Goal: Task Accomplishment & Management: Manage account settings

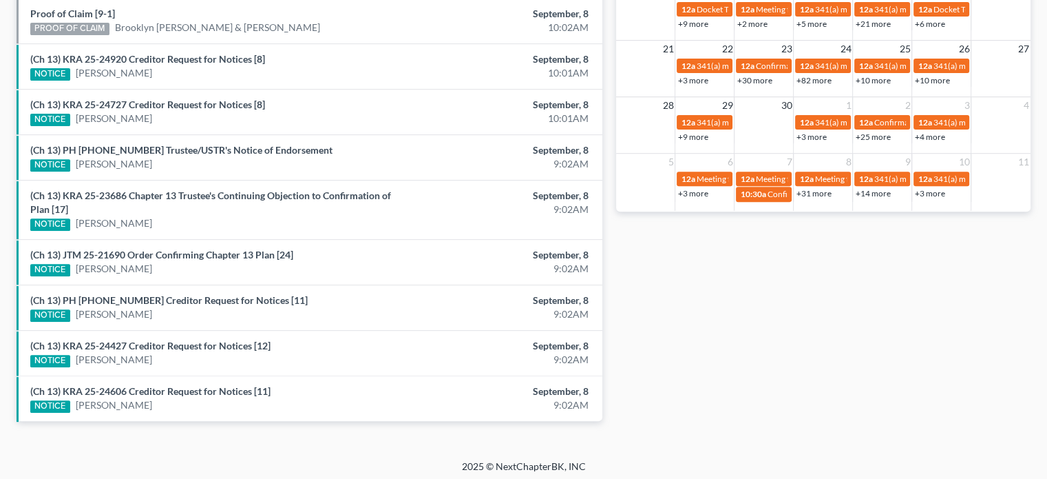
scroll to position [94, 0]
click at [237, 385] on link "(Ch 13) KRA 25-24606 Creditor Request for Notices [11]" at bounding box center [150, 391] width 240 height 12
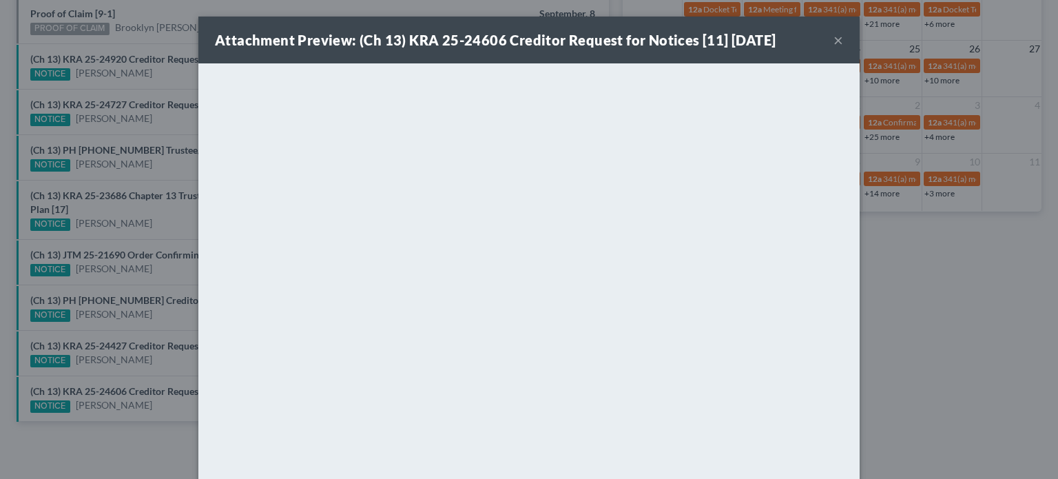
click at [169, 358] on div "Attachment Preview: (Ch 13) KRA 25-24606 Creditor Request for Notices [11] 09/0…" at bounding box center [529, 239] width 1058 height 479
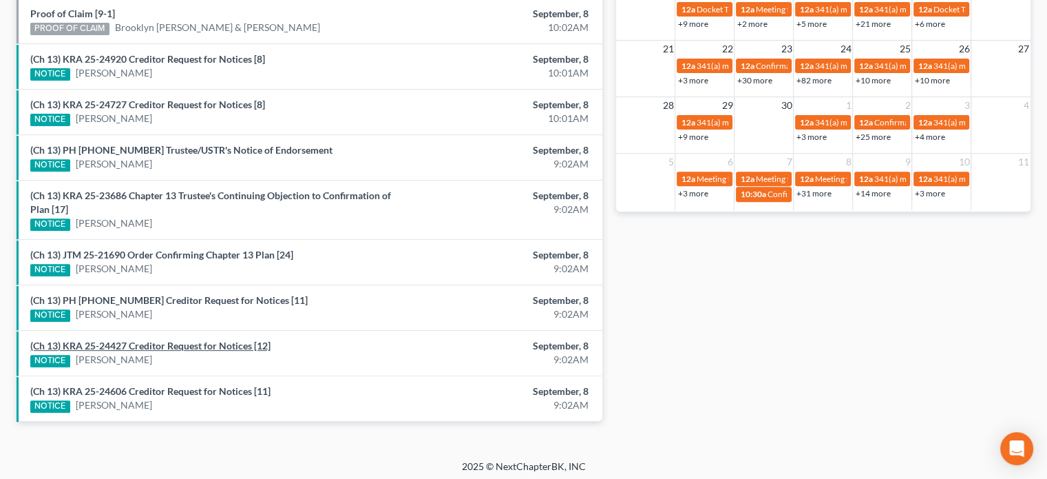
click at [167, 339] on link "(Ch 13) KRA 25-24427 Creditor Request for Notices [12]" at bounding box center [150, 345] width 240 height 12
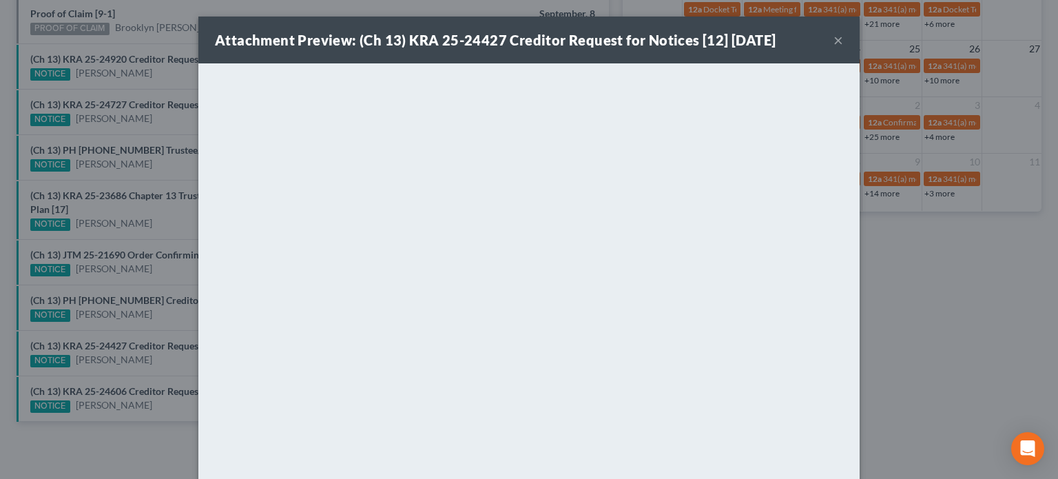
click at [160, 322] on div "Attachment Preview: (Ch 13) KRA 25-24427 Creditor Request for Notices [12] 09/0…" at bounding box center [529, 239] width 1058 height 479
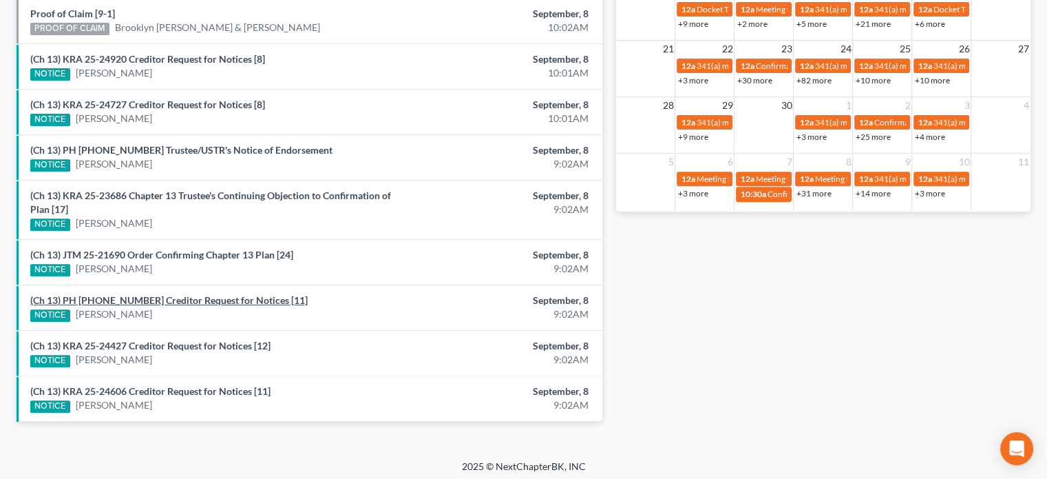
click at [163, 301] on link "(Ch 13) PH 25-24899 Creditor Request for Notices [11]" at bounding box center [169, 300] width 278 height 12
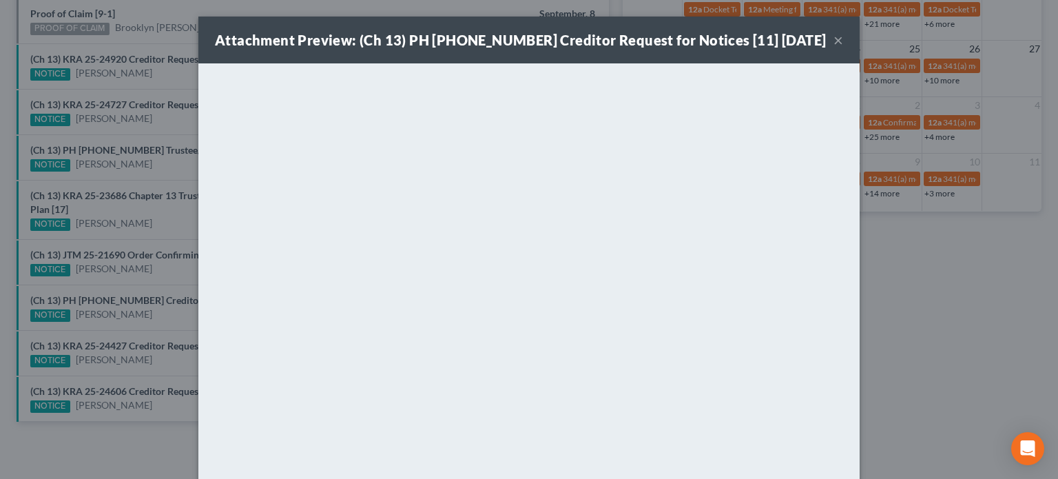
click at [156, 271] on div "Attachment Preview: (Ch 13) PH 25-24899 Creditor Request for Notices [11] 09/08…" at bounding box center [529, 239] width 1058 height 479
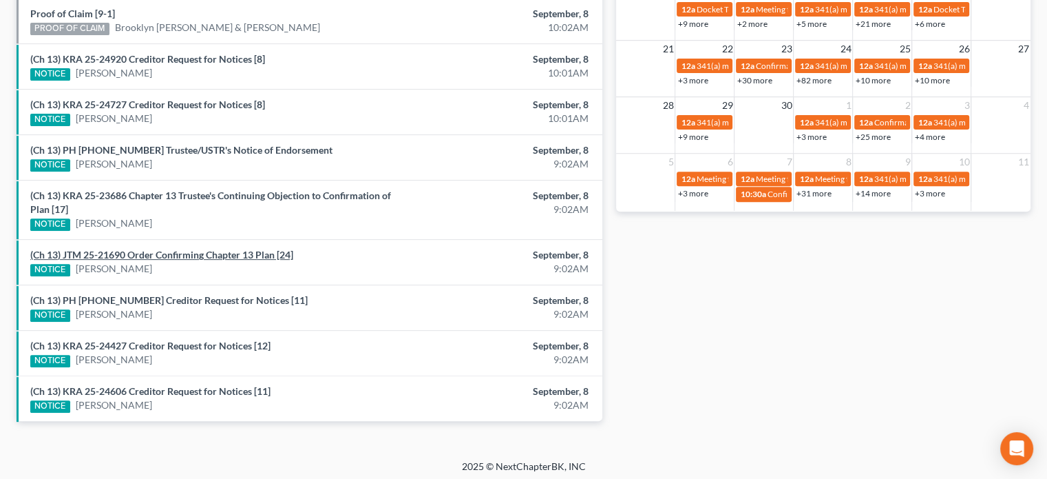
click at [158, 249] on link "(Ch 13) JTM 25-21690 Order Confirming Chapter 13 Plan [24]" at bounding box center [161, 255] width 263 height 12
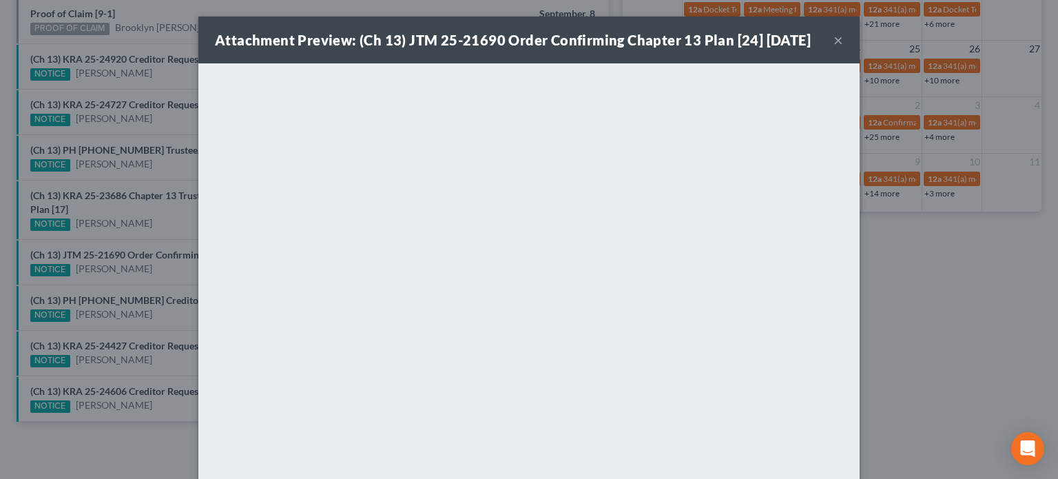
click at [172, 207] on div "Attachment Preview: (Ch 13) JTM 25-21690 Order Confirming Chapter 13 Plan [24] …" at bounding box center [529, 239] width 1058 height 479
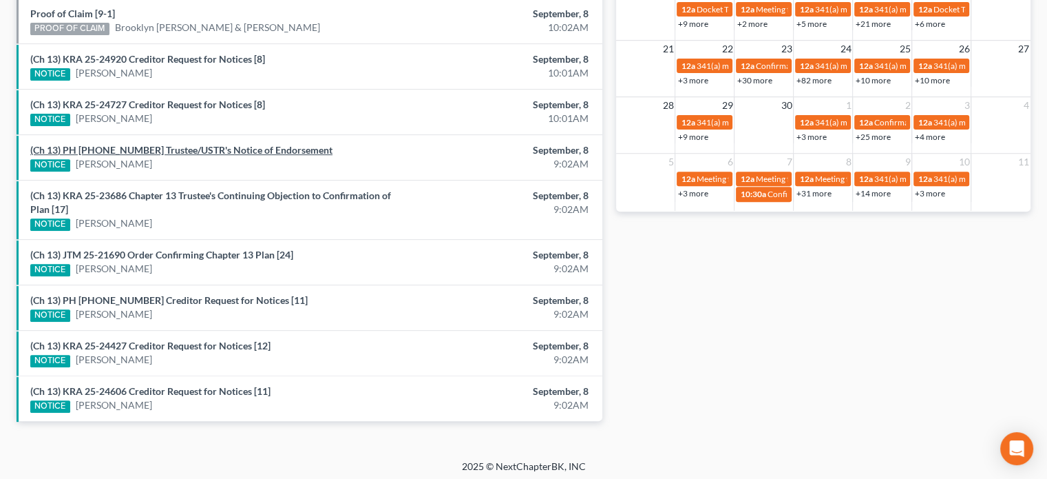
click at [170, 144] on link "(Ch 13) PH 24-22335 Trustee/USTR's Notice of Endorsement" at bounding box center [181, 150] width 302 height 12
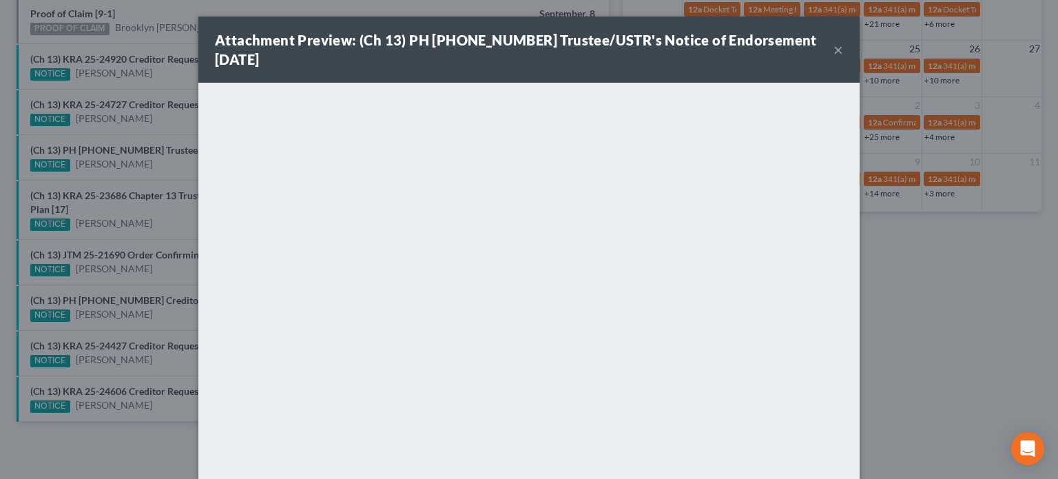
click at [168, 126] on div "Attachment Preview: (Ch 13) PH 24-22335 Trustee/USTR's Notice of Endorsement 09…" at bounding box center [529, 239] width 1058 height 479
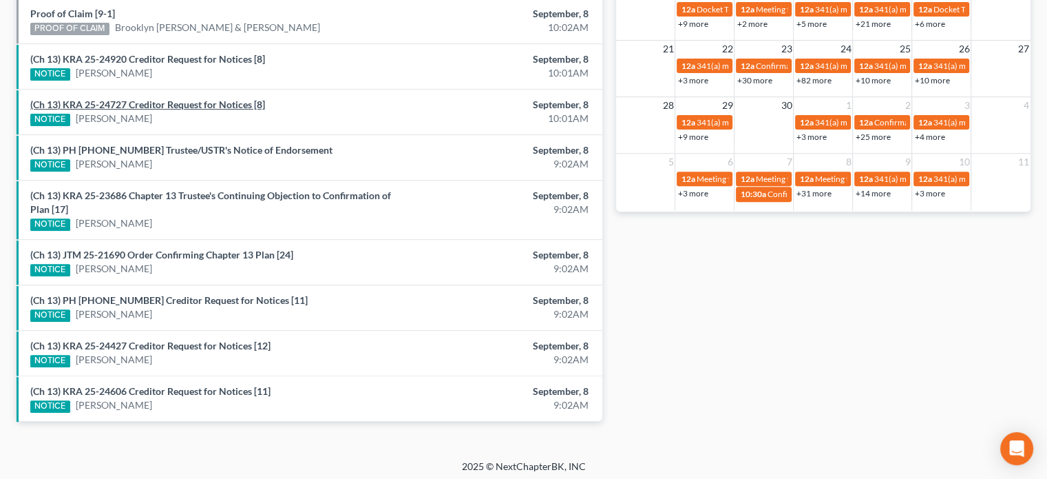
click at [167, 107] on link "(Ch 13) KRA 25-24727 Creditor Request for Notices [8]" at bounding box center [147, 104] width 235 height 12
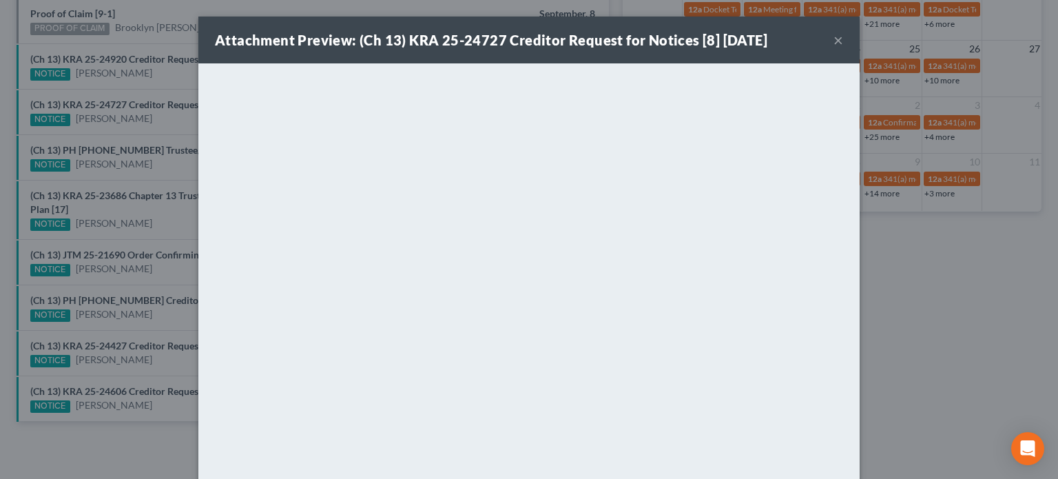
click at [170, 74] on div "Attachment Preview: (Ch 13) KRA 25-24727 Creditor Request for Notices [8] 09/08…" at bounding box center [529, 239] width 1058 height 479
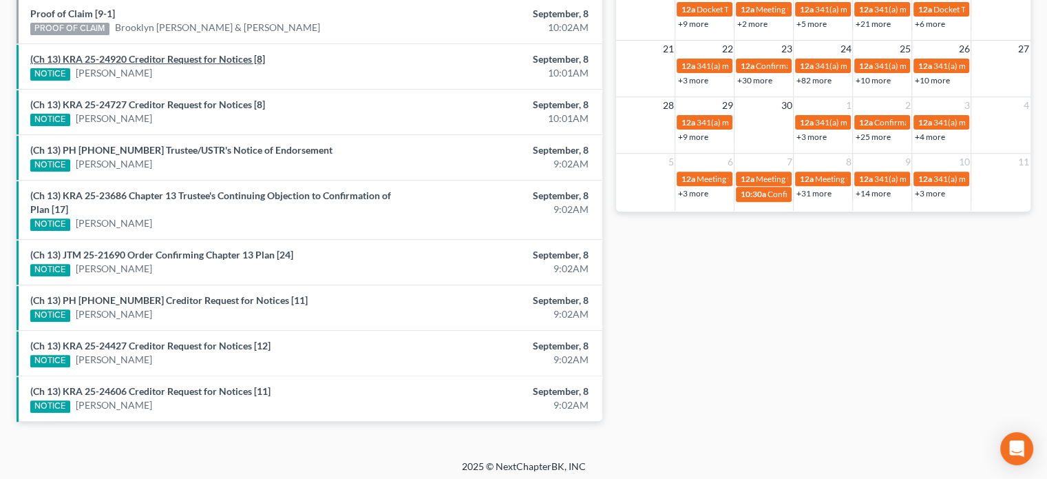
click at [164, 59] on link "(Ch 13) KRA 25-24920 Creditor Request for Notices [8]" at bounding box center [147, 59] width 235 height 12
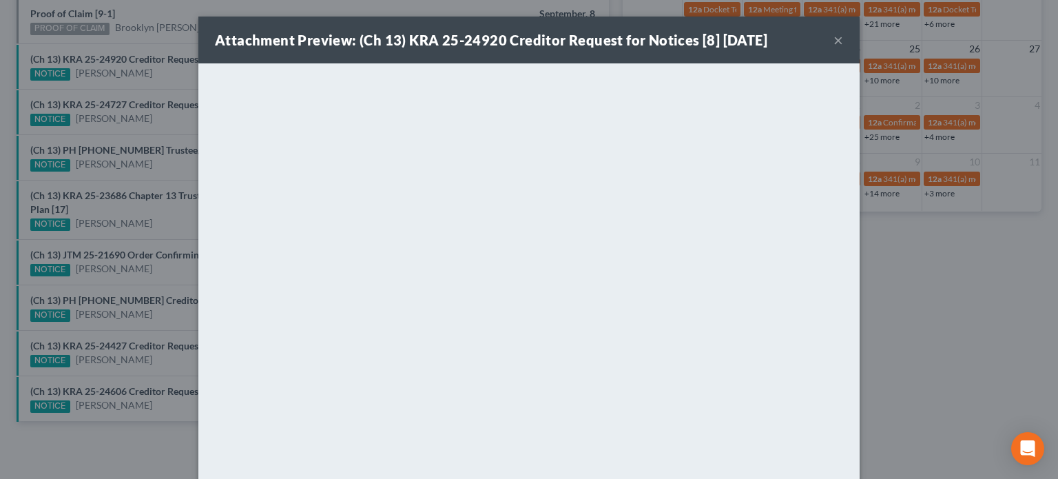
click at [151, 79] on div "Attachment Preview: (Ch 13) KRA 25-24920 Creditor Request for Notices [8] 09/08…" at bounding box center [529, 239] width 1058 height 479
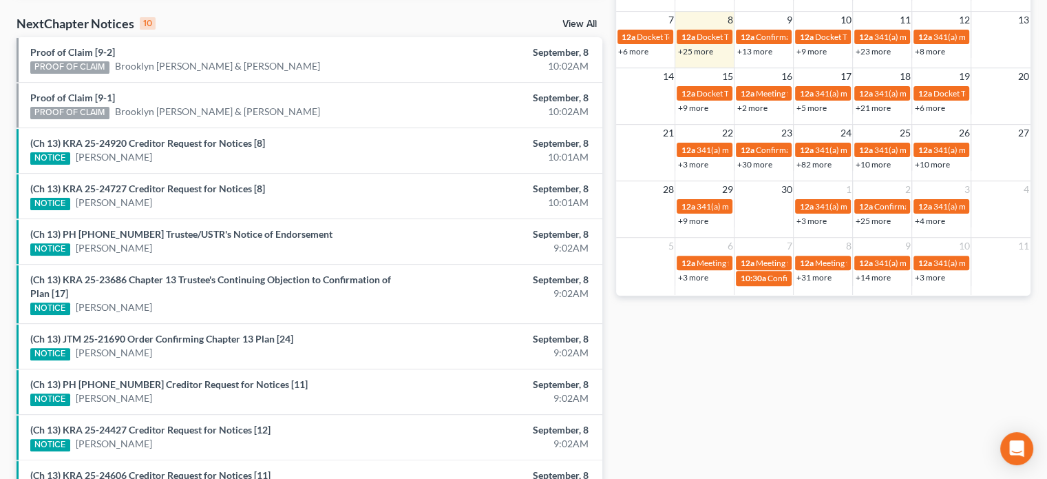
scroll to position [435, 0]
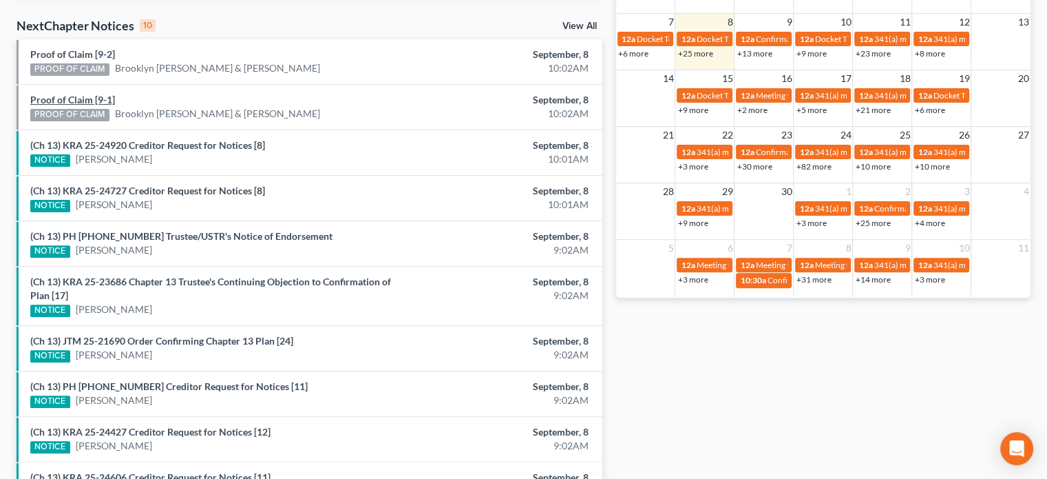
click at [74, 103] on link "Proof of Claim [9-1]" at bounding box center [72, 100] width 85 height 12
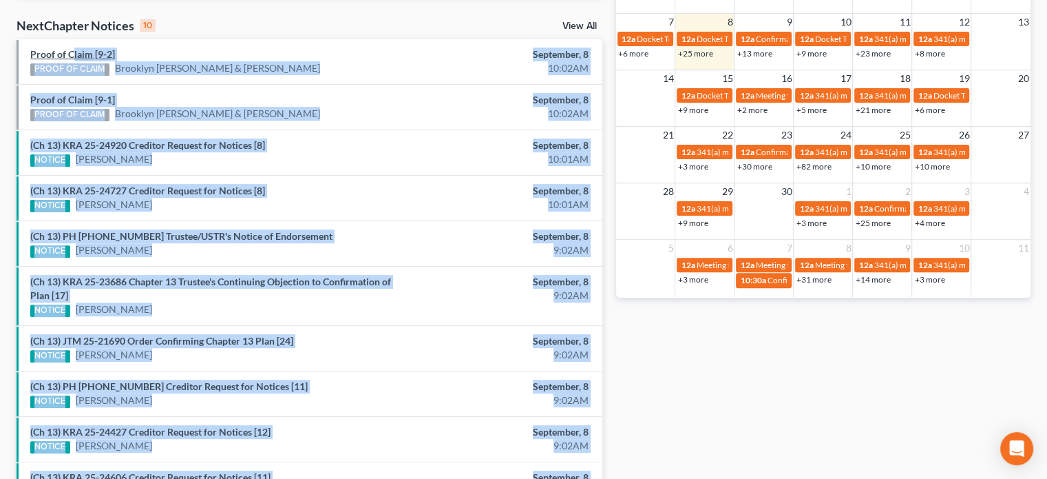
drag, startPoint x: 82, startPoint y: 81, endPoint x: 74, endPoint y: 52, distance: 29.9
click at [74, 52] on link "Proof of Claim [9-2]" at bounding box center [72, 54] width 85 height 12
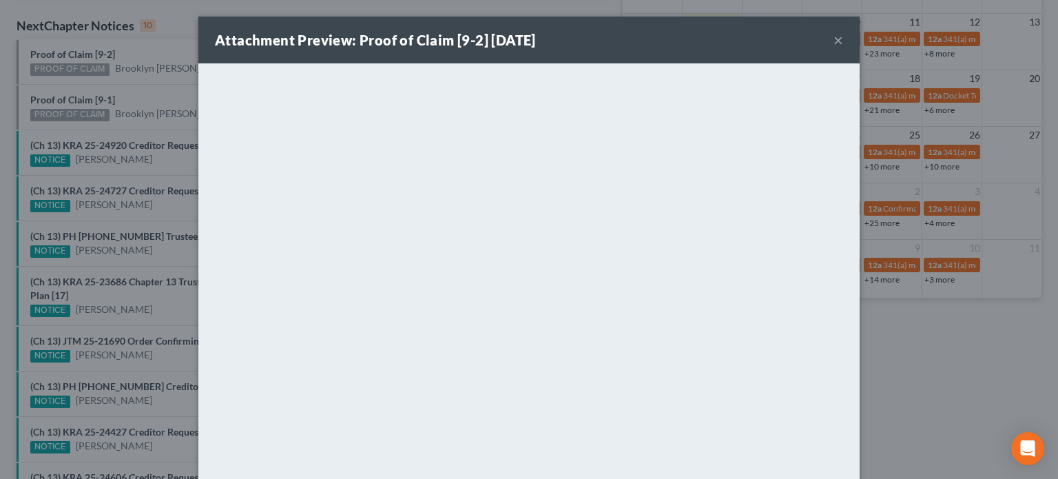
click at [149, 43] on div "Attachment Preview: Proof of Claim [9-2] 09/08/2025 × <object ng-attr-data='htt…" at bounding box center [529, 239] width 1058 height 479
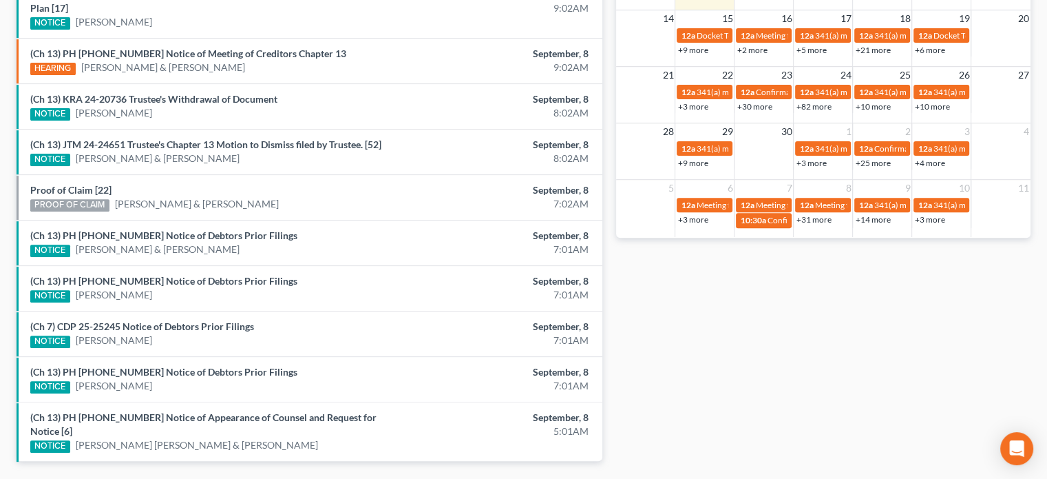
scroll to position [496, 0]
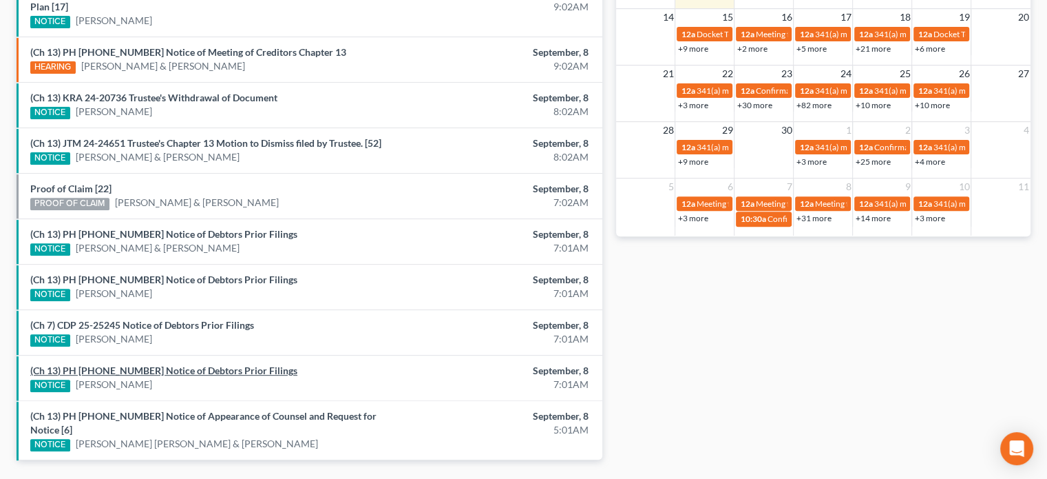
click at [167, 367] on link "(Ch 13) PH 25-25260 Notice of Debtors Prior Filings" at bounding box center [163, 370] width 267 height 12
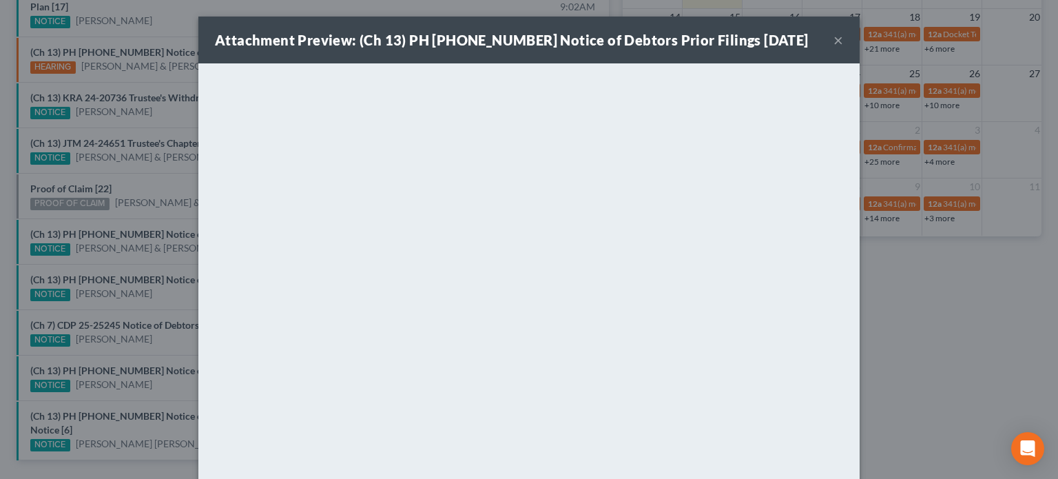
click at [131, 350] on div "Attachment Preview: (Ch 13) PH 25-25260 Notice of Debtors Prior Filings 09/08/2…" at bounding box center [529, 239] width 1058 height 479
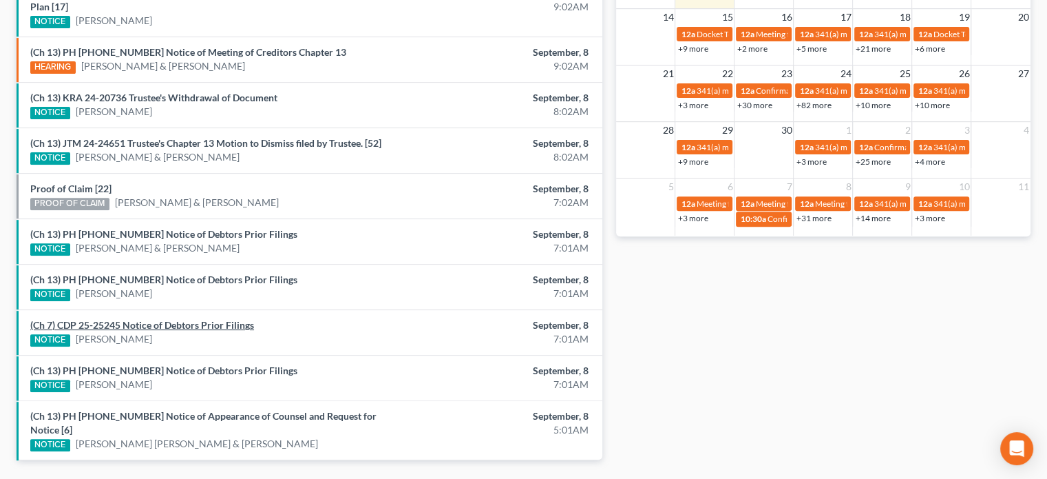
click at [144, 319] on link "(Ch 7) CDP 25-25245 Notice of Debtors Prior Filings" at bounding box center [142, 325] width 224 height 12
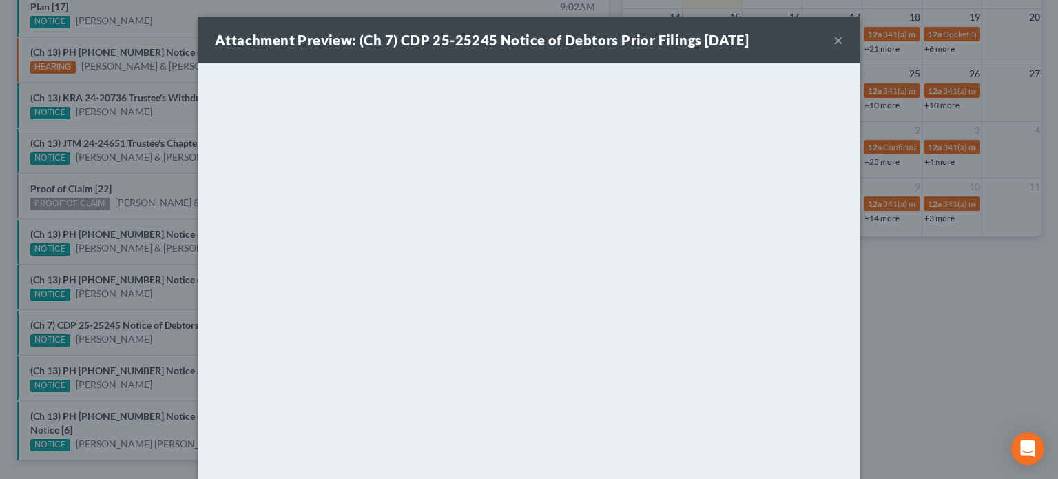
click at [144, 294] on div "Attachment Preview: (Ch 7) CDP 25-25245 Notice of Debtors Prior Filings 09/08/2…" at bounding box center [529, 239] width 1058 height 479
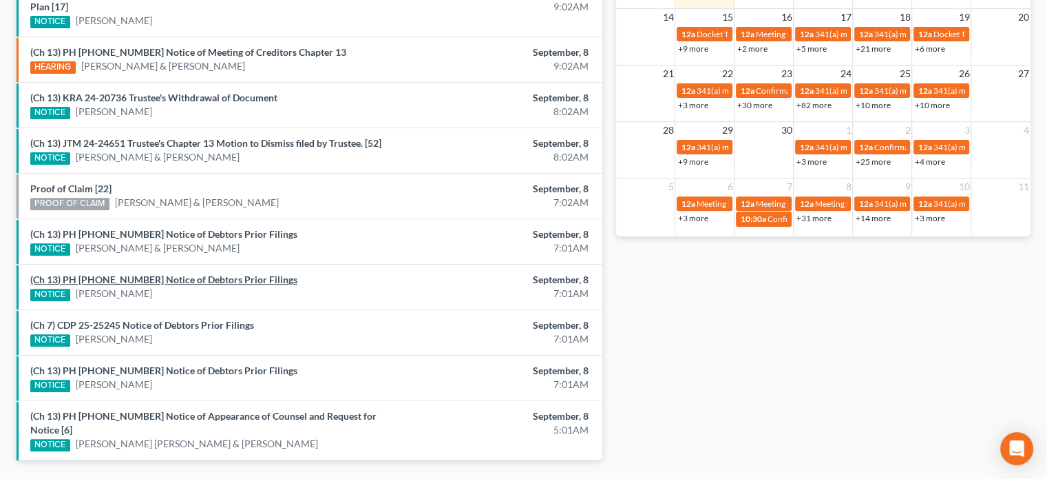
click at [144, 273] on link "(Ch 13) PH 25-25259 Notice of Debtors Prior Filings" at bounding box center [163, 279] width 267 height 12
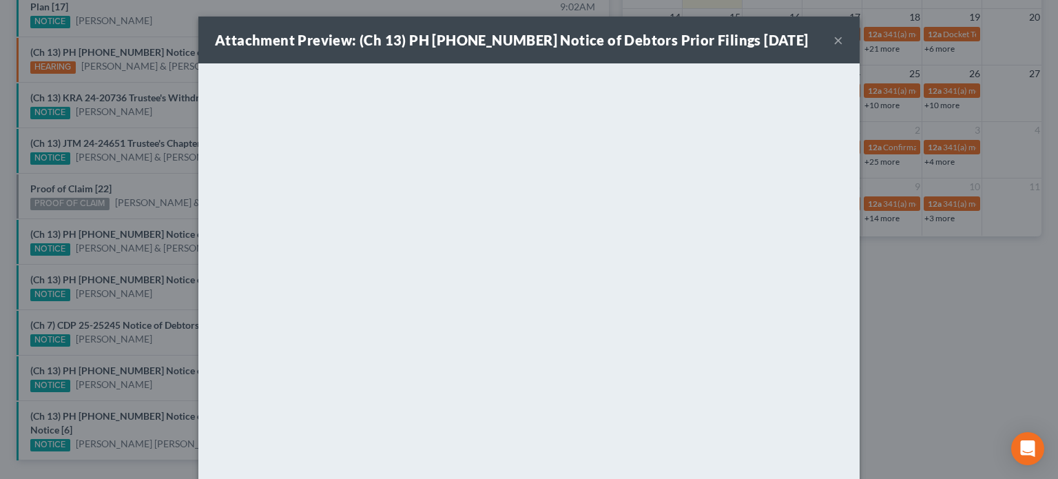
click at [151, 258] on div "Attachment Preview: (Ch 13) PH 25-25259 Notice of Debtors Prior Filings 09/08/2…" at bounding box center [529, 239] width 1058 height 479
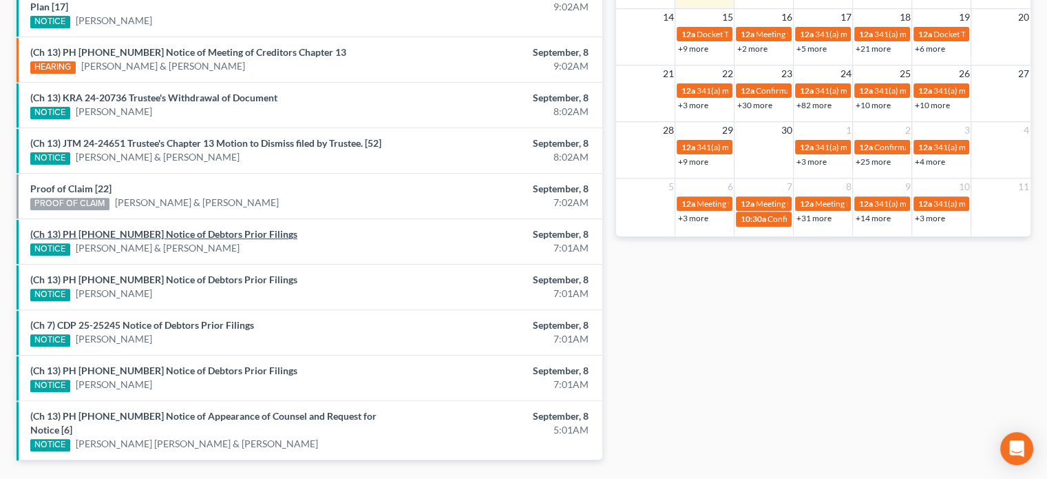
click at [141, 232] on link "(Ch 13) PH 25-25261 Notice of Debtors Prior Filings" at bounding box center [163, 234] width 267 height 12
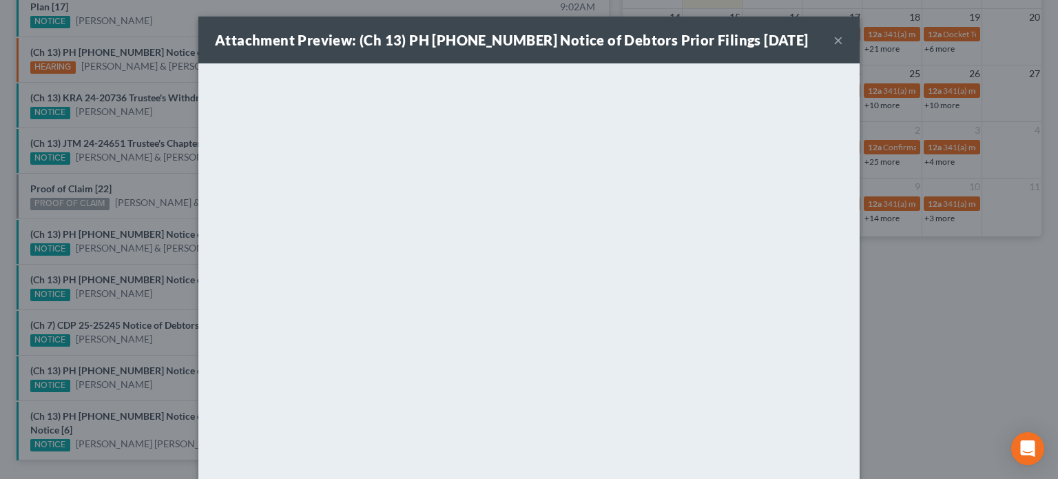
click at [142, 217] on div "Attachment Preview: (Ch 13) PH 25-25261 Notice of Debtors Prior Filings 09/08/2…" at bounding box center [529, 239] width 1058 height 479
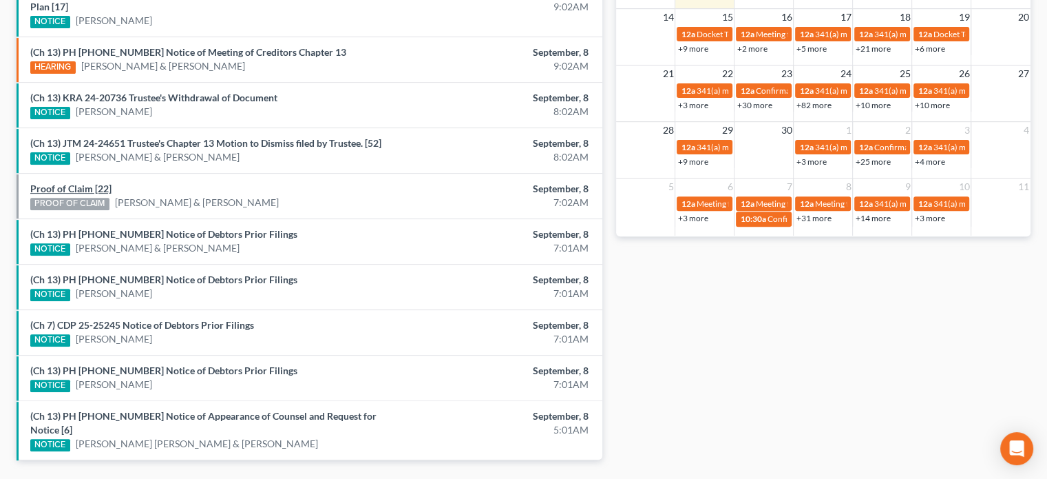
click at [77, 184] on link "Proof of Claim [22]" at bounding box center [70, 188] width 81 height 12
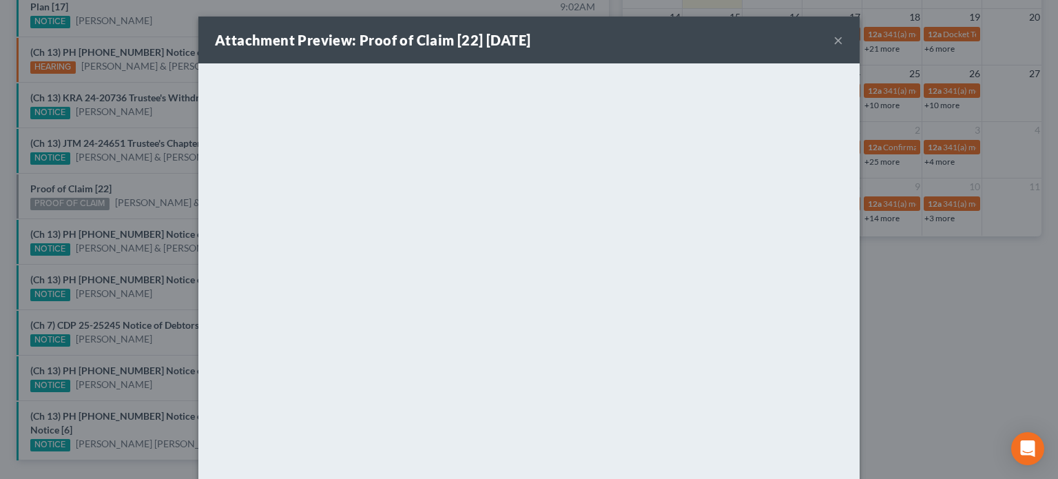
click at [165, 179] on div "Attachment Preview: Proof of Claim [22] 09/08/2025 × <object ng-attr-data='http…" at bounding box center [529, 239] width 1058 height 479
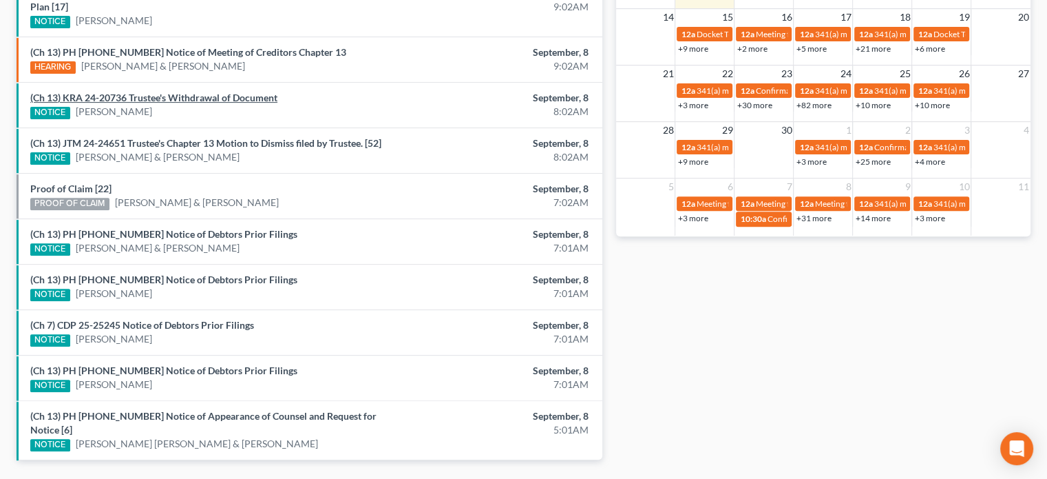
click at [181, 93] on link "(Ch 13) KRA 24-20736 Trustee's Withdrawal of Document" at bounding box center [153, 98] width 247 height 12
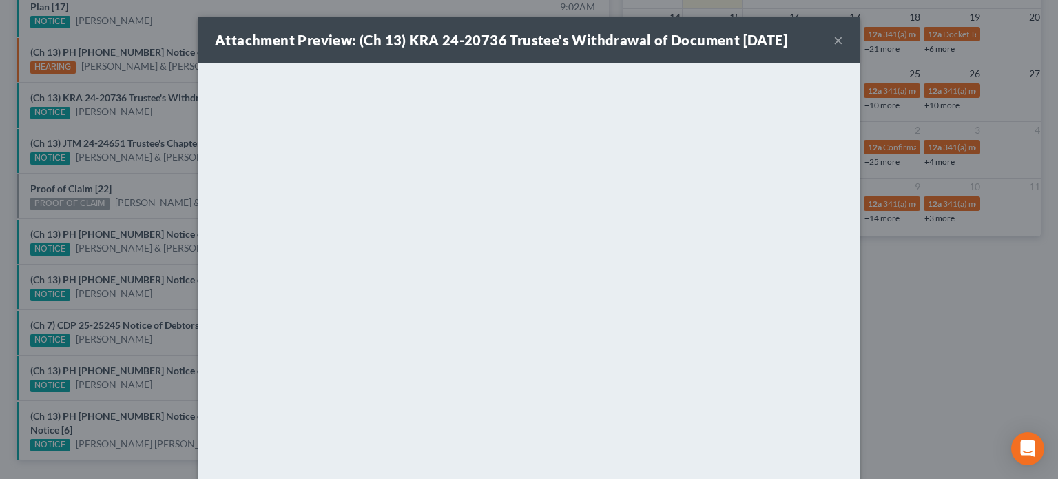
click at [163, 112] on div "Attachment Preview: (Ch 13) KRA 24-20736 Trustee's Withdrawal of Document 09/08…" at bounding box center [529, 239] width 1058 height 479
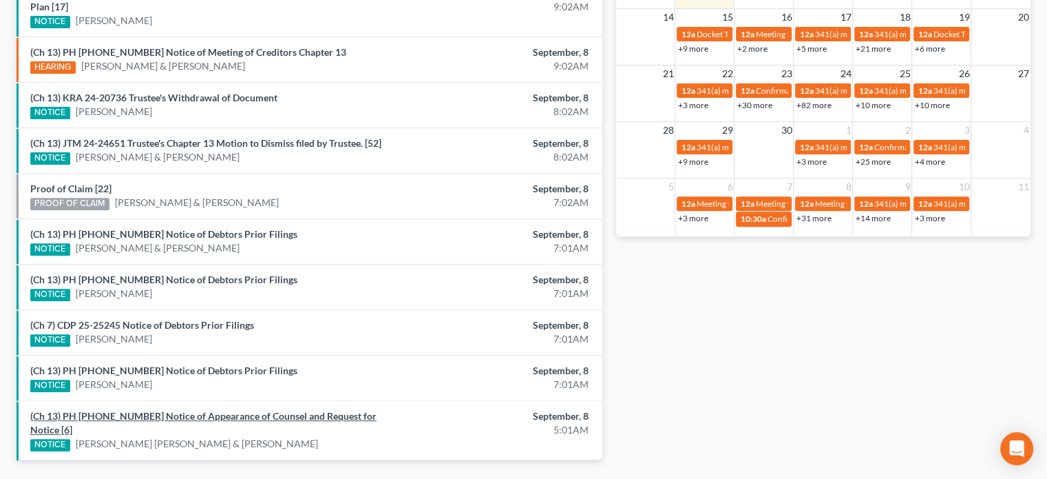
click at [136, 410] on link "(Ch 13) PH 25-25048 Notice of Appearance of Counsel and Request for Notice [6]" at bounding box center [203, 422] width 346 height 25
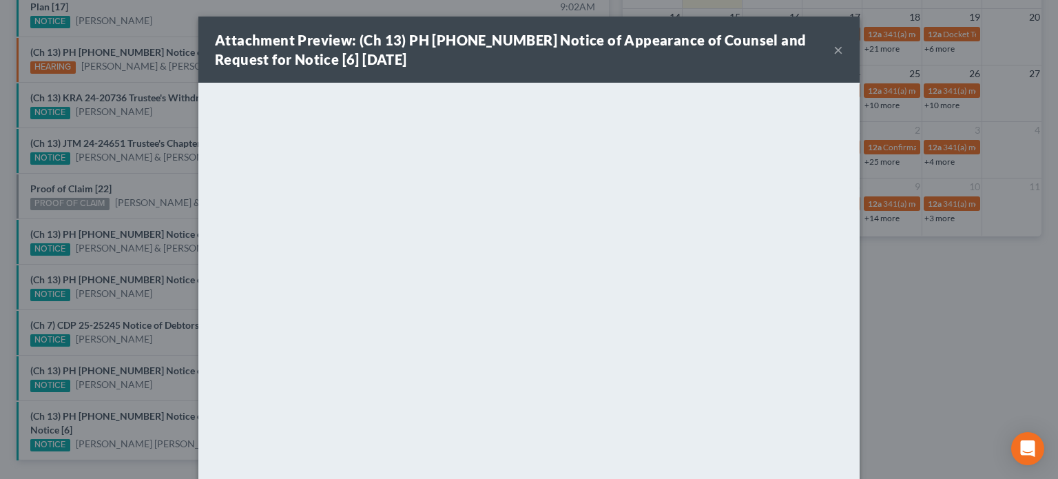
click at [139, 396] on div "Attachment Preview: (Ch 13) PH 25-25048 Notice of Appearance of Counsel and Req…" at bounding box center [529, 239] width 1058 height 479
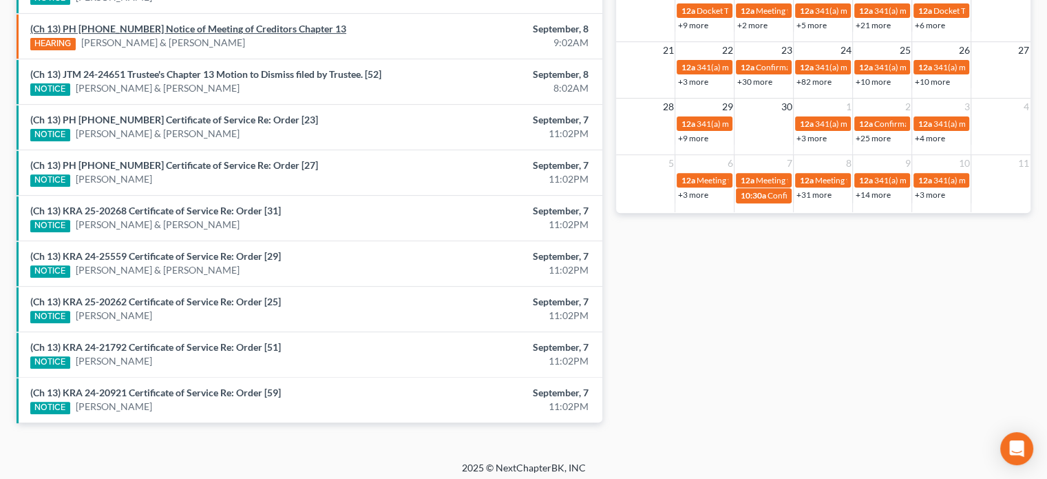
scroll to position [521, 0]
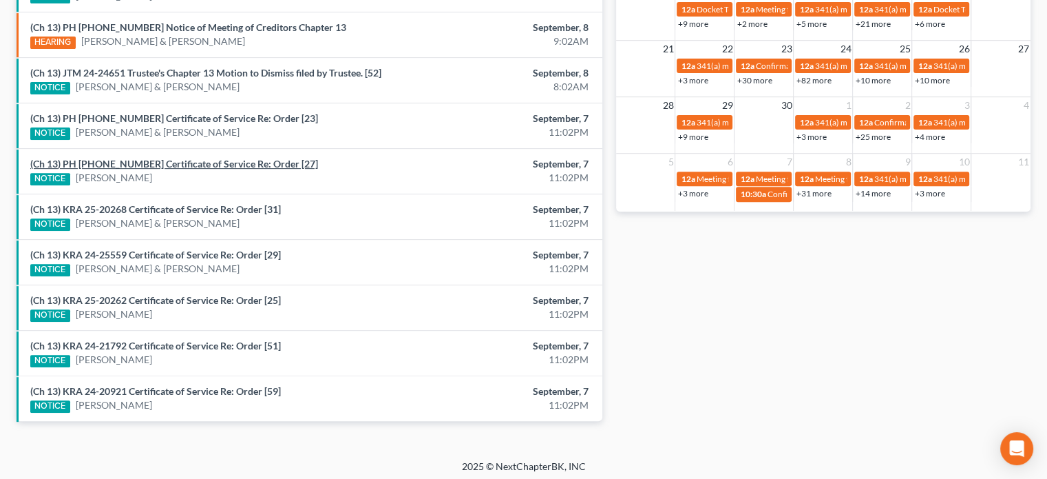
click at [196, 163] on link "(Ch 13) PH 25-22450 Certificate of Service Re: Order [27]" at bounding box center [174, 164] width 288 height 12
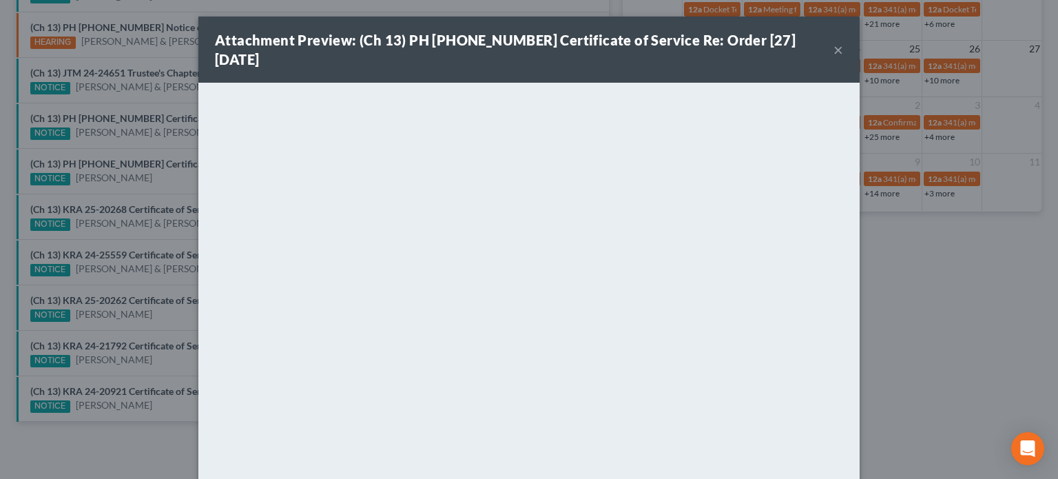
click at [150, 178] on div "Attachment Preview: (Ch 13) PH 25-22450 Certificate of Service Re: Order [27] 0…" at bounding box center [529, 239] width 1058 height 479
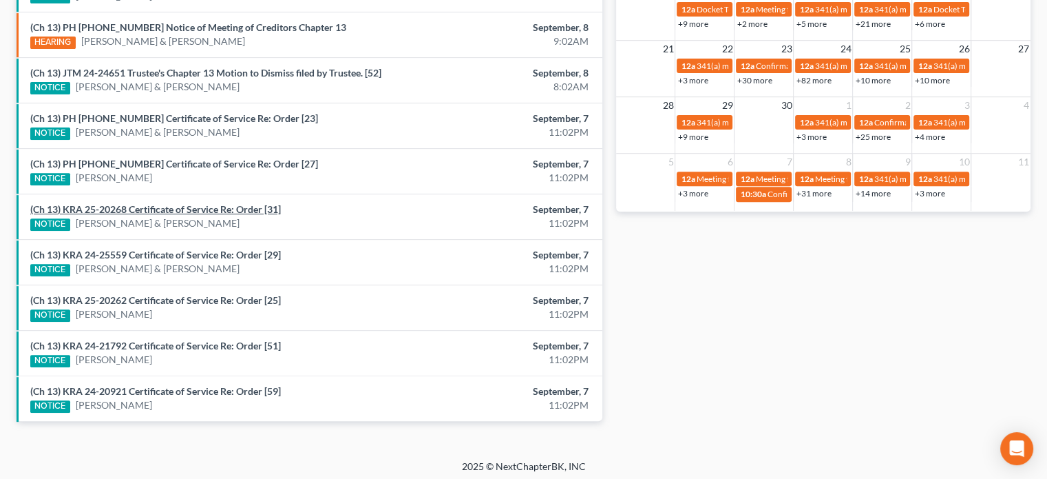
click at [148, 208] on link "(Ch 13) KRA 25-20268 Certificate of Service Re: Order [31]" at bounding box center [155, 209] width 251 height 12
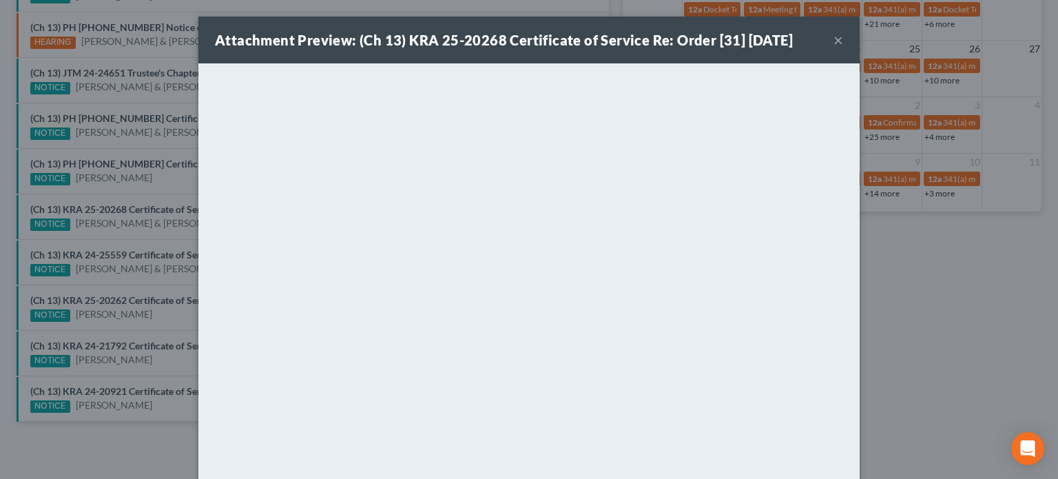
click at [138, 233] on div "Attachment Preview: (Ch 13) KRA 25-20268 Certificate of Service Re: Order [31] …" at bounding box center [529, 239] width 1058 height 479
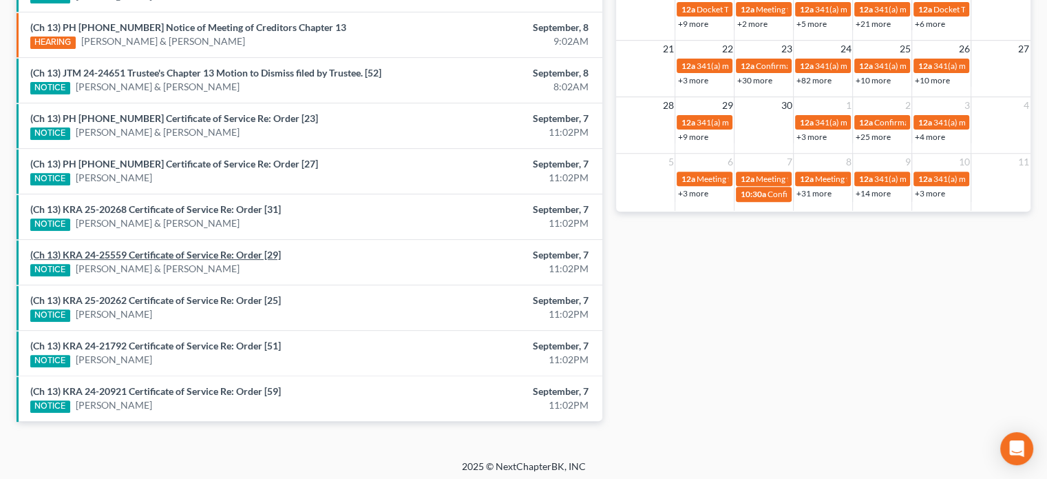
click at [135, 249] on link "(Ch 13) KRA 24-25559 Certificate of Service Re: Order [29]" at bounding box center [155, 255] width 251 height 12
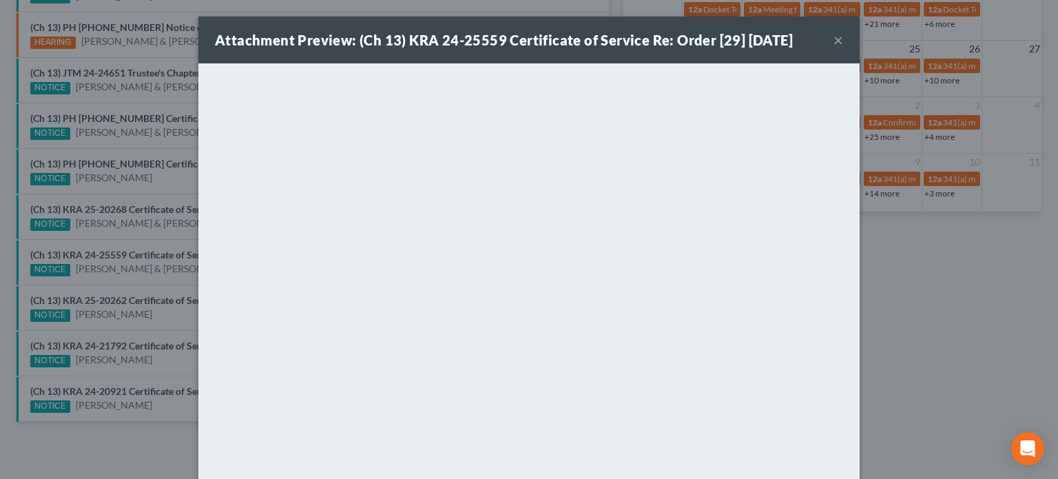
click at [129, 280] on div "Attachment Preview: (Ch 13) KRA 24-25559 Certificate of Service Re: Order [29] …" at bounding box center [529, 239] width 1058 height 479
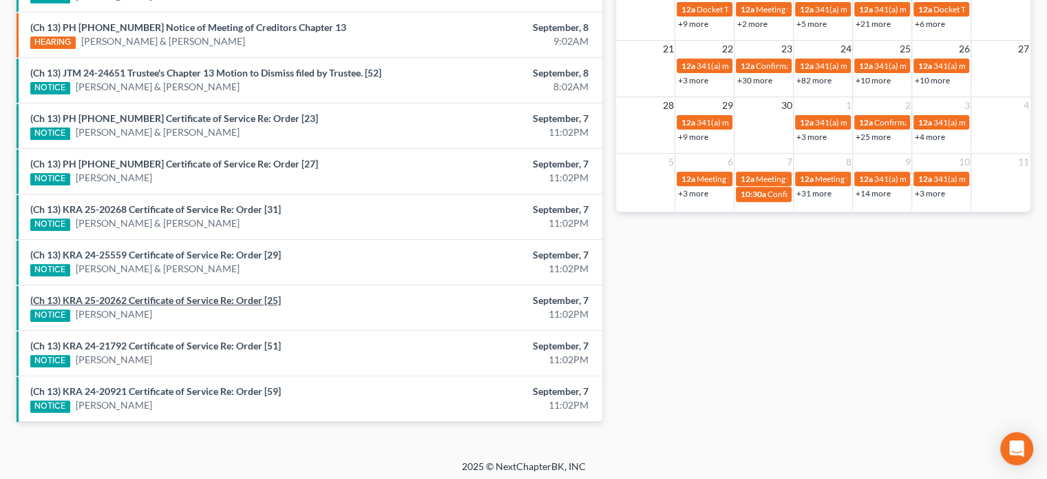
click at [129, 298] on link "(Ch 13) KRA 25-20262 Certificate of Service Re: Order [25]" at bounding box center [155, 300] width 251 height 12
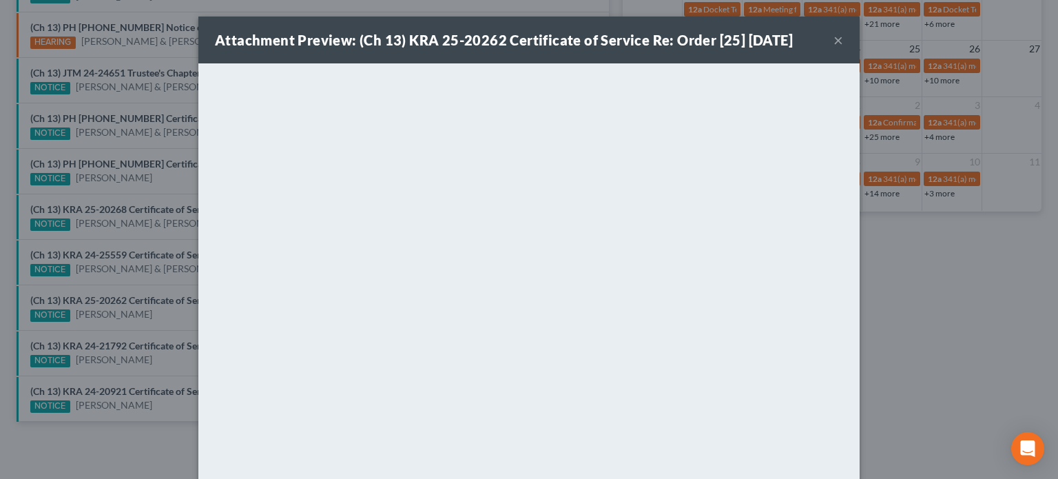
click at [123, 320] on div "Attachment Preview: (Ch 13) KRA 25-20262 Certificate of Service Re: Order [25] …" at bounding box center [529, 239] width 1058 height 479
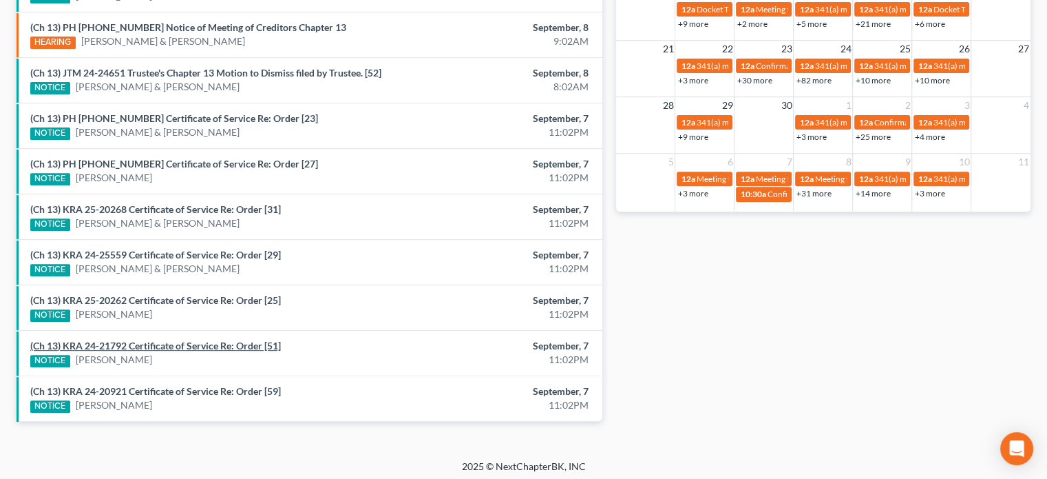
click at [118, 339] on link "(Ch 13) KRA 24-21792 Certificate of Service Re: Order [51]" at bounding box center [155, 345] width 251 height 12
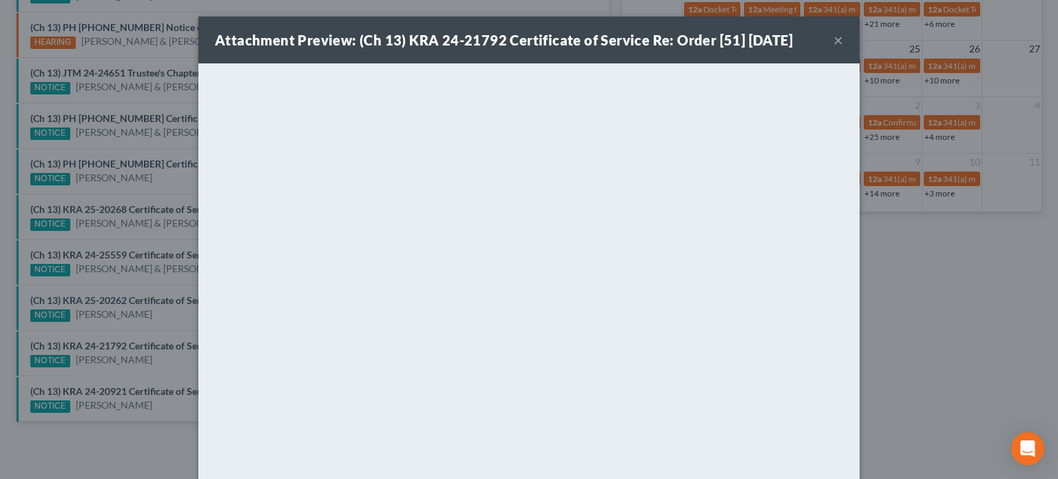
click at [138, 368] on div "Attachment Preview: (Ch 13) KRA 24-21792 Certificate of Service Re: Order [51] …" at bounding box center [529, 239] width 1058 height 479
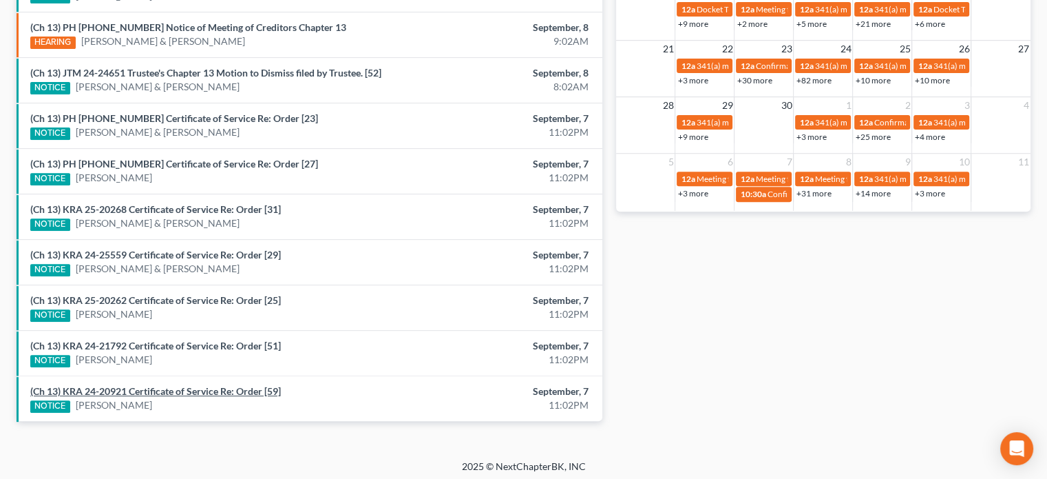
click at [138, 387] on link "(Ch 13) KRA 24-20921 Certificate of Service Re: Order [59]" at bounding box center [155, 391] width 251 height 12
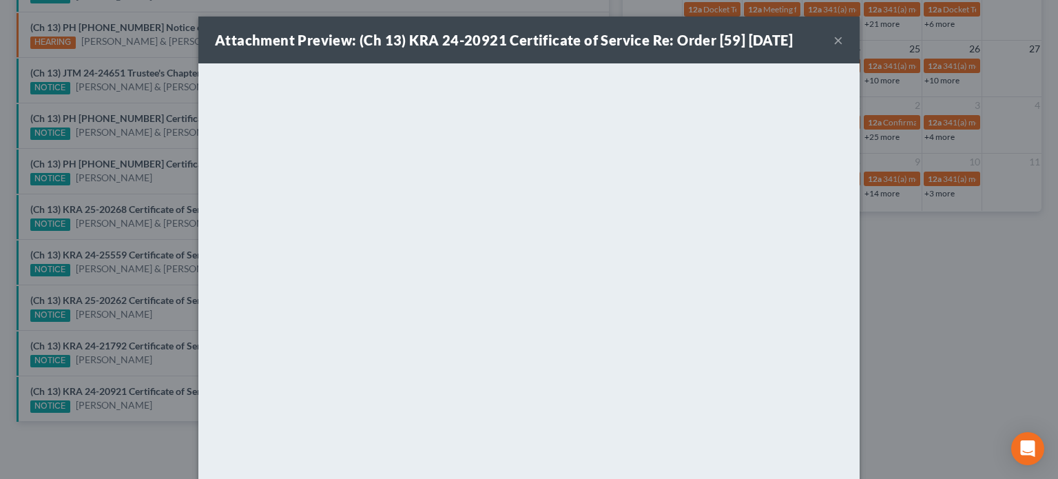
click at [151, 364] on div "Attachment Preview: (Ch 13) KRA 24-20921 Certificate of Service Re: Order [59] …" at bounding box center [529, 239] width 1058 height 479
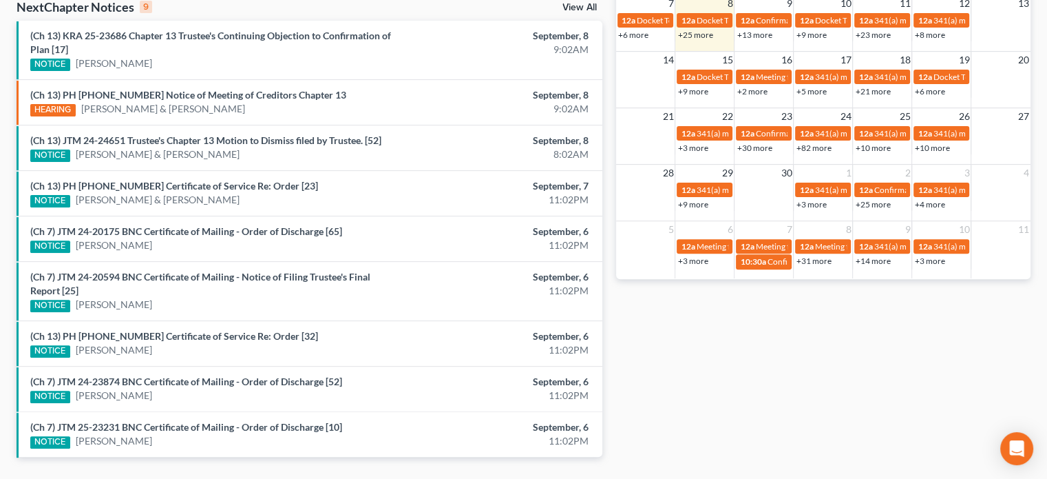
scroll to position [454, 0]
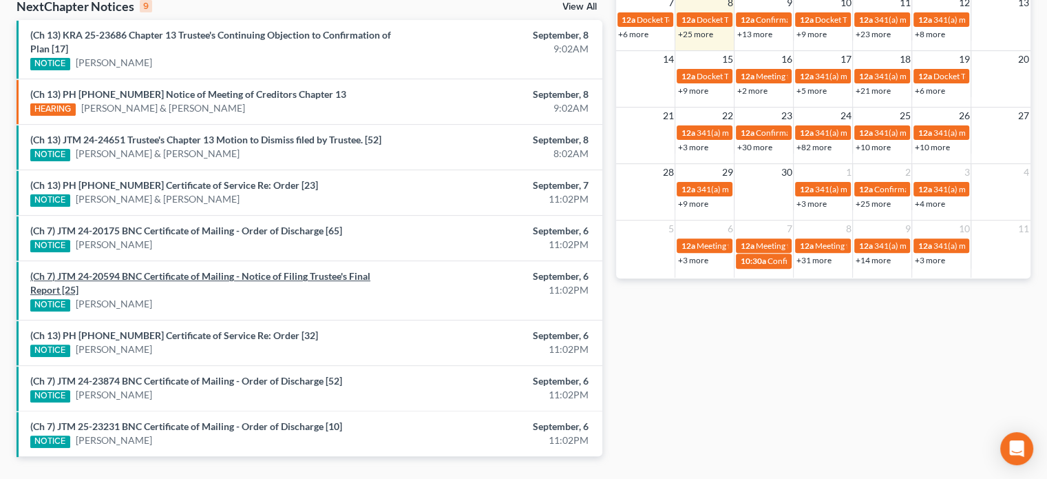
click at [182, 271] on link "(Ch 7) JTM 24-20594 BNC Certificate of Mailing - Notice of Filing Trustee's Fin…" at bounding box center [200, 282] width 340 height 25
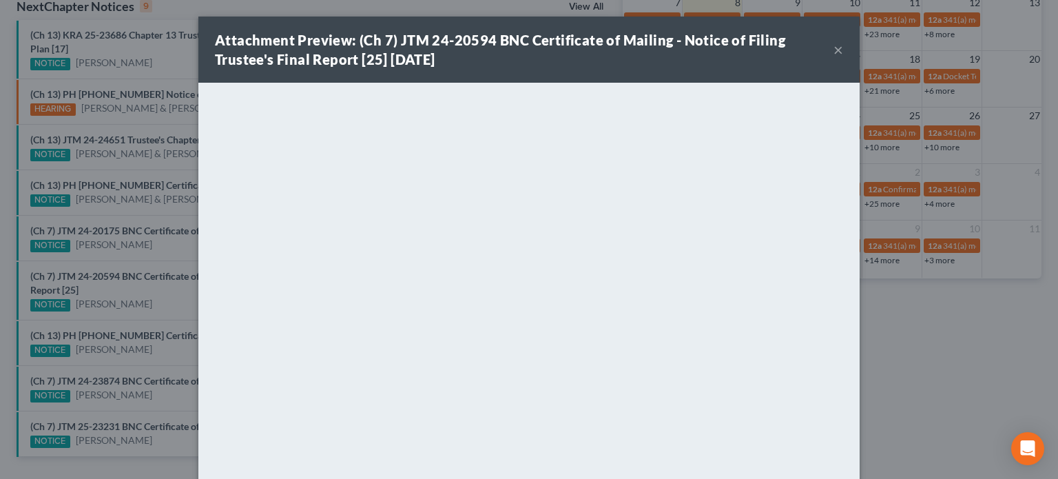
click at [151, 243] on div "Attachment Preview: (Ch 7) JTM 24-20594 BNC Certificate of Mailing - Notice of …" at bounding box center [529, 239] width 1058 height 479
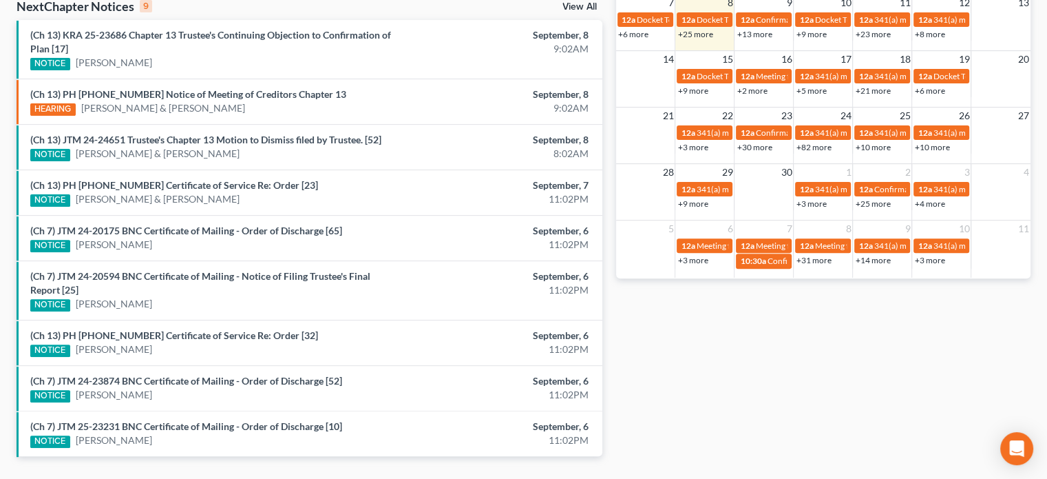
click at [151, 224] on div "(Ch 7) JTM 24-20175 BNC Certificate of Mailing - Order of Discharge [65] NOTICE…" at bounding box center [214, 238] width 382 height 28
click at [147, 229] on link "(Ch 7) JTM 24-20175 BNC Certificate of Mailing - Order of Discharge [65]" at bounding box center [186, 230] width 312 height 12
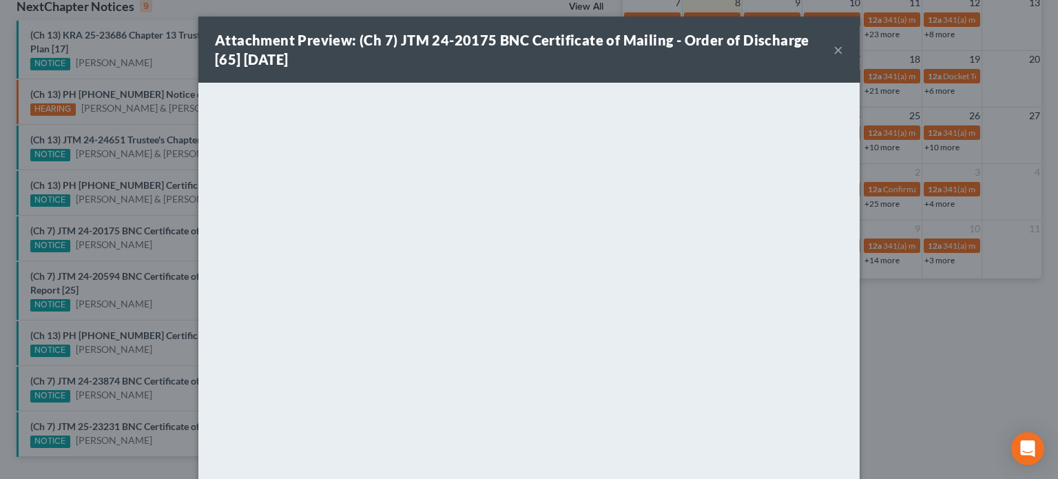
click at [143, 217] on div "Attachment Preview: (Ch 7) JTM 24-20175 BNC Certificate of Mailing - Order of D…" at bounding box center [529, 239] width 1058 height 479
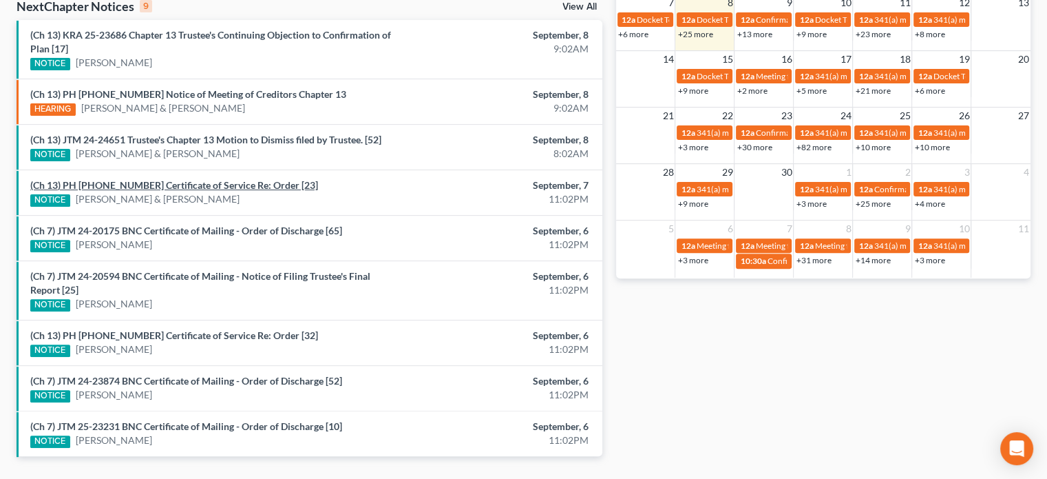
click at [154, 179] on link "(Ch 13) PH 25-23814 Certificate of Service Re: Order [23]" at bounding box center [174, 185] width 288 height 12
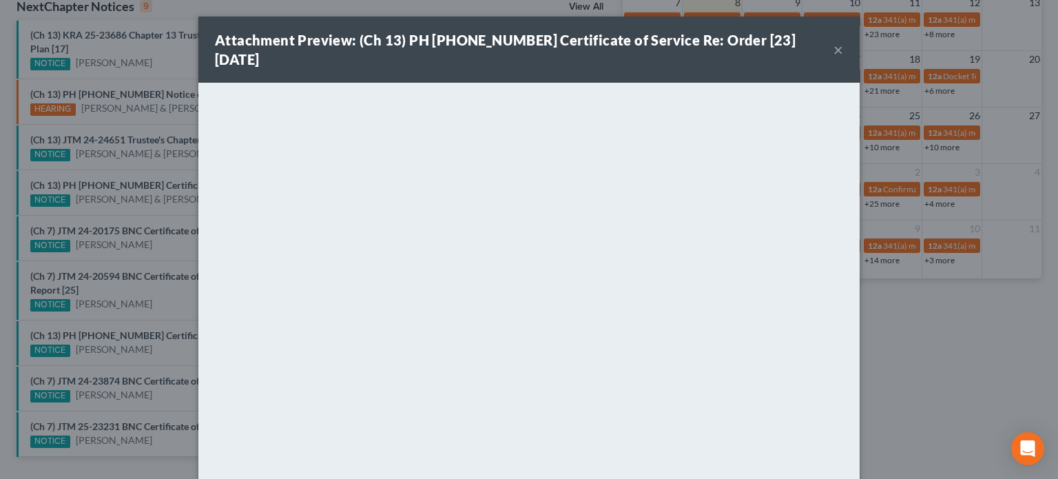
click at [139, 205] on div "Attachment Preview: (Ch 13) PH 25-23814 Certificate of Service Re: Order [23] 0…" at bounding box center [529, 239] width 1058 height 479
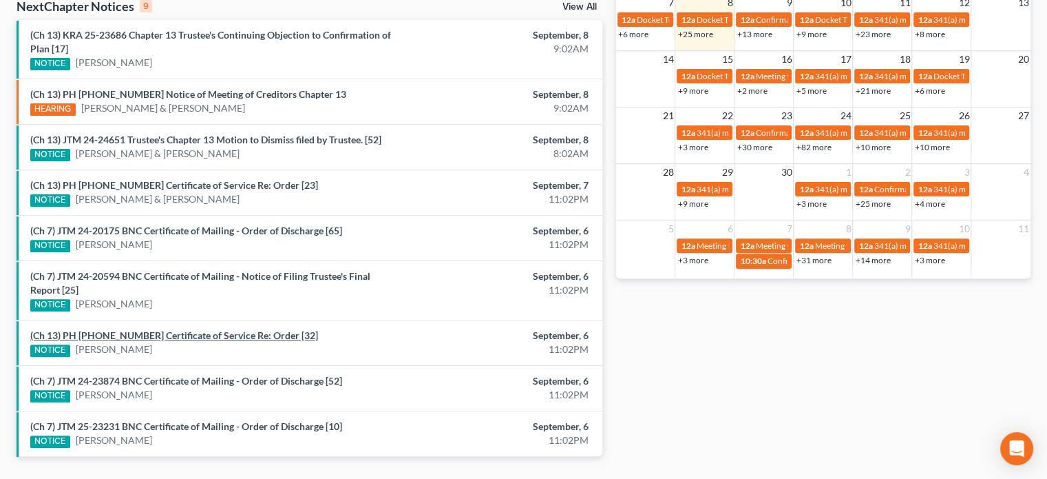
click at [169, 336] on link "(Ch 13) PH [PHONE_NUMBER] Certificate of Service Re: Order [32]" at bounding box center [174, 335] width 288 height 12
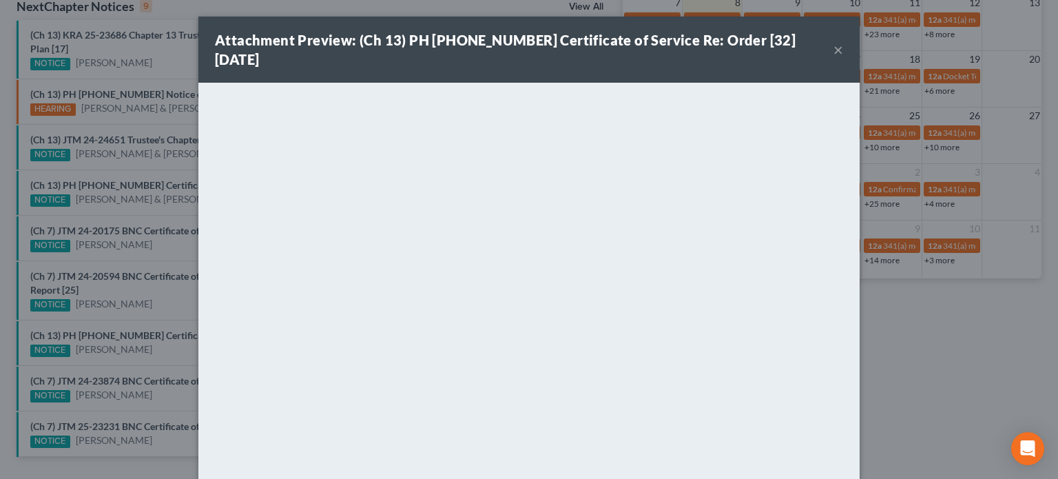
click at [164, 300] on div "Attachment Preview: (Ch 13) PH 23-25388 Certificate of Service Re: Order [32] 0…" at bounding box center [529, 239] width 1058 height 479
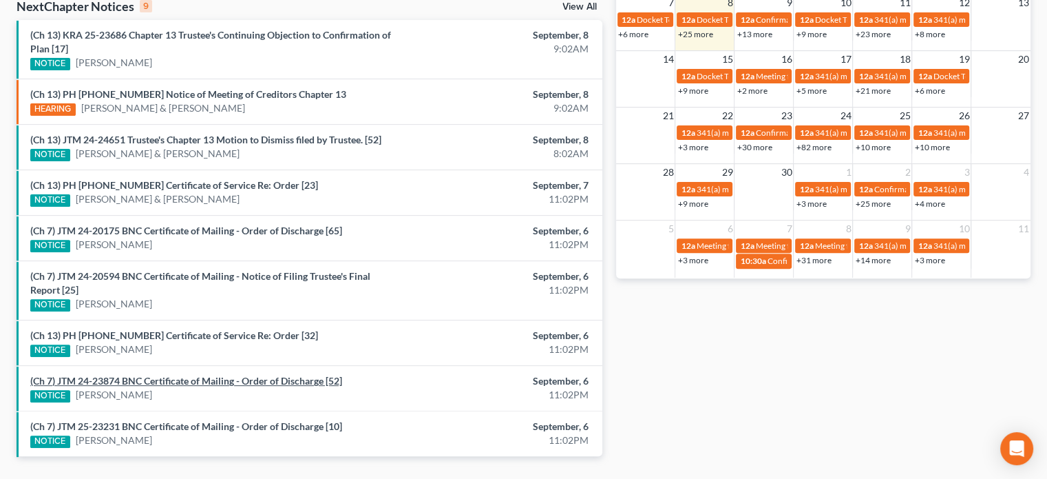
click at [182, 375] on link "(Ch 7) JTM 24-23874 BNC Certificate of Mailing - Order of Discharge [52]" at bounding box center [186, 381] width 312 height 12
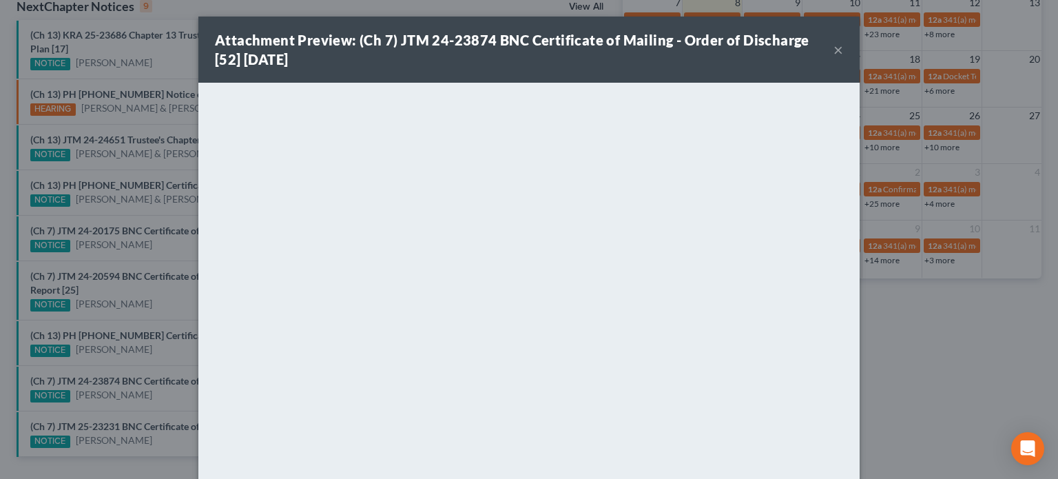
click at [176, 349] on div "Attachment Preview: (Ch 7) JTM 24-23874 BNC Certificate of Mailing - Order of D…" at bounding box center [529, 239] width 1058 height 479
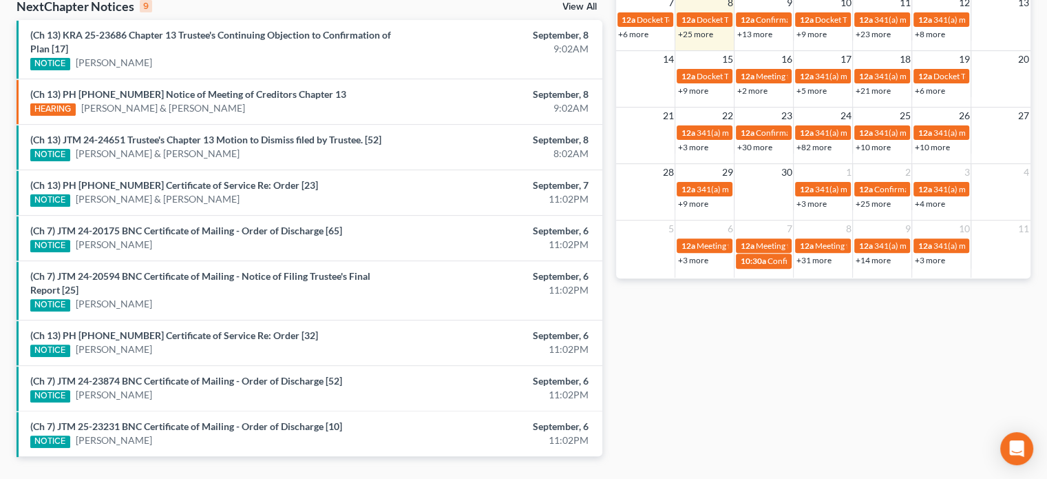
click at [170, 419] on div "(Ch 7) JTM 25-23231 BNC Certificate of Mailing - Order of Discharge [10] NOTICE…" at bounding box center [214, 433] width 382 height 28
click at [167, 425] on link "(Ch 7) JTM 25-23231 BNC Certificate of Mailing - Order of Discharge [10]" at bounding box center [186, 426] width 312 height 12
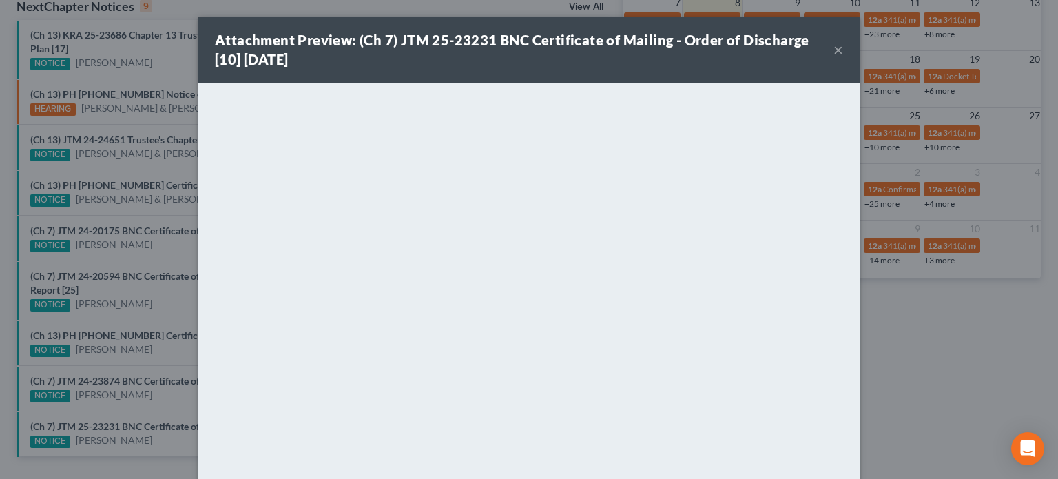
click at [165, 408] on div "Attachment Preview: (Ch 7) JTM 25-23231 BNC Certificate of Mailing - Order of D…" at bounding box center [529, 239] width 1058 height 479
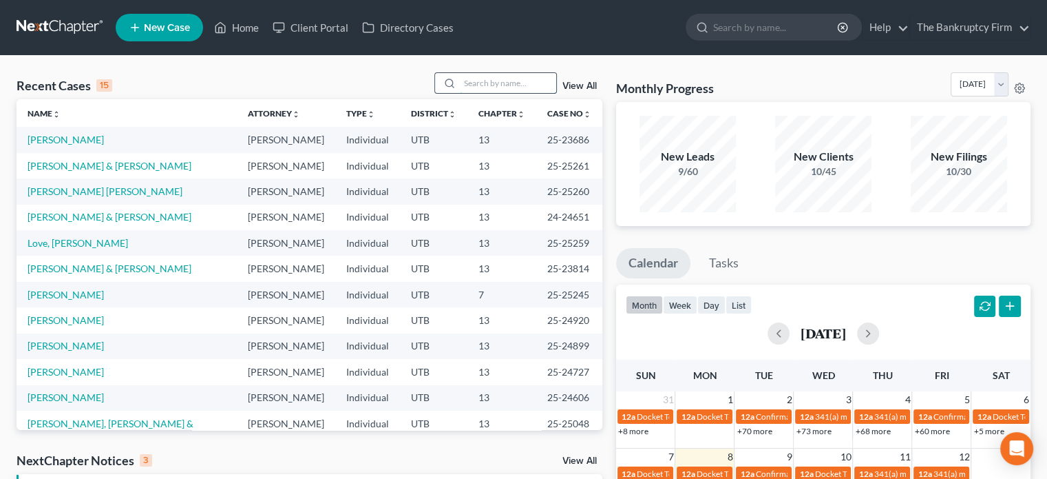
click at [478, 85] on input "search" at bounding box center [508, 83] width 96 height 20
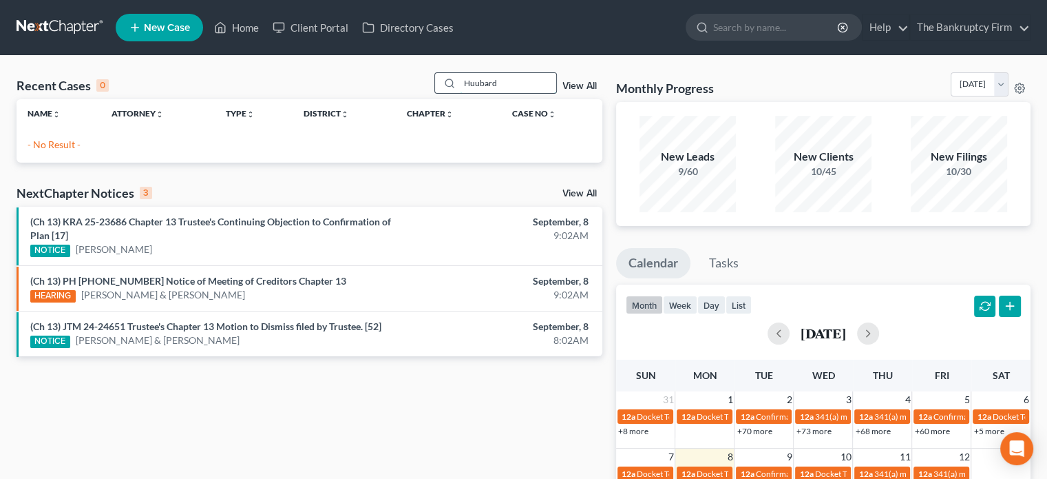
click at [477, 79] on input "Huubard" at bounding box center [508, 83] width 96 height 20
type input "[PERSON_NAME]"
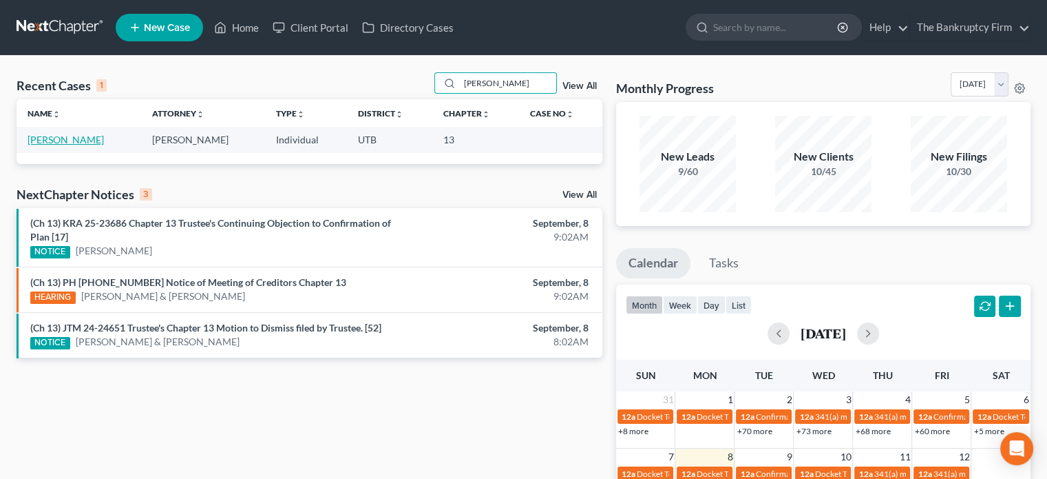
click at [50, 142] on link "[PERSON_NAME]" at bounding box center [66, 140] width 76 height 12
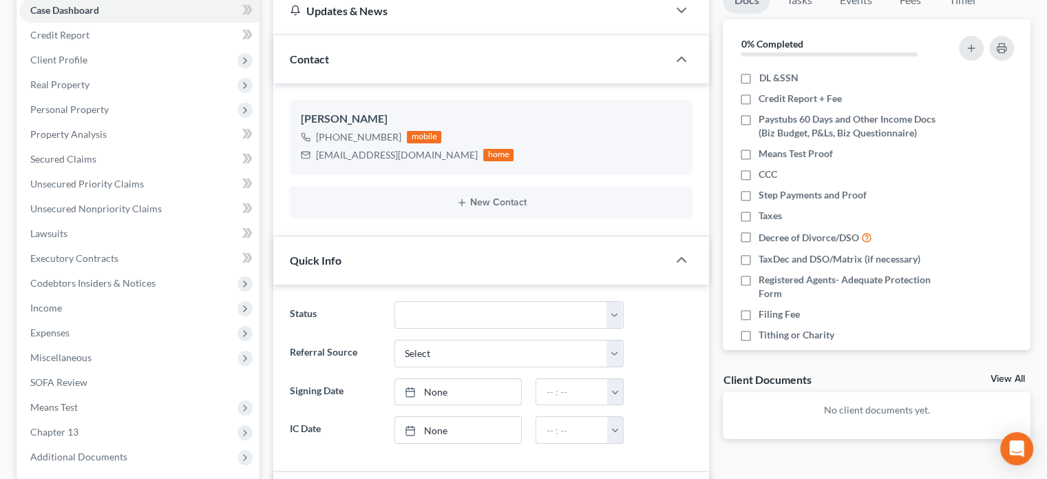
scroll to position [146, 0]
click at [1013, 379] on link "View All" at bounding box center [1008, 378] width 34 height 10
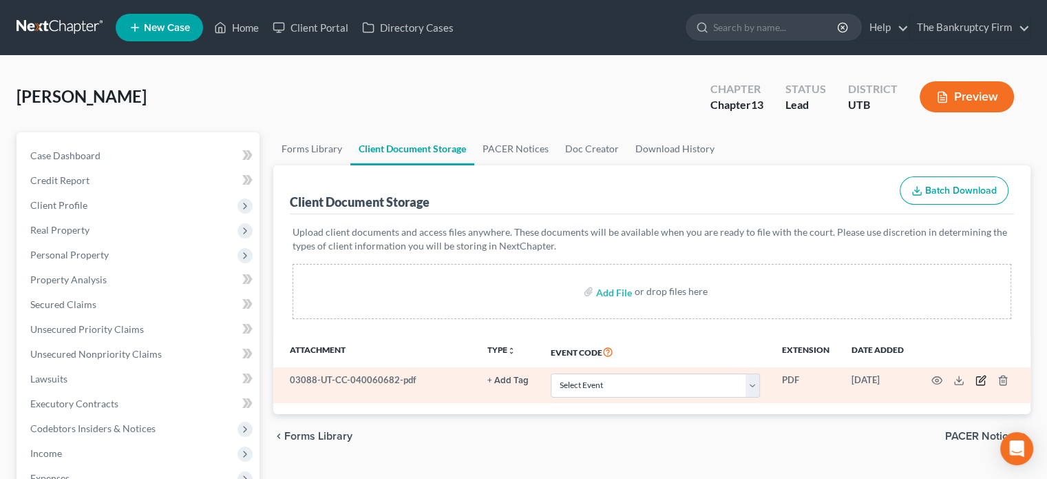
click at [980, 379] on icon "button" at bounding box center [982, 379] width 6 height 6
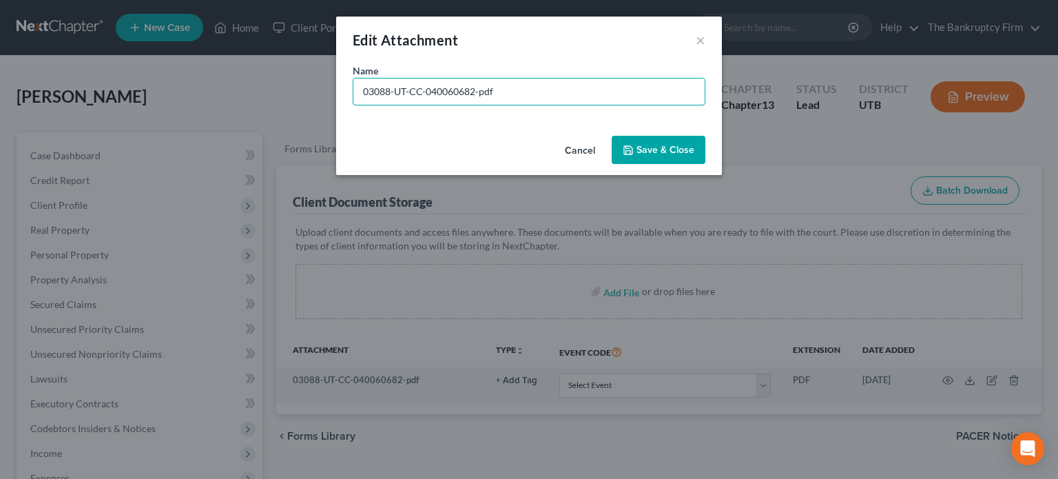
drag, startPoint x: 510, startPoint y: 101, endPoint x: 211, endPoint y: 112, distance: 299.1
click at [211, 112] on div "Edit Attachment × Name * 03088-UT-CC-040060682-pdf Cancel Save & Close" at bounding box center [529, 239] width 1058 height 479
type input "Credit Counseling Certificate"
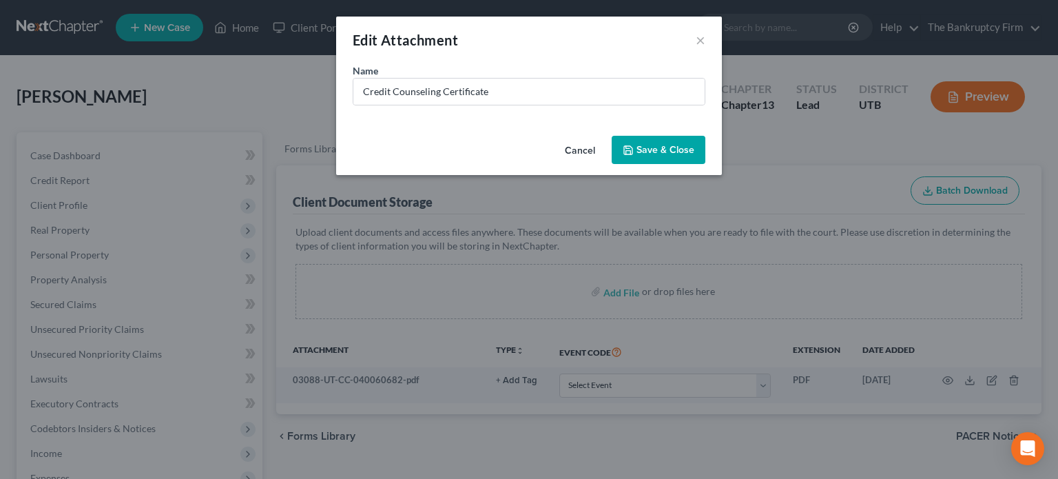
click at [661, 166] on div "Cancel Save & Close" at bounding box center [529, 152] width 386 height 45
click at [663, 147] on span "Save & Close" at bounding box center [665, 150] width 58 height 12
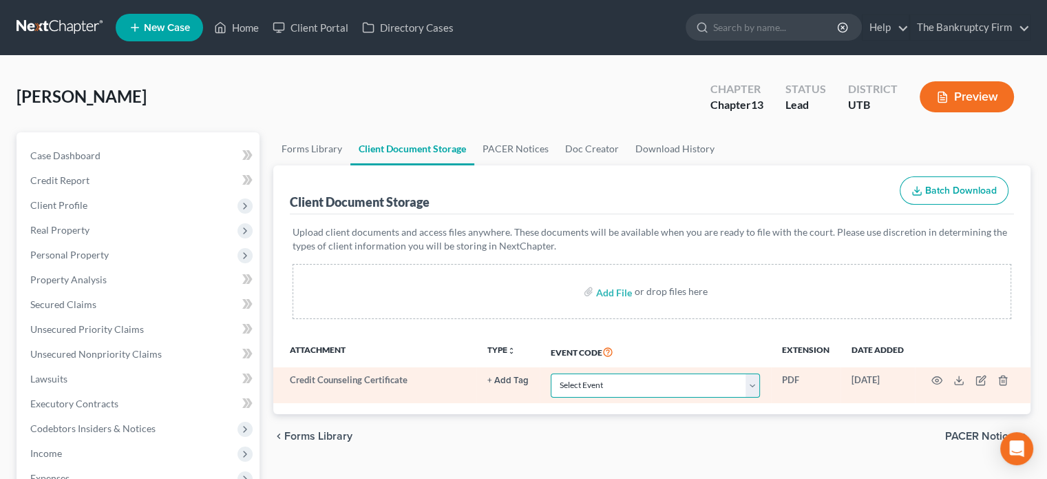
click at [628, 385] on select "Select Event Affidavit/Declaration Amended Chapter 11 Plan Amended Disclosure S…" at bounding box center [655, 385] width 209 height 24
select select "30"
click at [551, 373] on select "Select Event Affidavit/Declaration Amended Chapter 11 Plan Amended Disclosure S…" at bounding box center [655, 385] width 209 height 24
click at [939, 379] on icon "button" at bounding box center [937, 380] width 11 height 11
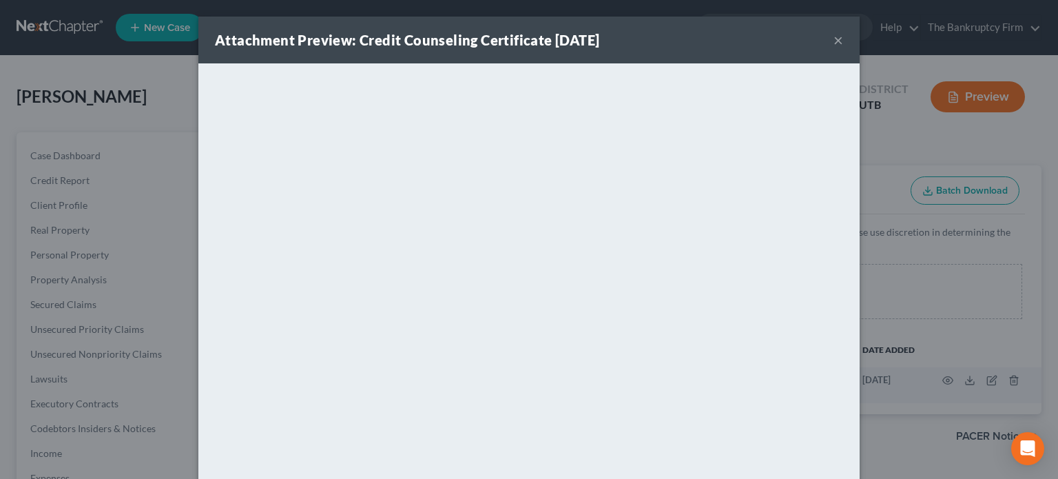
click at [835, 35] on button "×" at bounding box center [838, 40] width 10 height 17
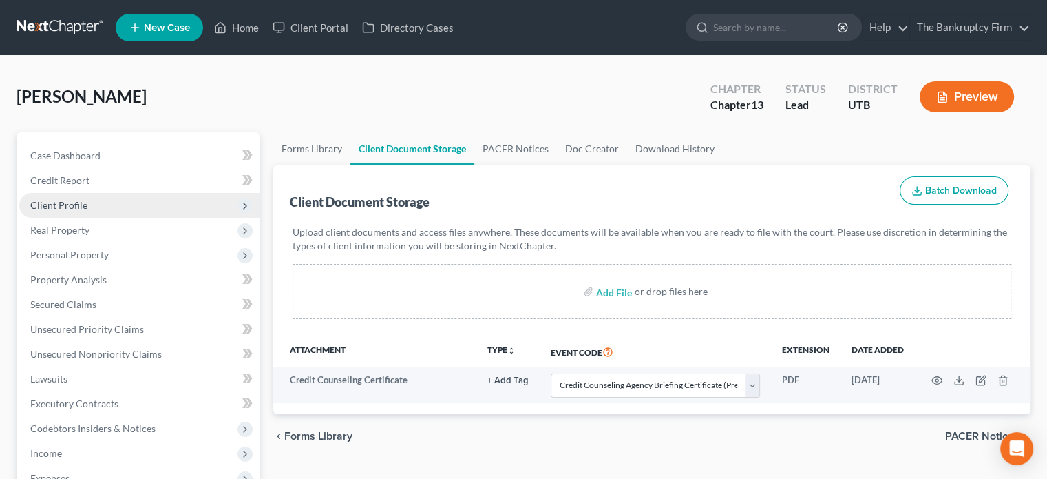
click at [71, 200] on span "Client Profile" at bounding box center [58, 205] width 57 height 12
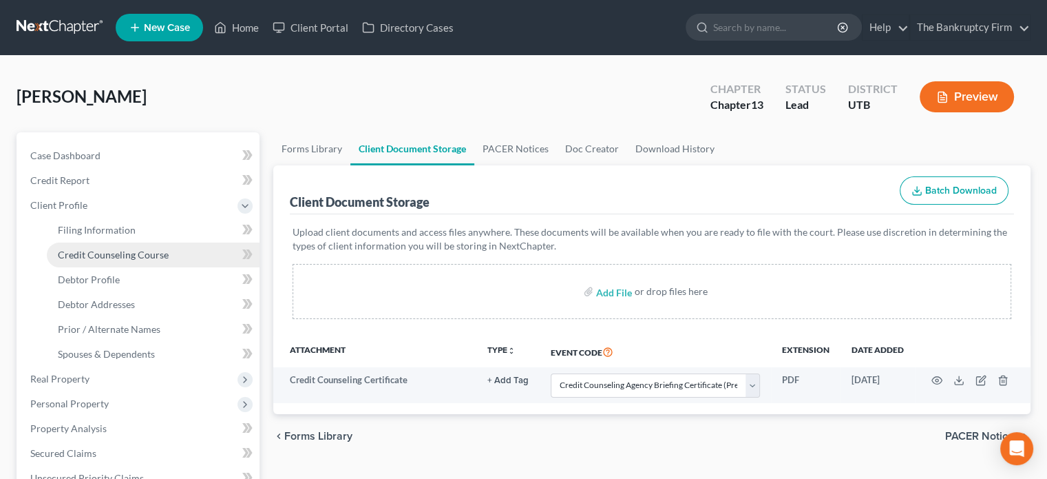
click at [110, 254] on span "Credit Counseling Course" at bounding box center [113, 255] width 111 height 12
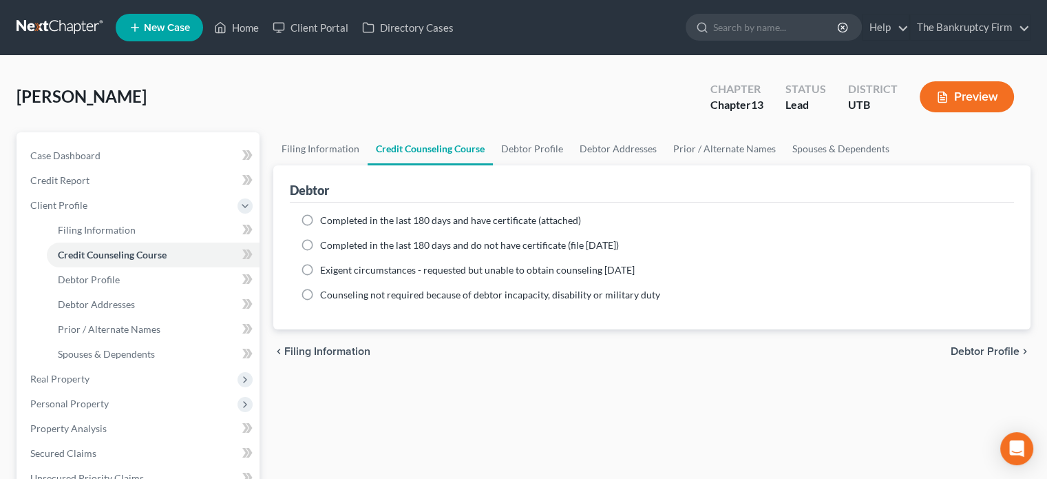
click at [320, 217] on label "Completed in the last 180 days and have certificate (attached)" at bounding box center [450, 220] width 261 height 14
click at [326, 217] on input "Completed in the last 180 days and have certificate (attached)" at bounding box center [330, 217] width 9 height 9
radio input "true"
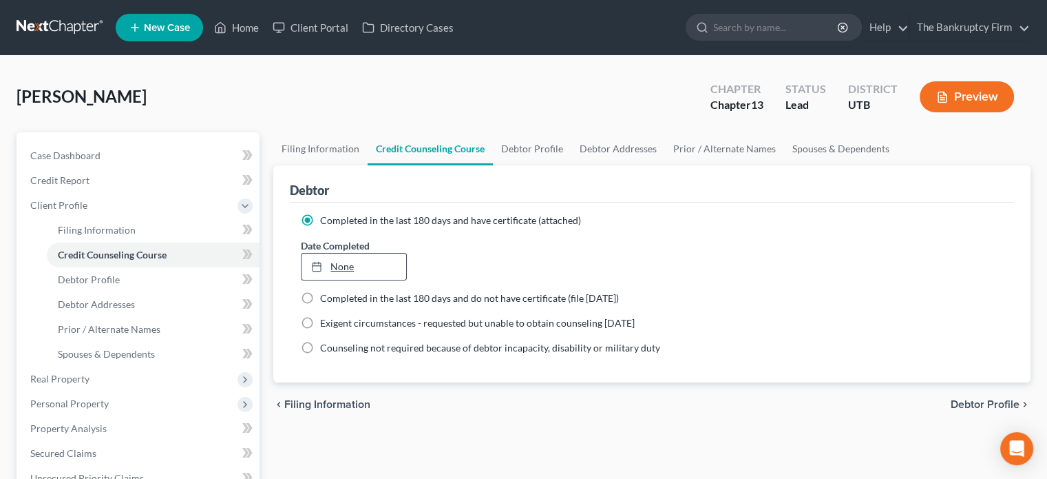
type input "[DATE]"
click at [353, 269] on link "[DATE]" at bounding box center [354, 266] width 104 height 26
click at [236, 37] on link "Home" at bounding box center [236, 27] width 59 height 25
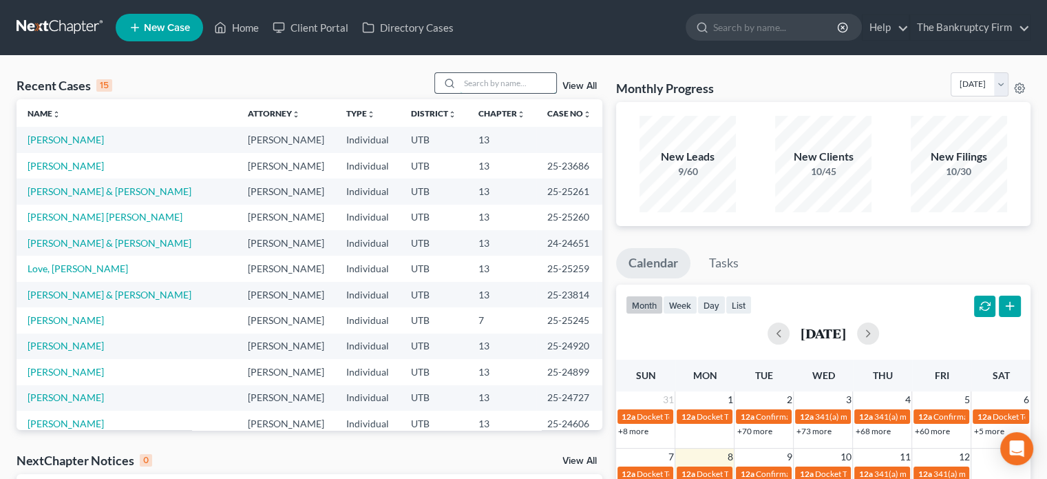
click at [470, 81] on input "search" at bounding box center [508, 83] width 96 height 20
type input "[PERSON_NAME]"
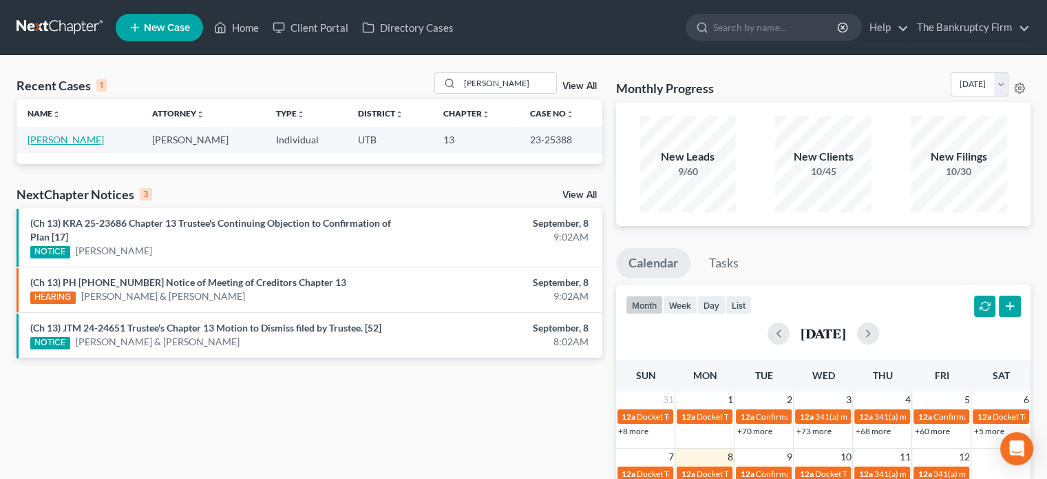
click at [50, 138] on link "[PERSON_NAME]" at bounding box center [66, 140] width 76 height 12
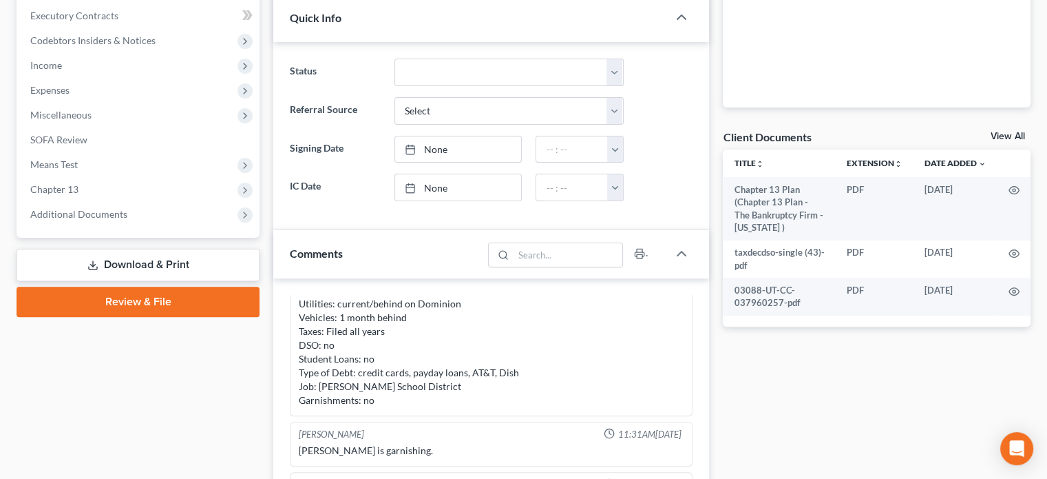
scroll to position [385, 0]
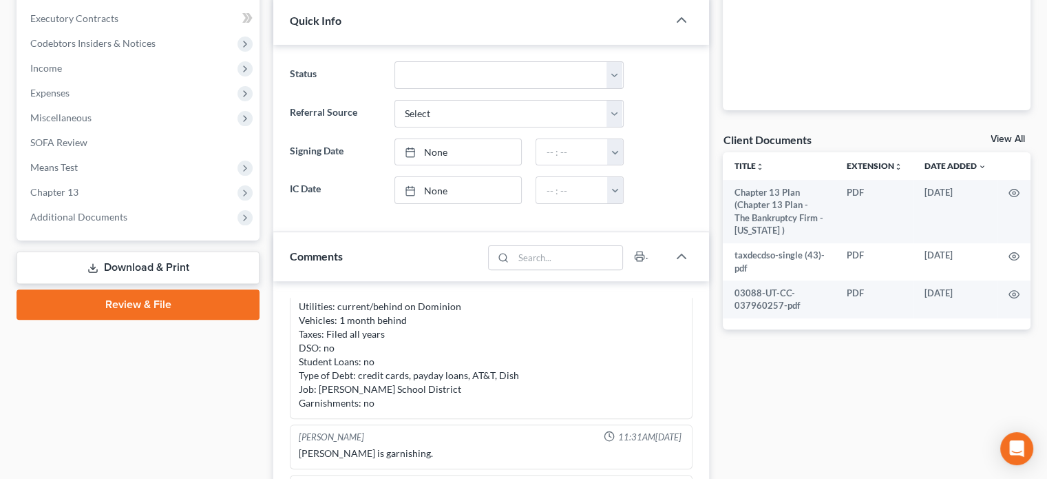
click at [1002, 145] on div "View All" at bounding box center [1011, 140] width 40 height 12
click at [1000, 134] on link "View All" at bounding box center [1008, 139] width 34 height 10
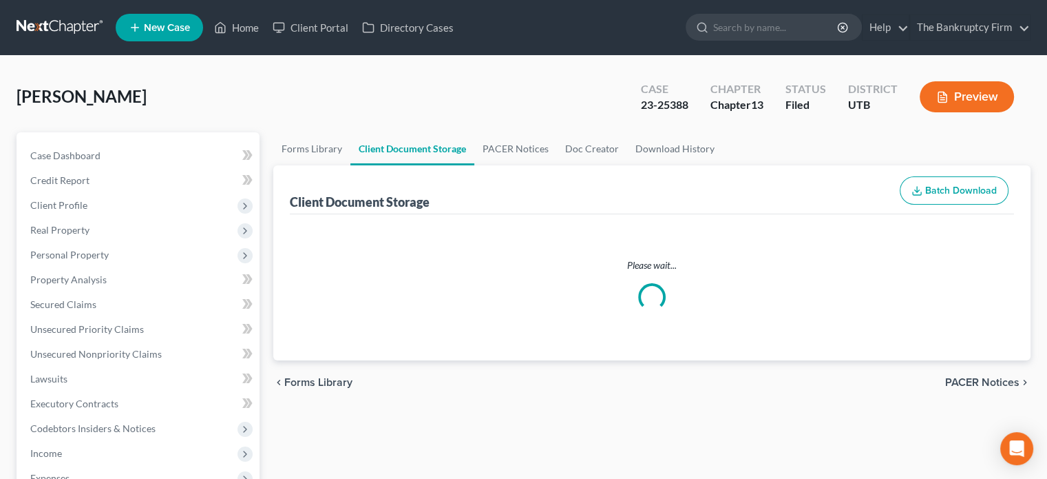
select select "30"
select select "26"
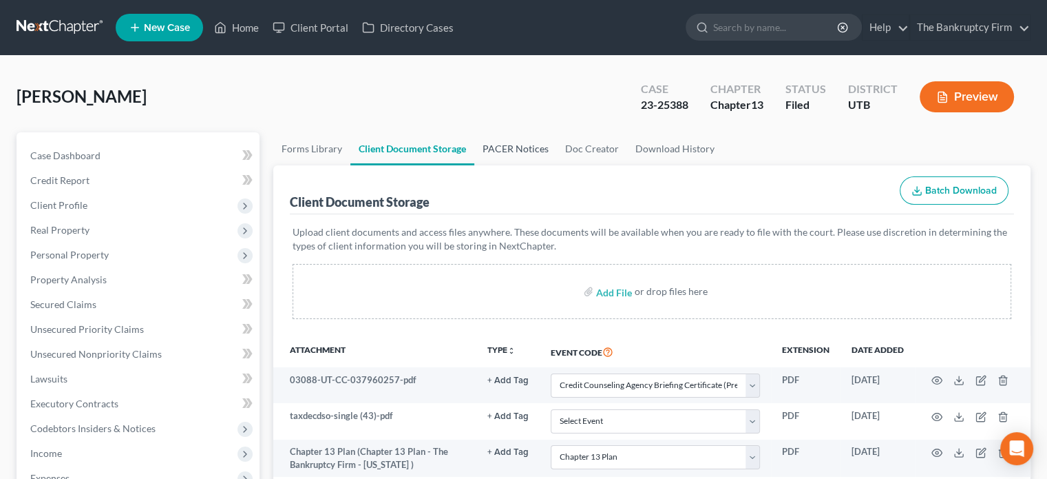
click at [504, 146] on link "PACER Notices" at bounding box center [515, 148] width 83 height 33
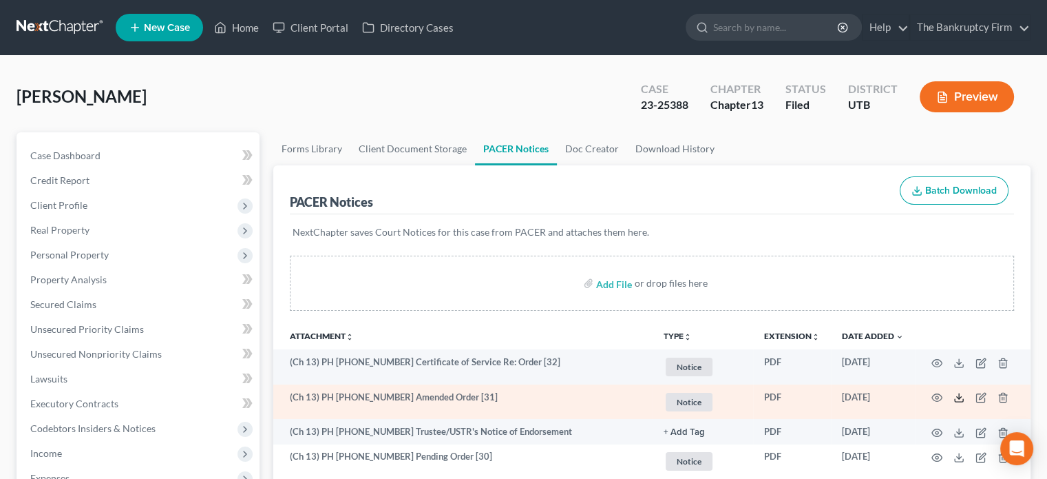
click at [957, 392] on icon at bounding box center [959, 397] width 11 height 11
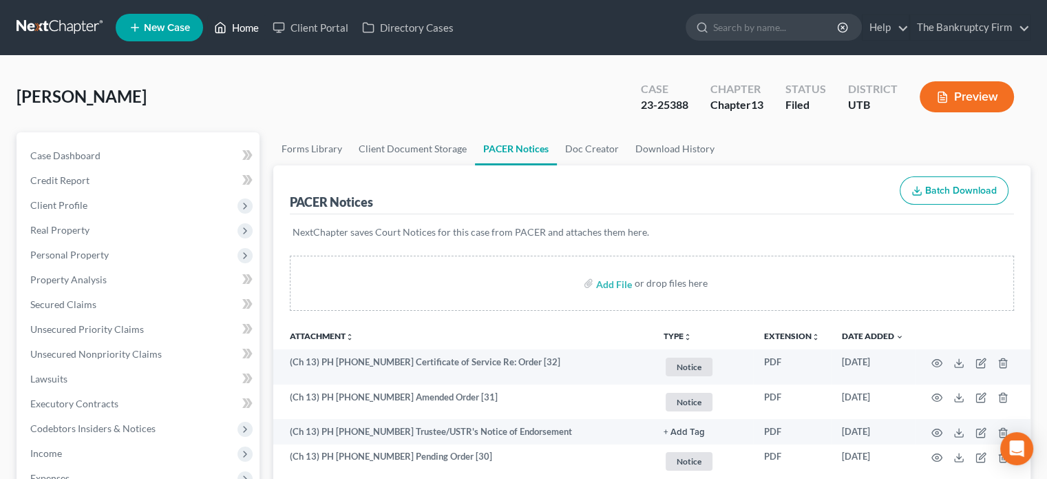
click at [240, 24] on link "Home" at bounding box center [236, 27] width 59 height 25
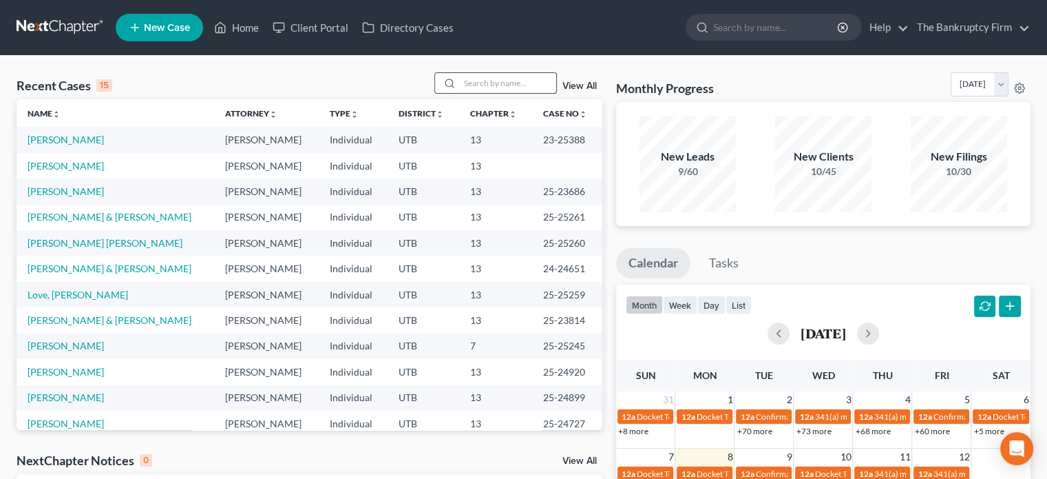
click at [477, 84] on input "search" at bounding box center [508, 83] width 96 height 20
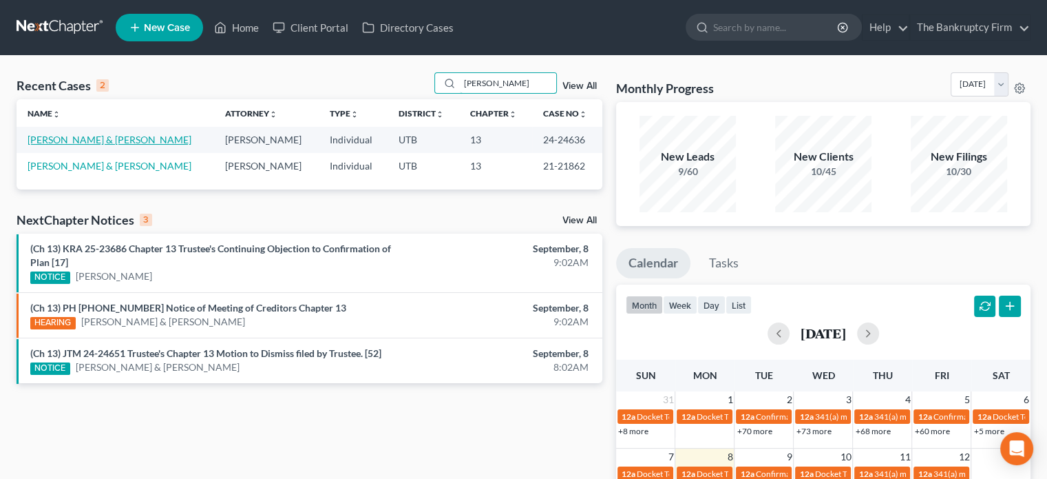
type input "[PERSON_NAME]"
click at [97, 141] on link "[PERSON_NAME] & [PERSON_NAME]" at bounding box center [110, 140] width 164 height 12
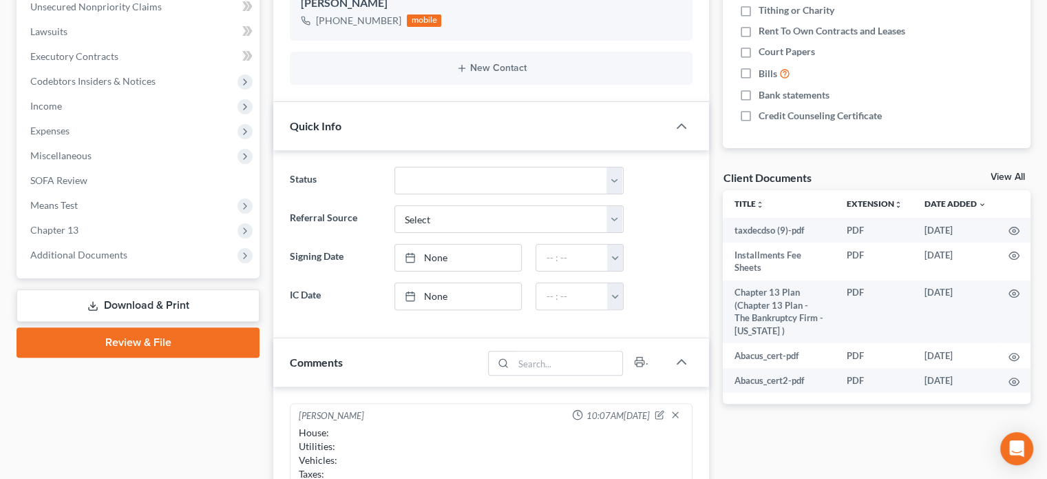
scroll to position [344, 0]
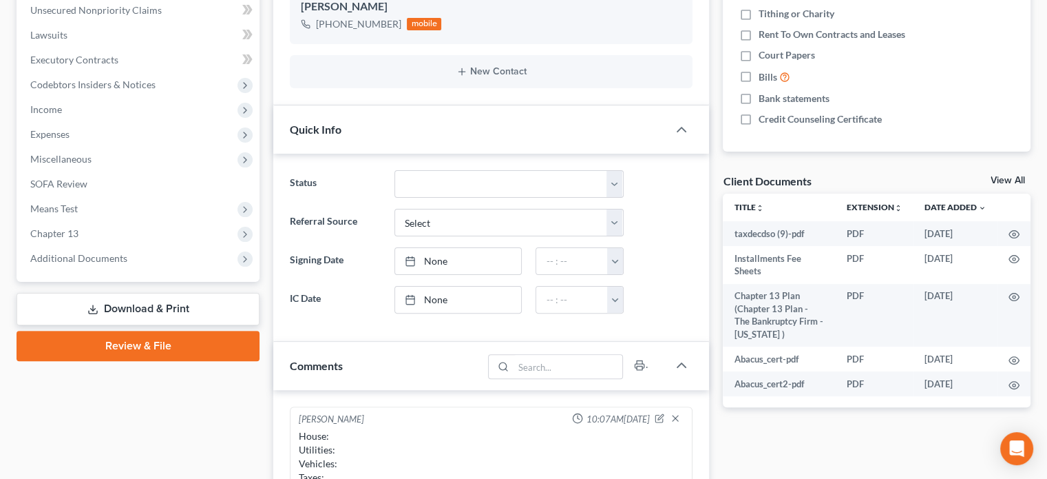
click at [1002, 178] on link "View All" at bounding box center [1008, 181] width 34 height 10
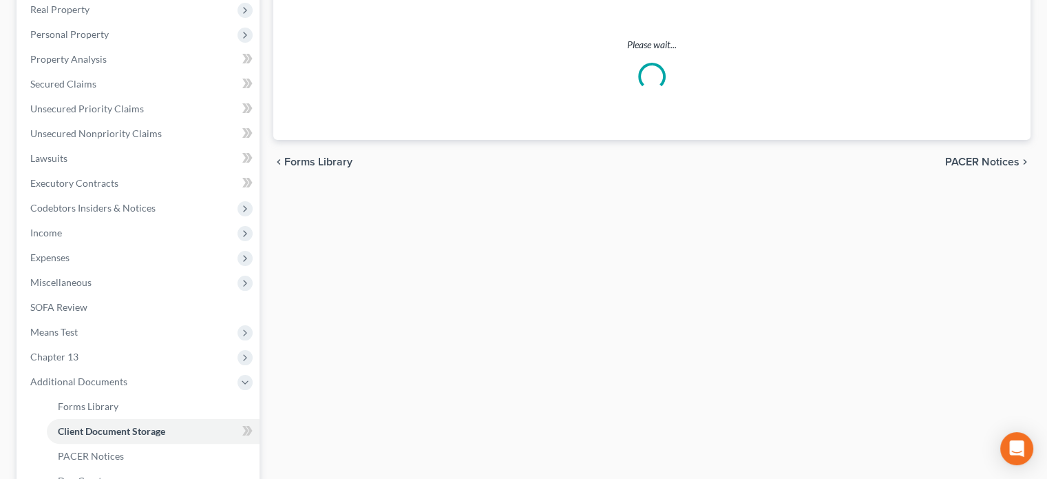
scroll to position [22, 0]
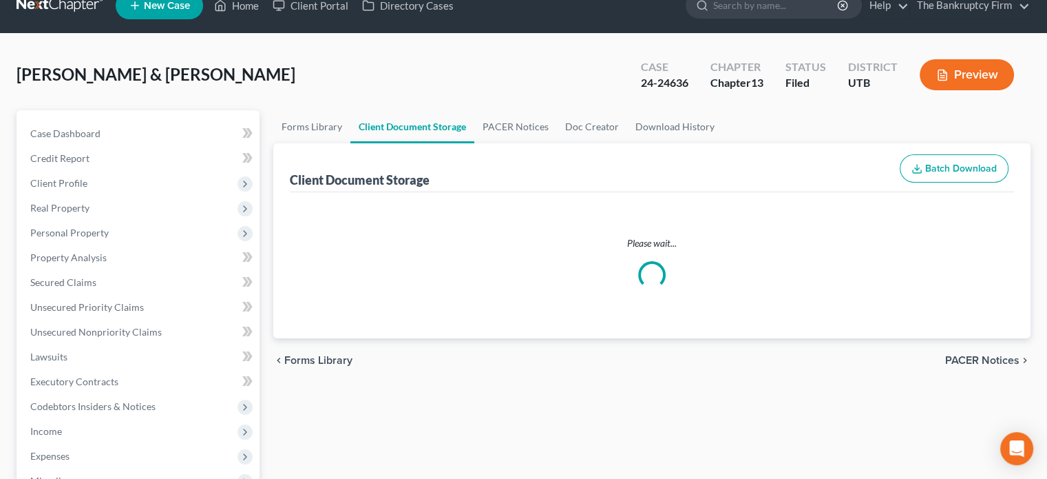
select select "30"
select select "26"
select select "53"
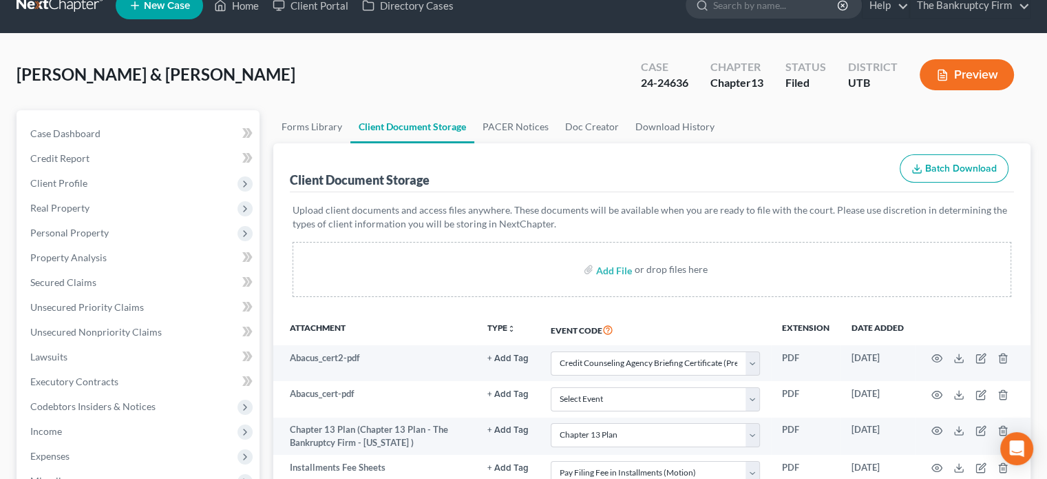
scroll to position [0, 0]
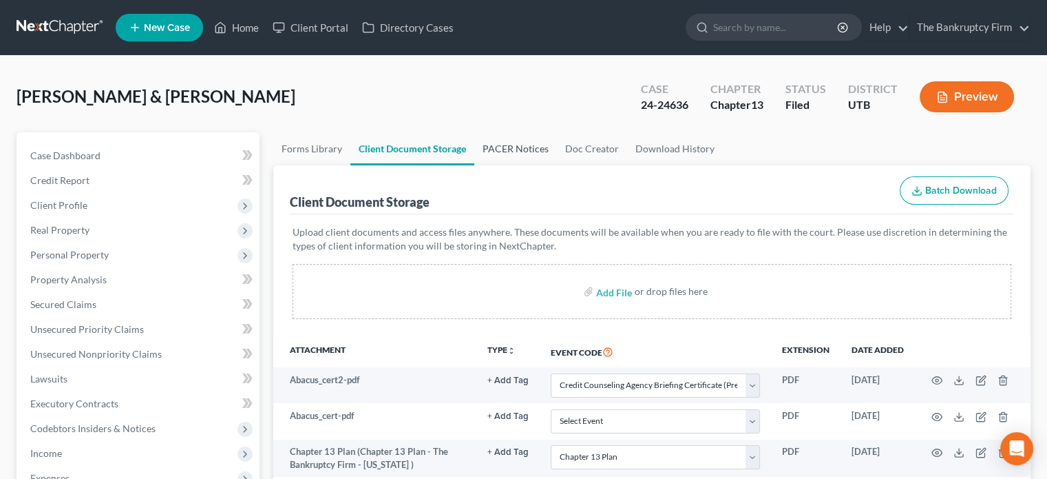
click at [516, 148] on link "PACER Notices" at bounding box center [515, 148] width 83 height 33
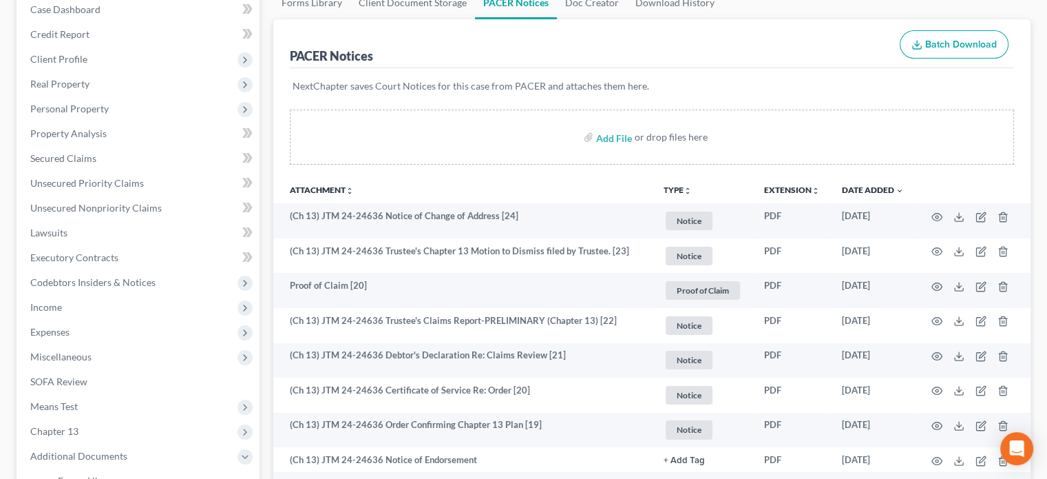
scroll to position [147, 0]
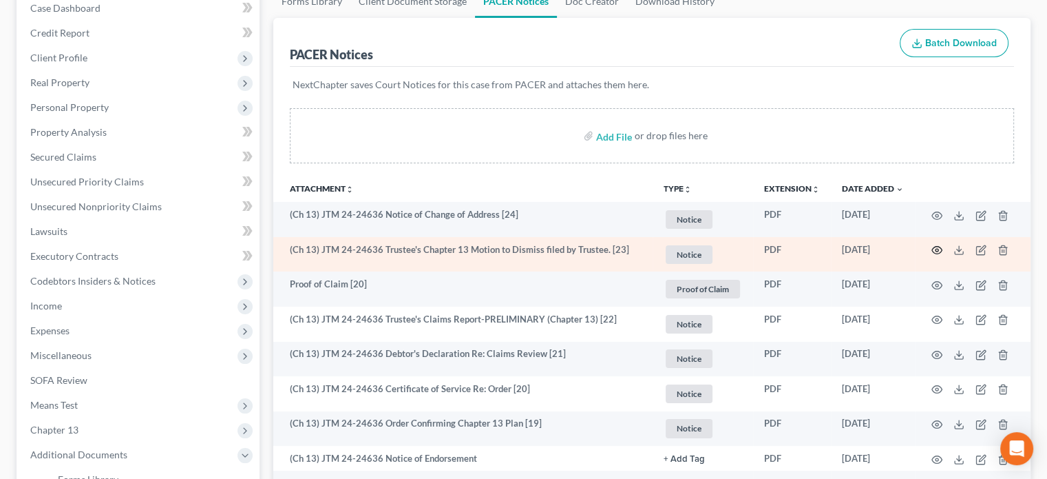
click at [934, 249] on icon "button" at bounding box center [937, 249] width 11 height 11
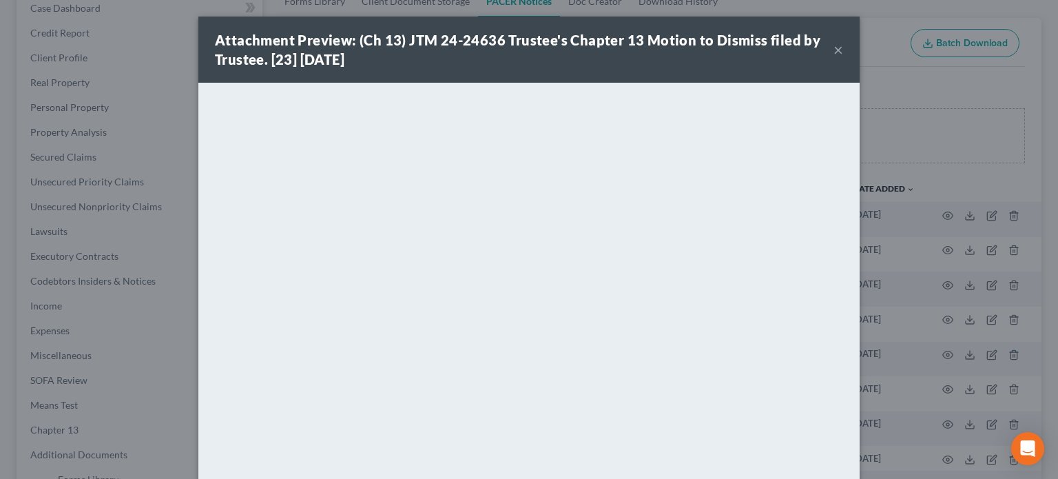
click at [837, 50] on div "Attachment Preview: (Ch 13) JTM 24-24636 Trustee's Chapter 13 Motion to Dismiss…" at bounding box center [528, 50] width 661 height 66
click at [833, 49] on button "×" at bounding box center [838, 49] width 10 height 17
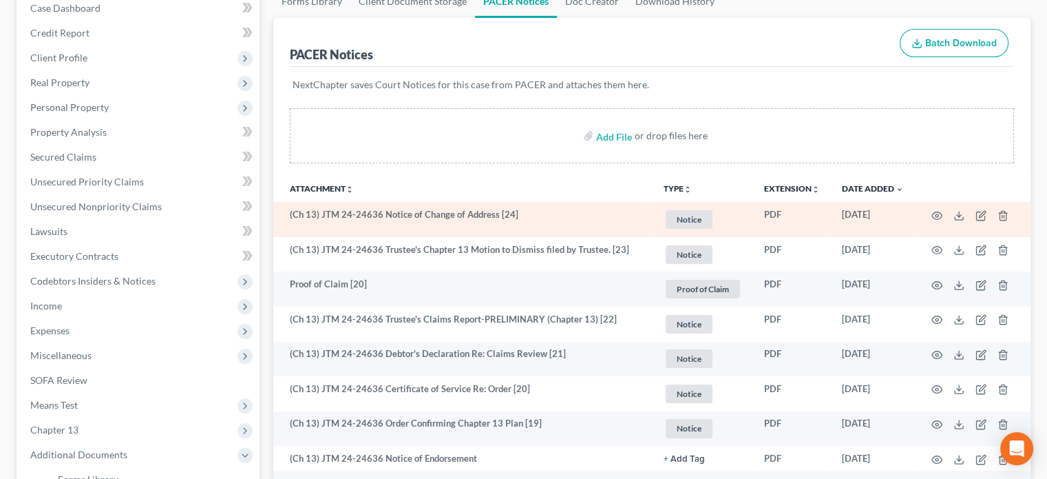
scroll to position [0, 0]
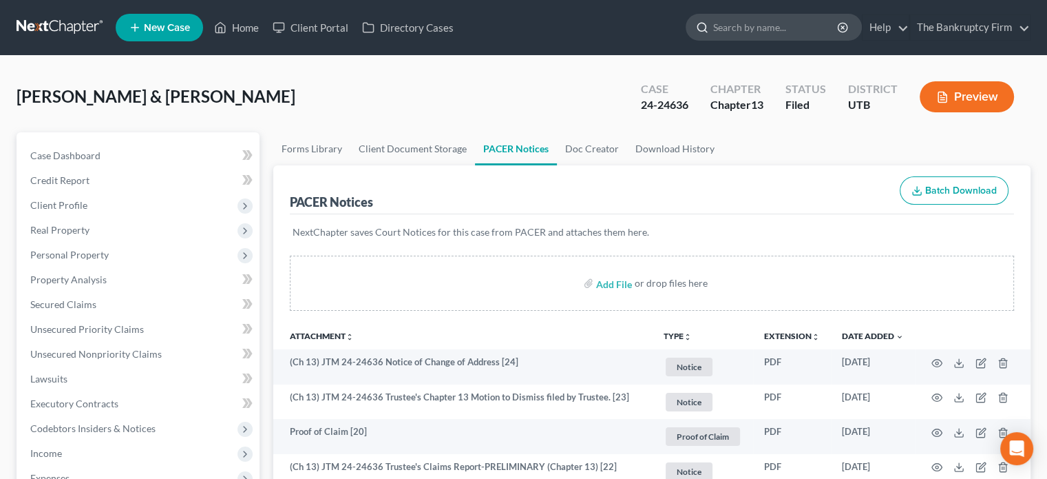
click at [725, 30] on input "search" at bounding box center [776, 26] width 126 height 25
type input "N"
type input "[PERSON_NAME]"
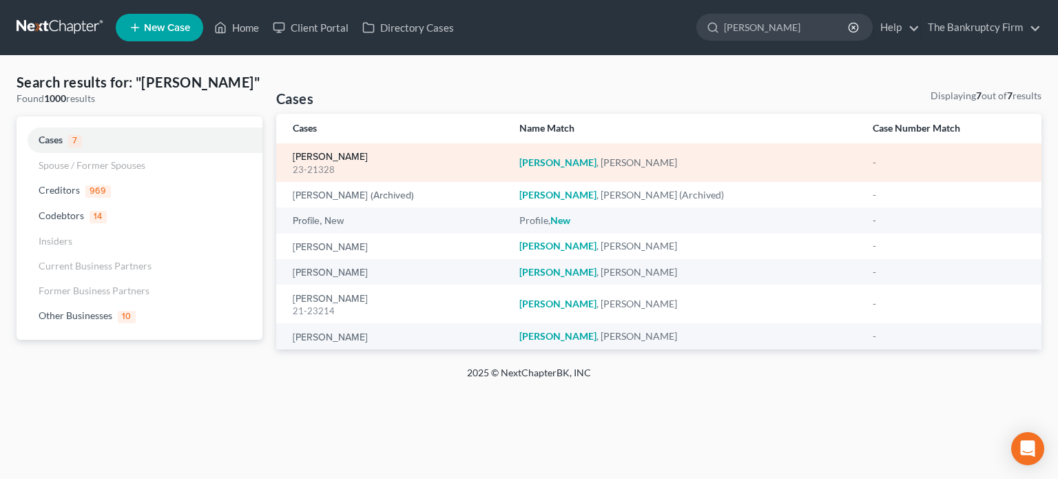
click at [351, 154] on link "[PERSON_NAME]" at bounding box center [330, 157] width 75 height 10
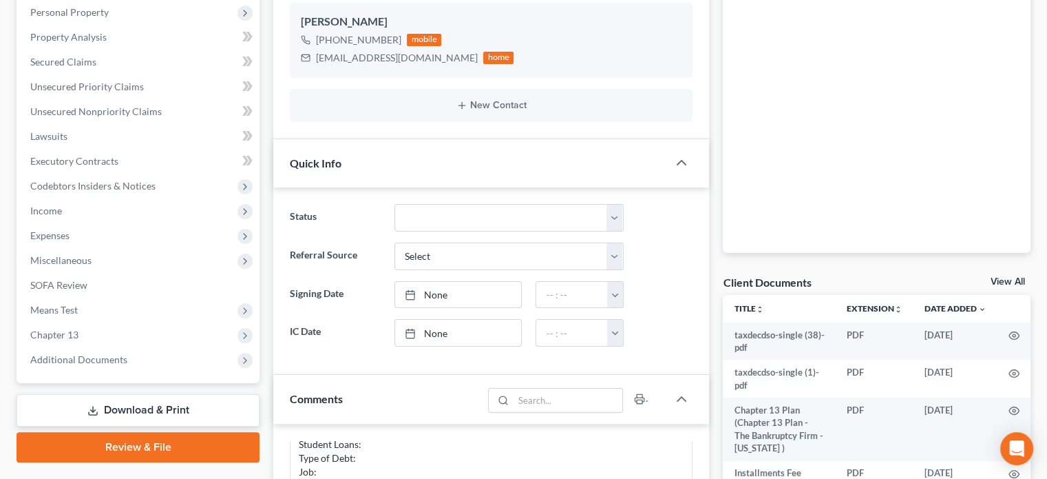
scroll to position [251, 0]
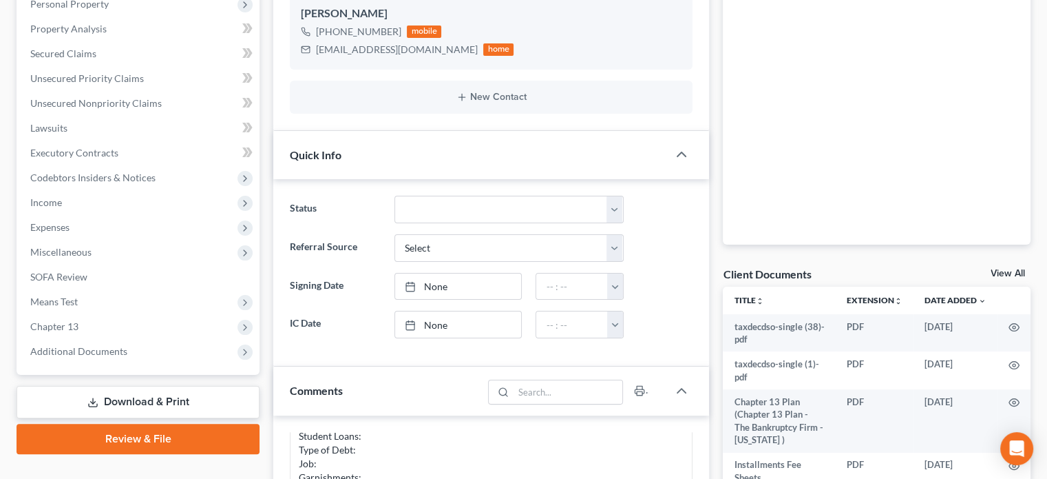
click at [997, 266] on div "Client Documents View All" at bounding box center [877, 276] width 308 height 20
click at [998, 275] on link "View All" at bounding box center [1008, 274] width 34 height 10
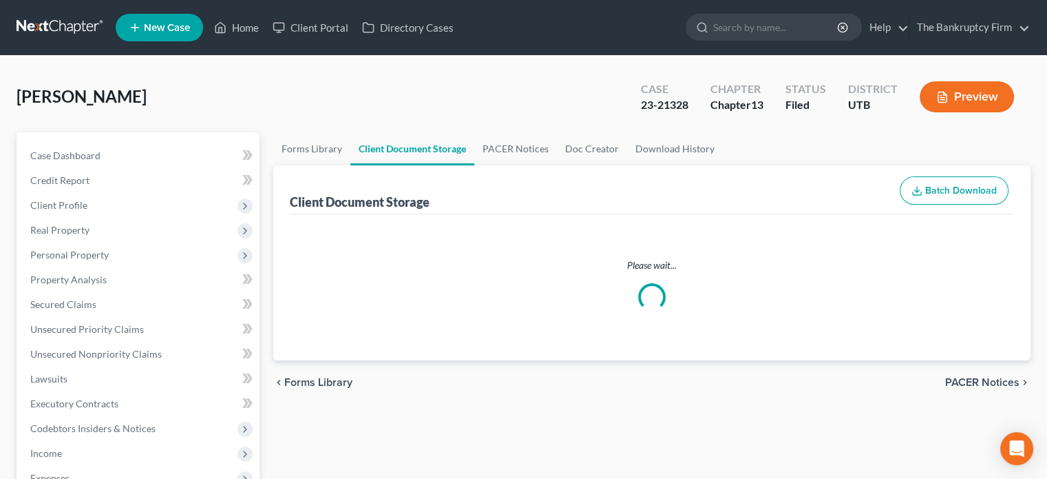
select select "30"
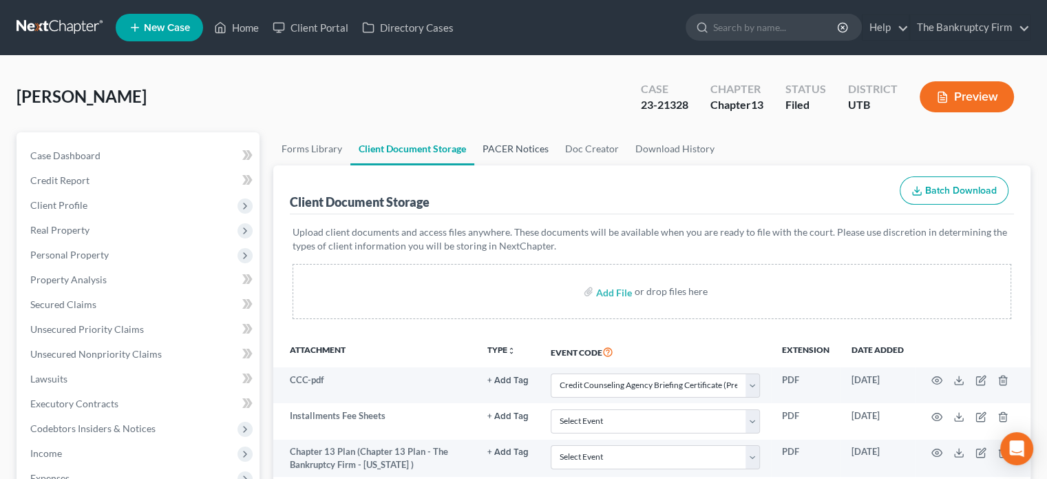
click at [499, 151] on link "PACER Notices" at bounding box center [515, 148] width 83 height 33
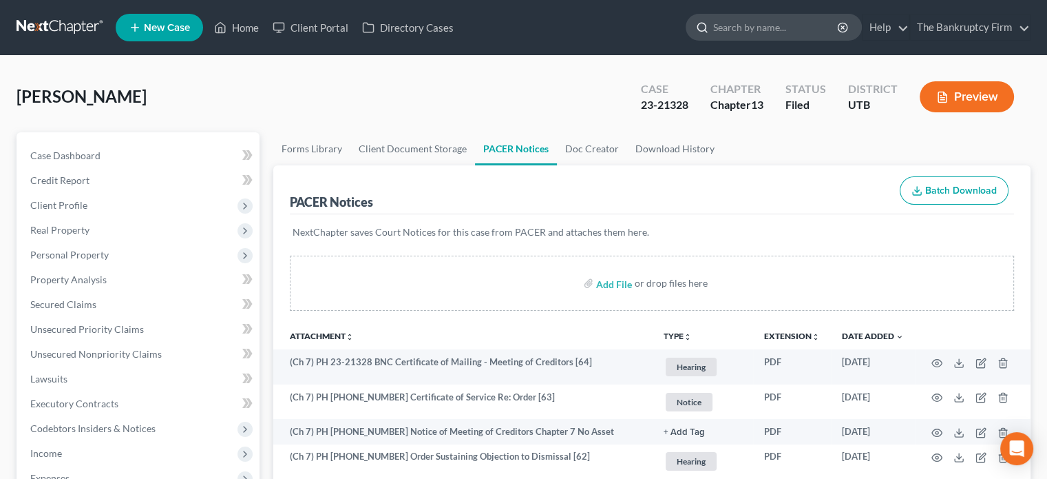
click at [742, 28] on input "search" at bounding box center [776, 26] width 126 height 25
type input "[PERSON_NAME]"
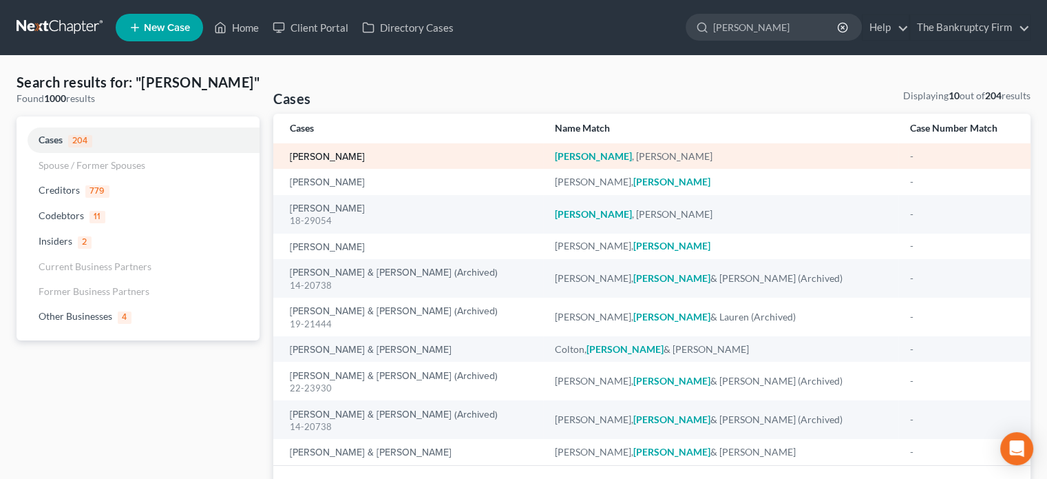
click at [320, 162] on link "[PERSON_NAME]" at bounding box center [327, 157] width 75 height 10
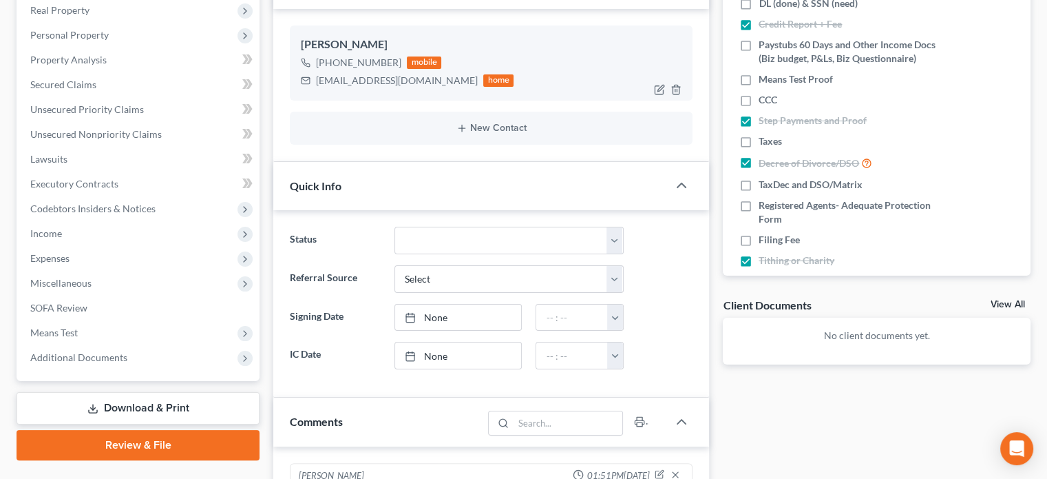
scroll to position [220, 0]
click at [997, 302] on link "View All" at bounding box center [1008, 304] width 34 height 10
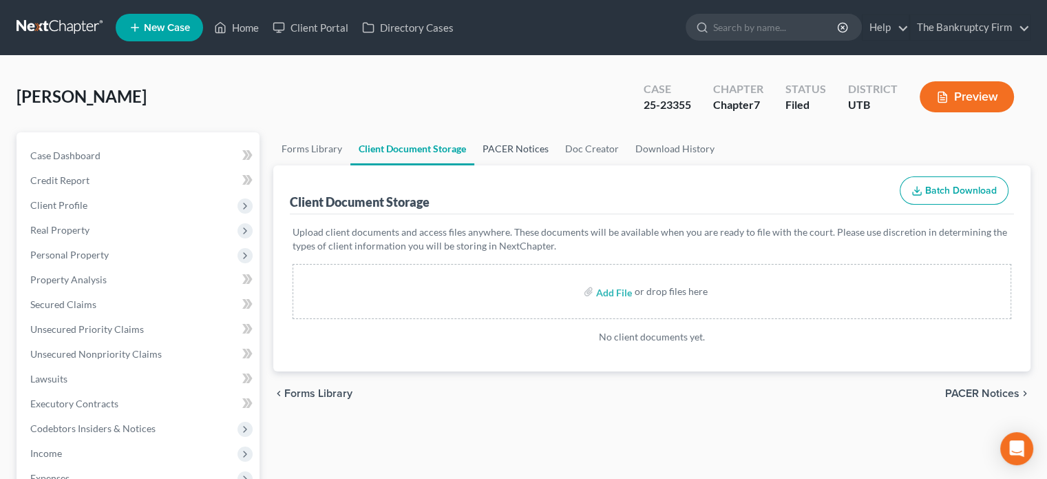
click at [519, 148] on link "PACER Notices" at bounding box center [515, 148] width 83 height 33
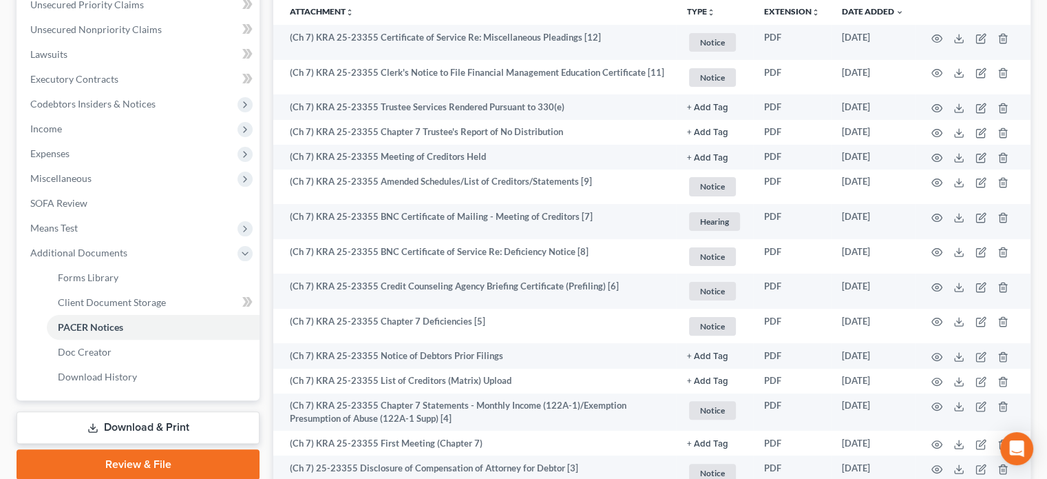
scroll to position [325, 0]
click at [505, 333] on td "(Ch 7) KRA 25-23355 Chapter 7 Deficiencies [5]" at bounding box center [474, 325] width 403 height 35
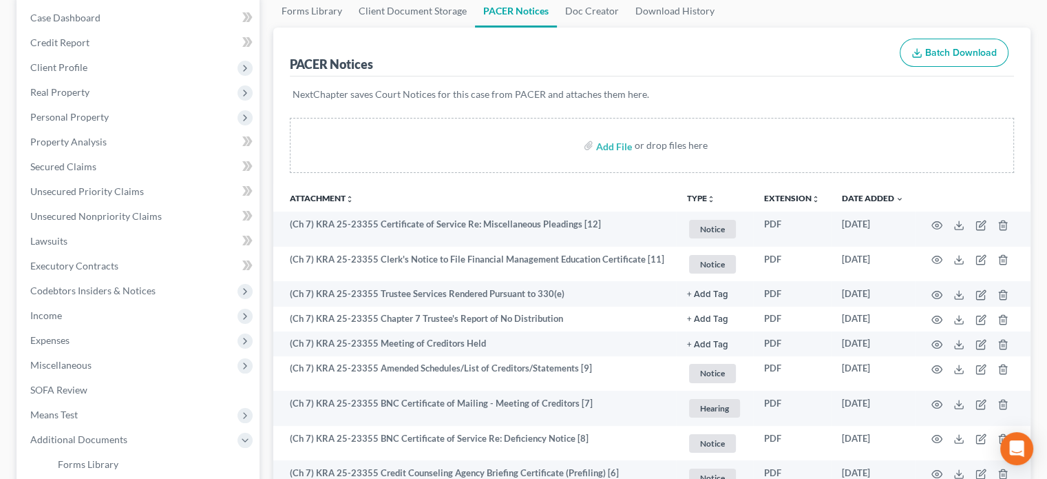
scroll to position [134, 0]
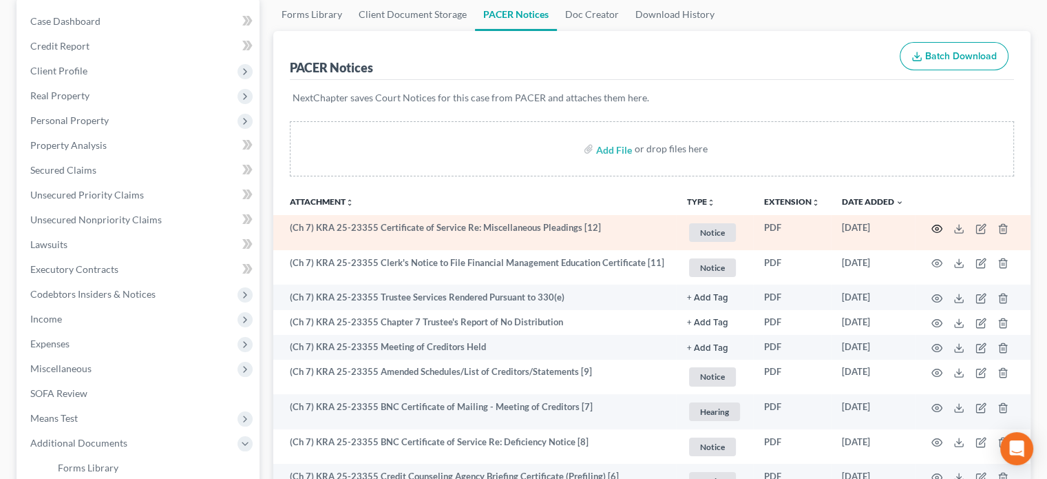
click at [939, 223] on icon "button" at bounding box center [937, 228] width 11 height 11
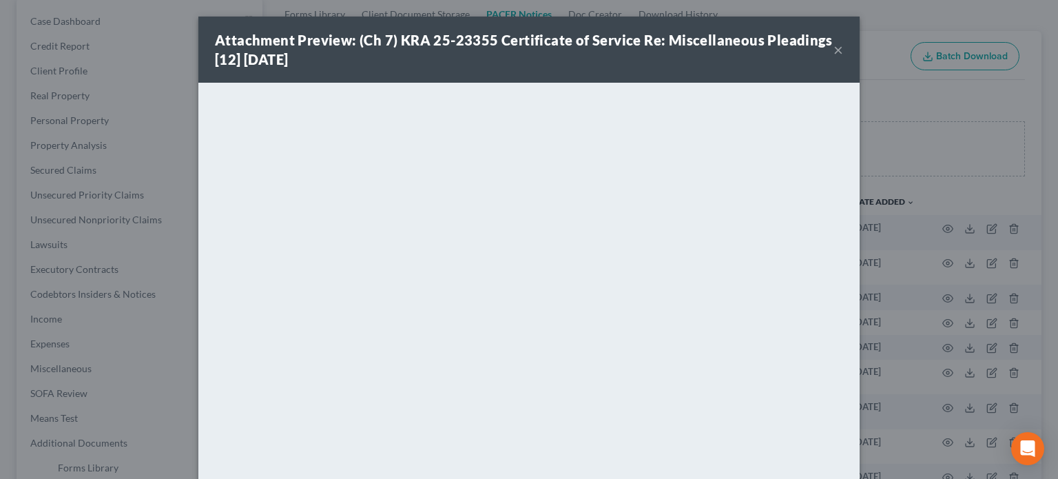
click at [833, 48] on button "×" at bounding box center [838, 49] width 10 height 17
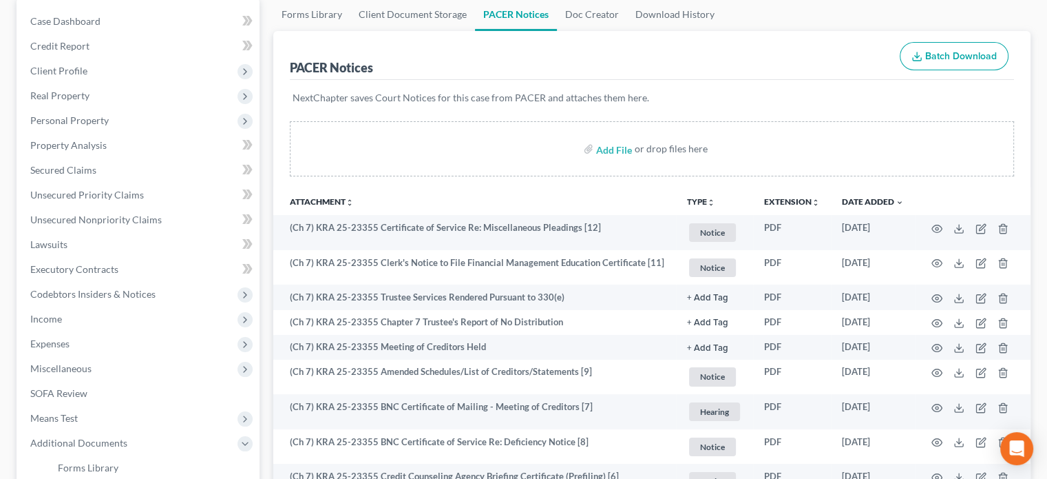
scroll to position [0, 0]
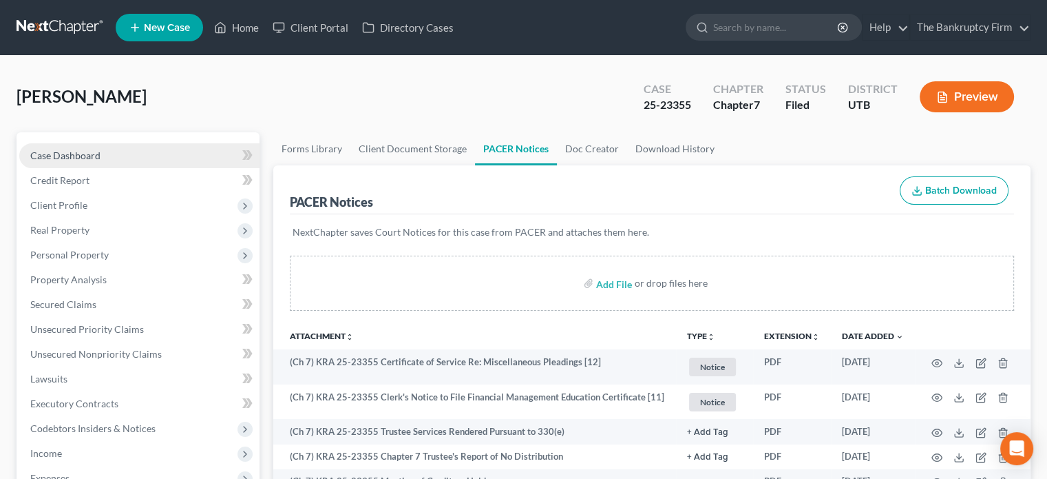
click at [61, 154] on span "Case Dashboard" at bounding box center [65, 155] width 70 height 12
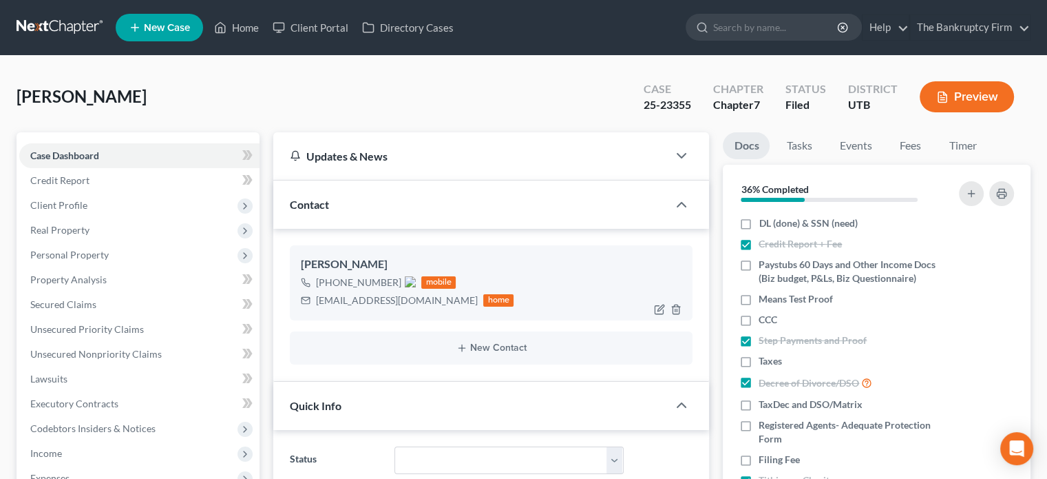
click at [408, 282] on img at bounding box center [410, 281] width 11 height 11
click at [737, 26] on input "search" at bounding box center [776, 26] width 126 height 25
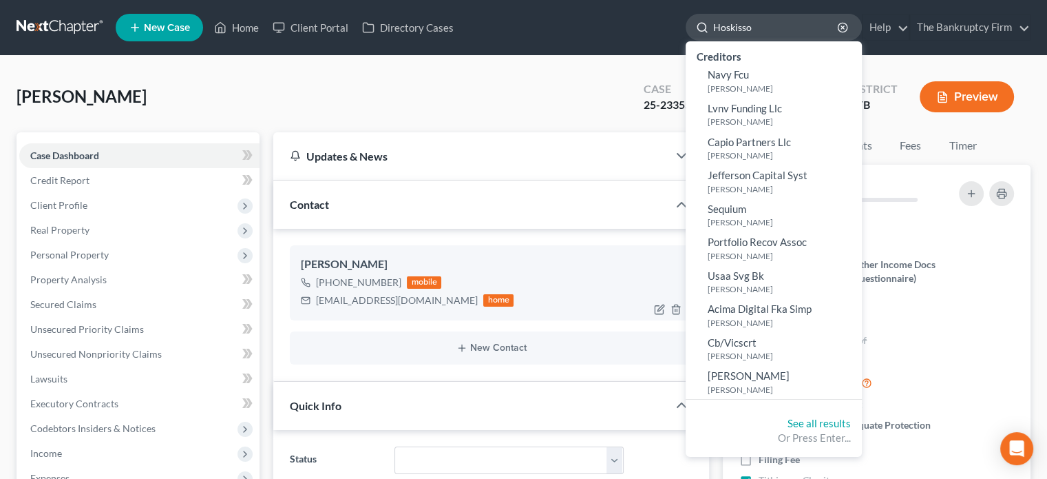
type input "Hoskisson"
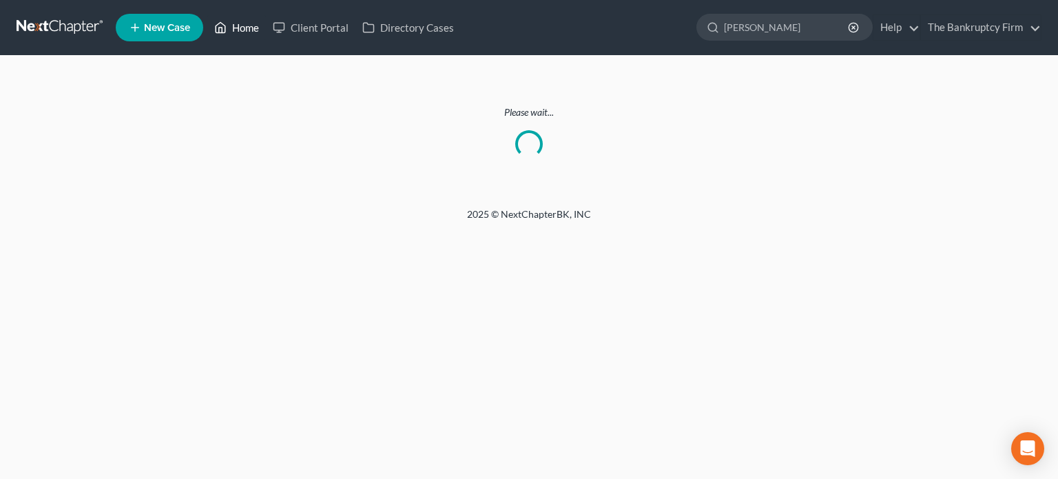
click at [243, 28] on link "Home" at bounding box center [236, 27] width 59 height 25
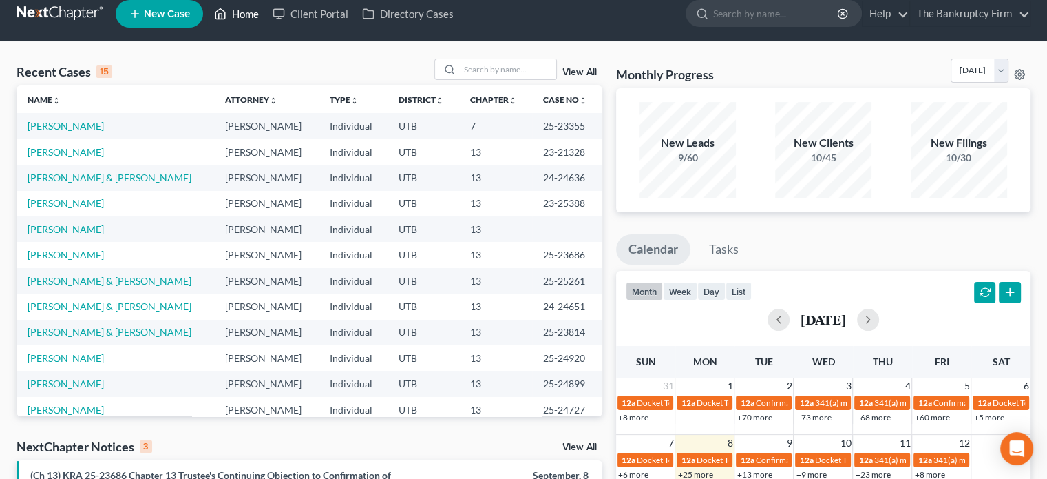
scroll to position [13, 0]
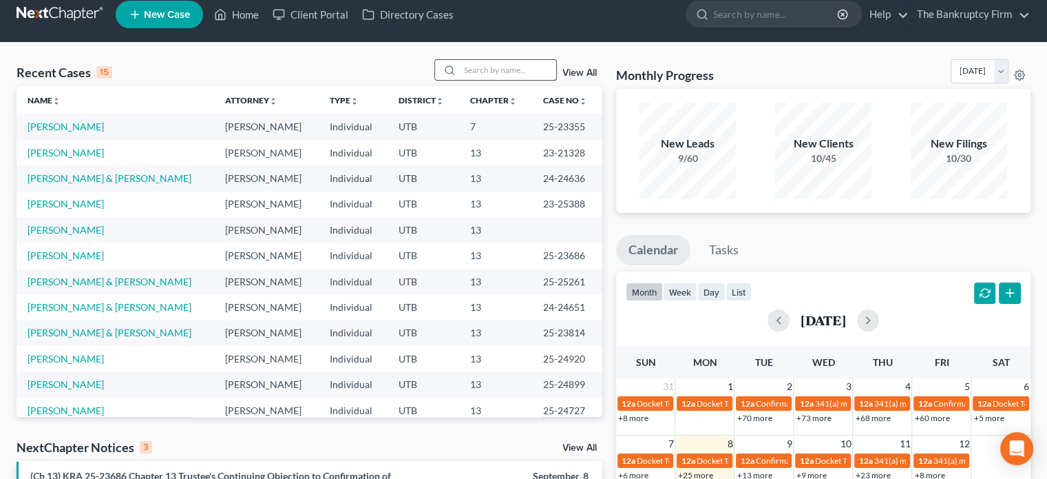
click at [484, 75] on input "search" at bounding box center [508, 70] width 96 height 20
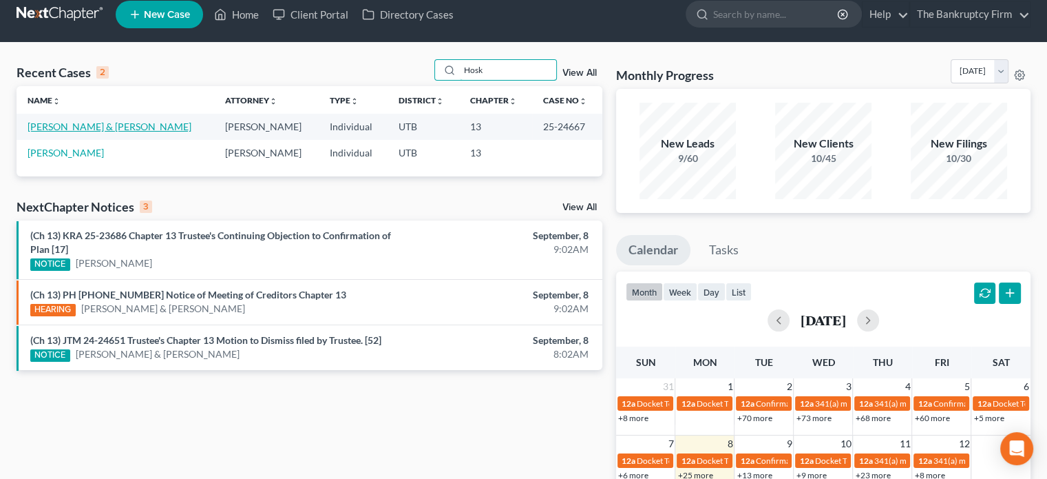
type input "Hosk"
click at [101, 126] on link "Hoskisson, Brian & Jennifer" at bounding box center [110, 127] width 164 height 12
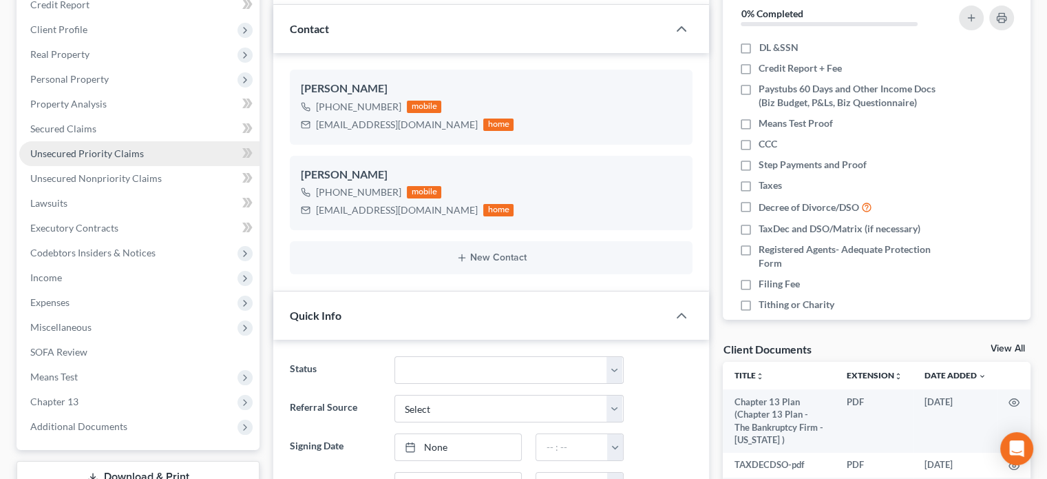
scroll to position [176, 0]
click at [1005, 346] on link "View All" at bounding box center [1008, 348] width 34 height 10
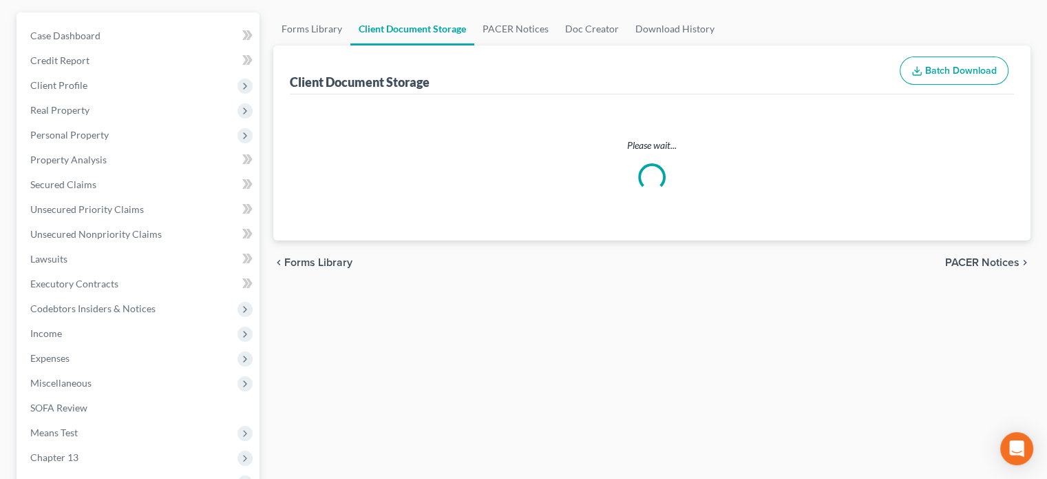
scroll to position [70, 0]
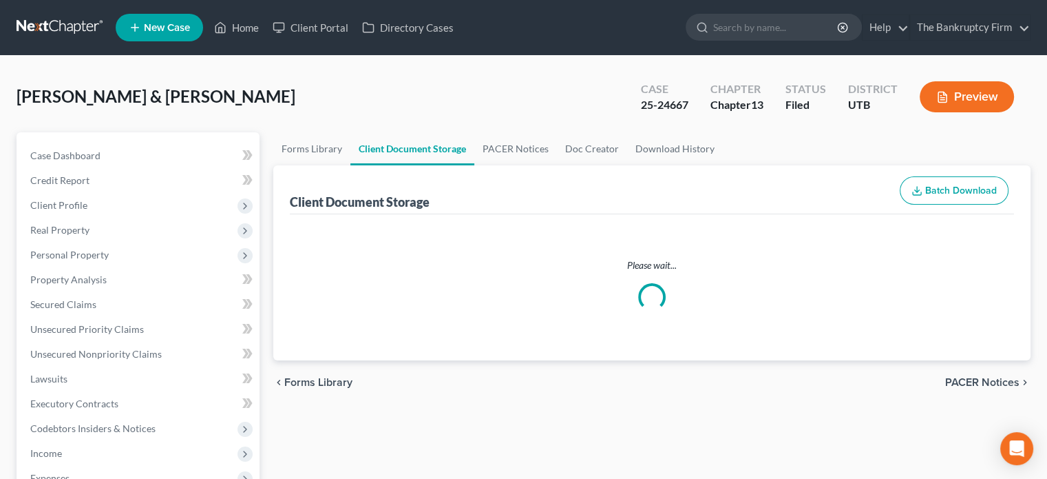
select select "26"
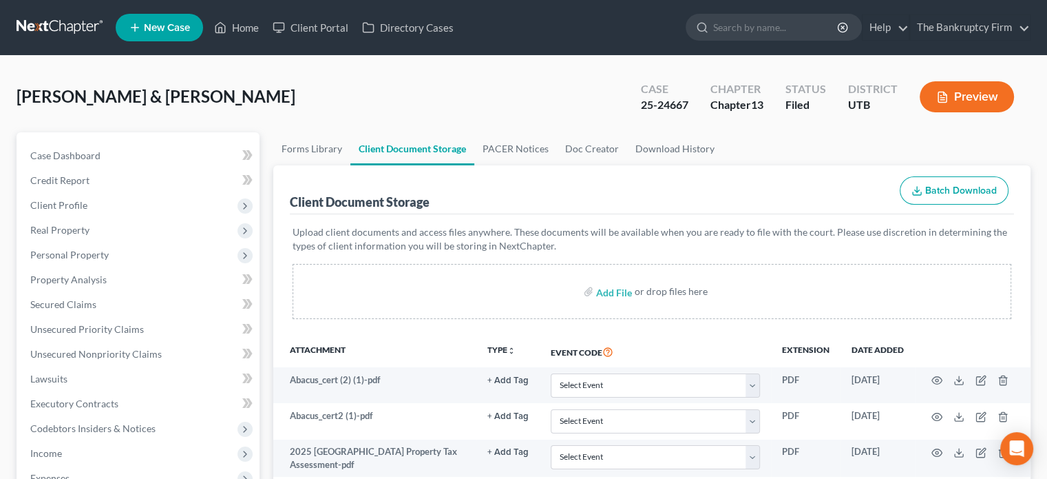
scroll to position [0, 0]
click at [527, 147] on link "PACER Notices" at bounding box center [515, 148] width 83 height 33
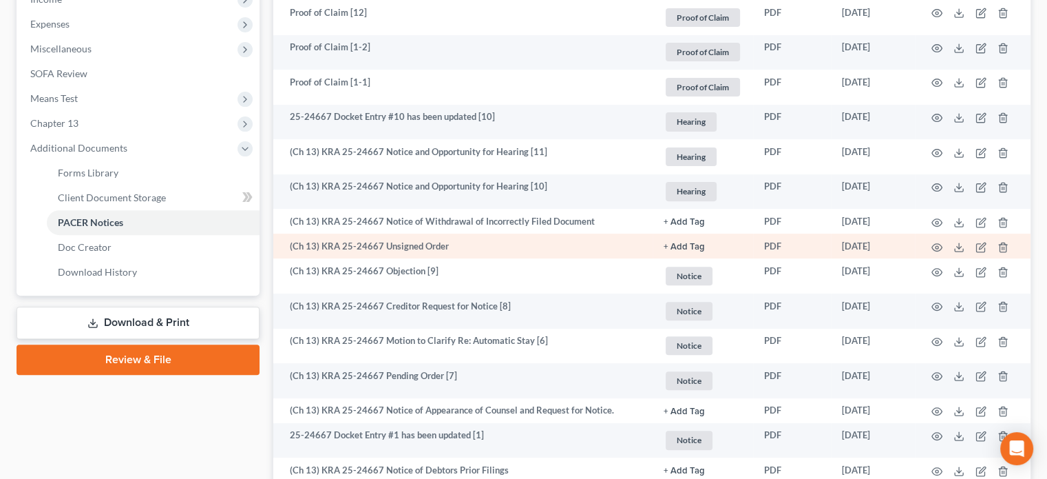
scroll to position [456, 0]
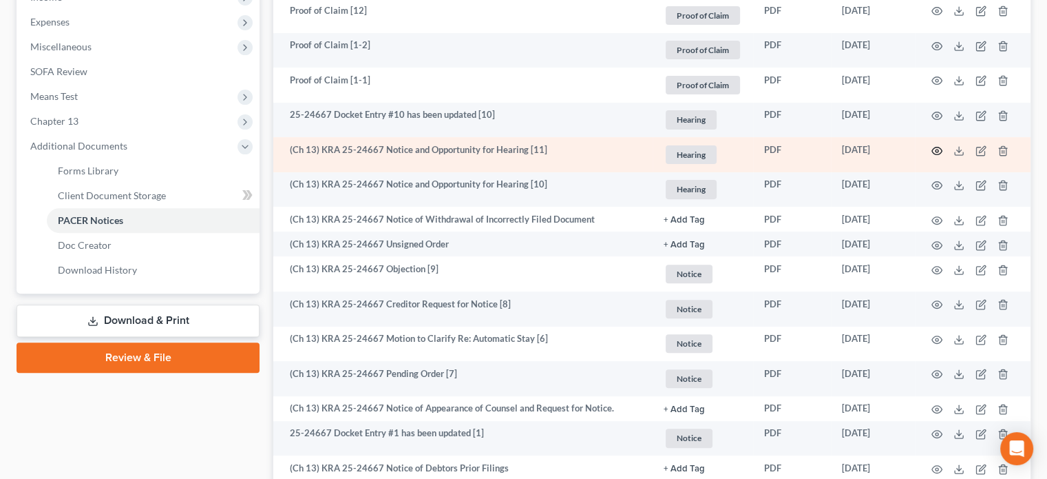
click at [933, 145] on icon "button" at bounding box center [937, 150] width 11 height 11
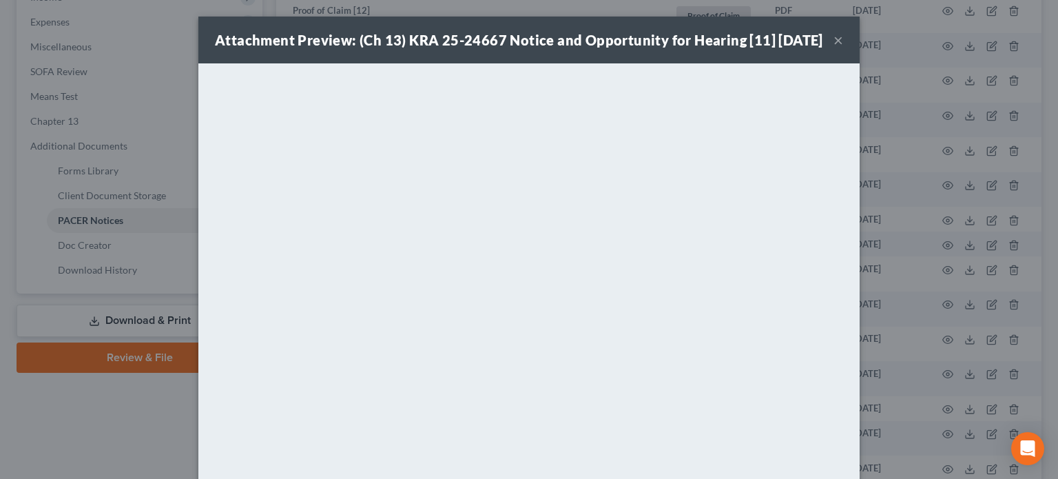
click at [833, 48] on button "×" at bounding box center [838, 40] width 10 height 17
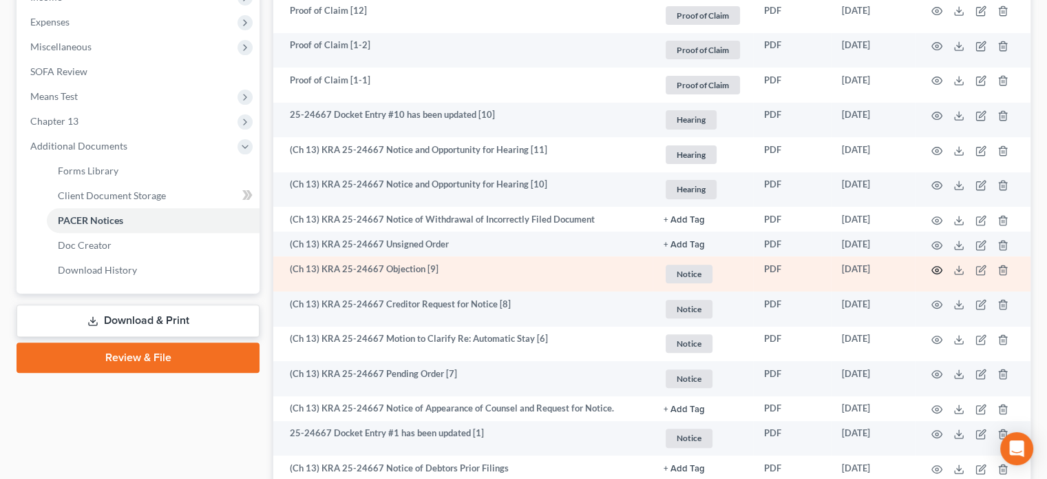
click at [936, 269] on circle "button" at bounding box center [937, 270] width 3 height 3
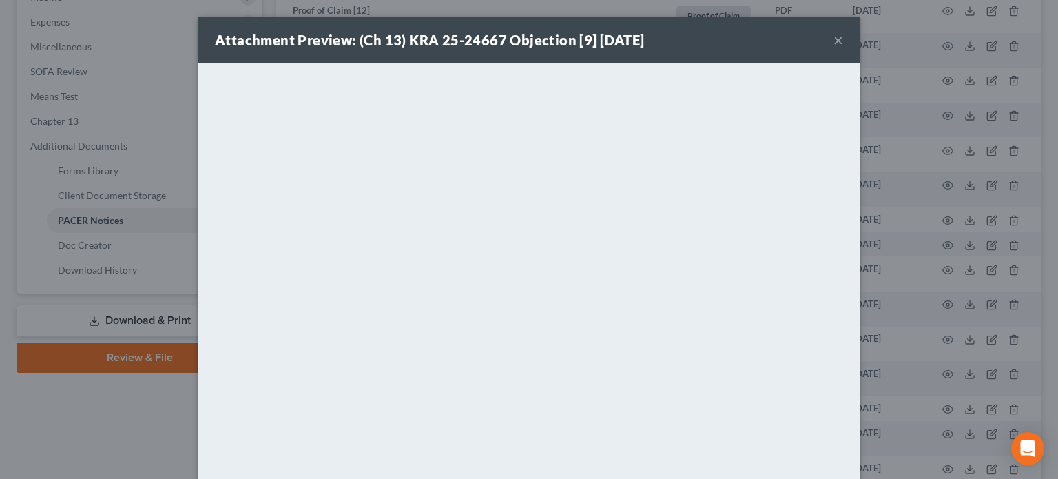
click at [833, 40] on button "×" at bounding box center [838, 40] width 10 height 17
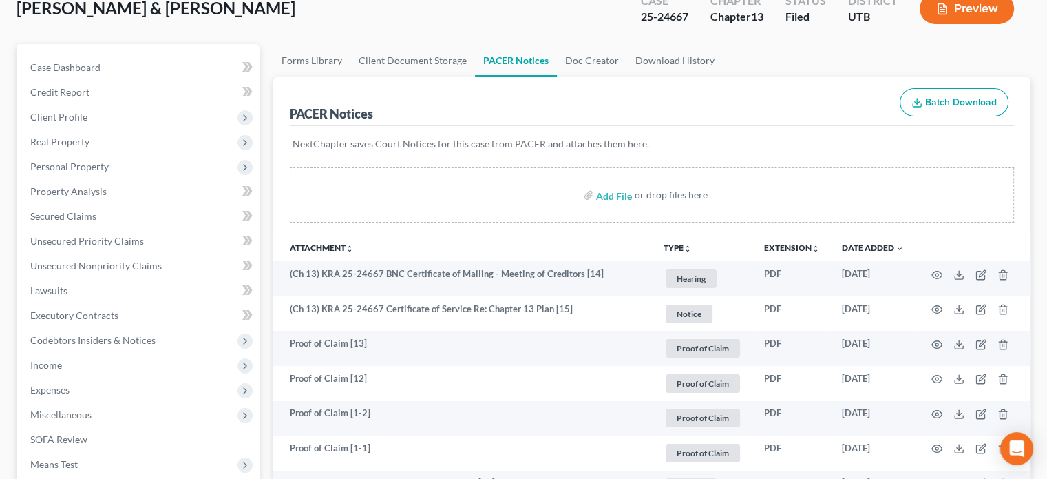
scroll to position [0, 0]
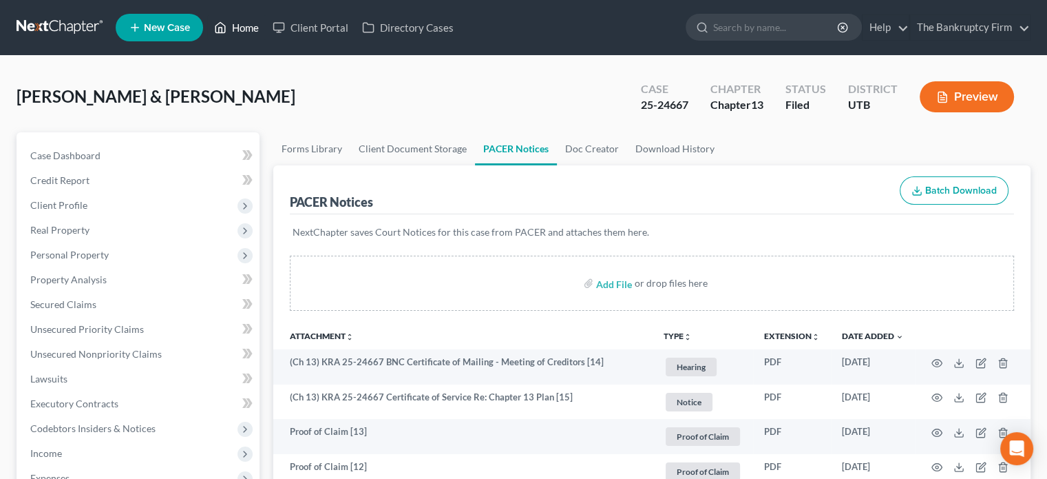
click at [247, 25] on link "Home" at bounding box center [236, 27] width 59 height 25
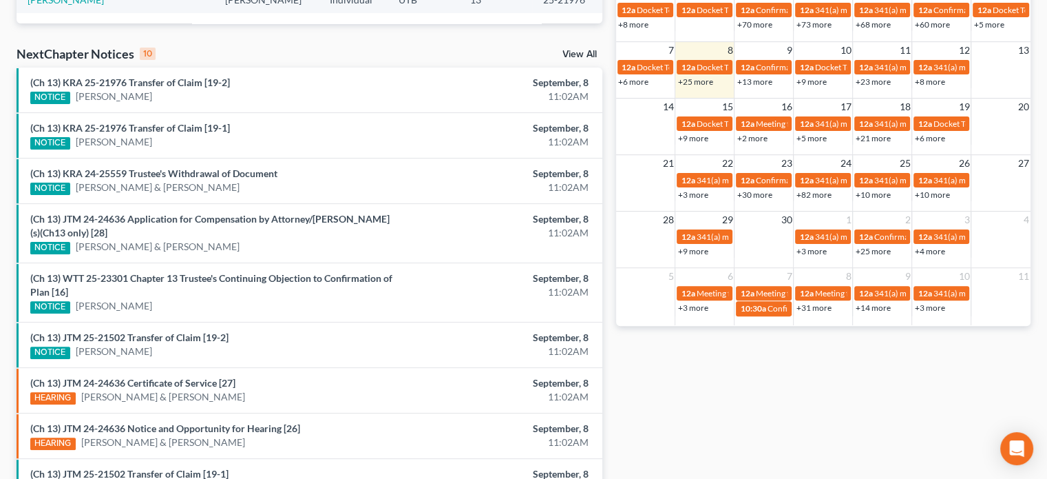
scroll to position [412, 0]
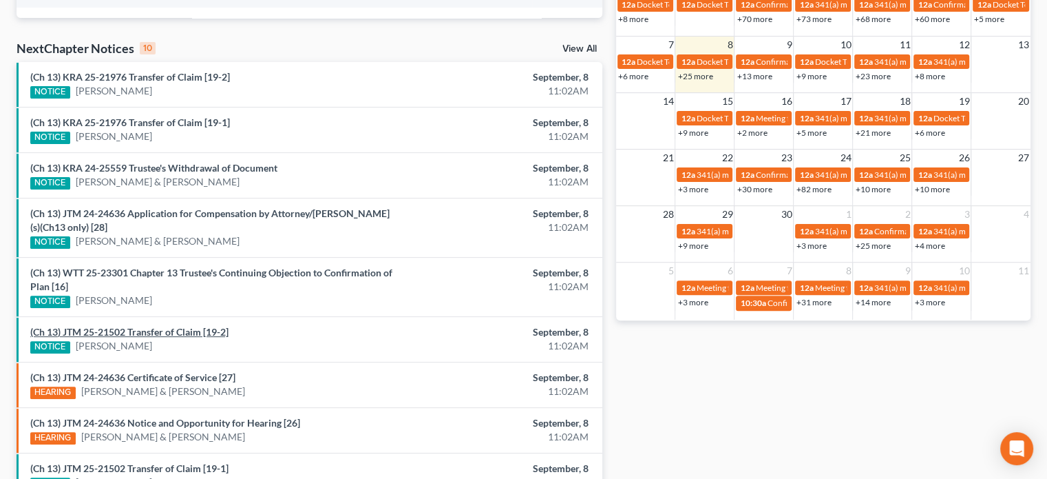
click at [184, 331] on link "(Ch 13) JTM 25-21502 Transfer of Claim [19-2]" at bounding box center [129, 332] width 198 height 12
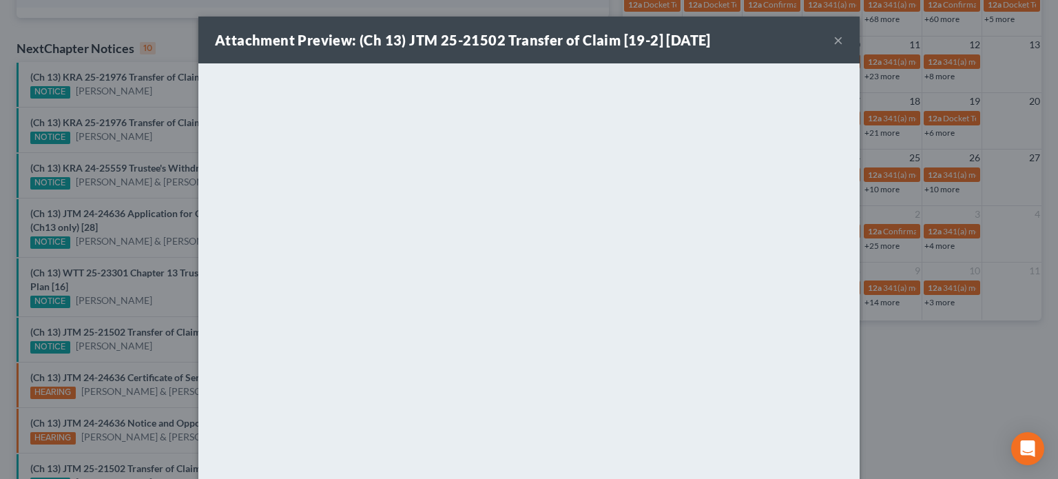
click at [172, 338] on div "Attachment Preview: (Ch 13) JTM 25-21502 Transfer of Claim [19-2] 09/08/2025 × …" at bounding box center [529, 239] width 1058 height 479
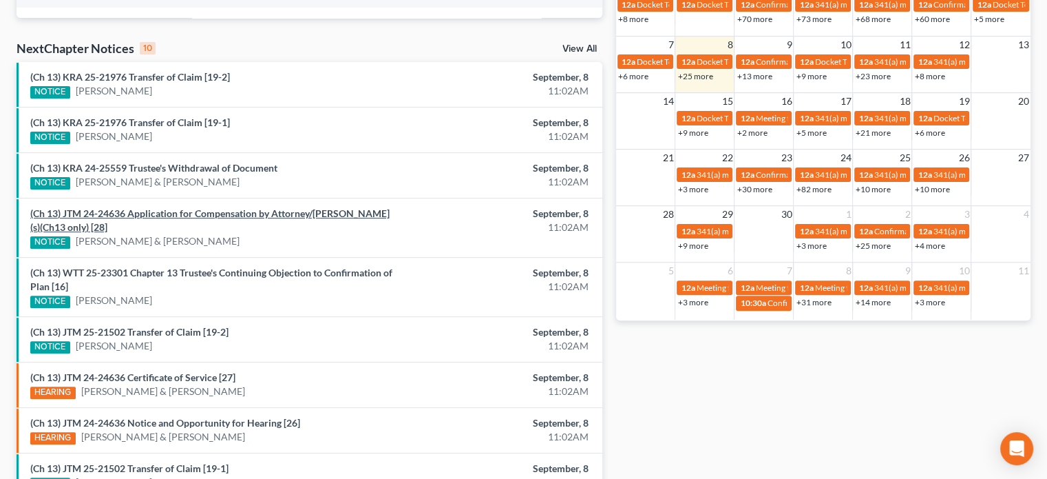
click at [182, 209] on link "(Ch 13) JTM 24-24636 Application for Compensation by Attorney/Debtor(s)(Ch13 on…" at bounding box center [209, 219] width 359 height 25
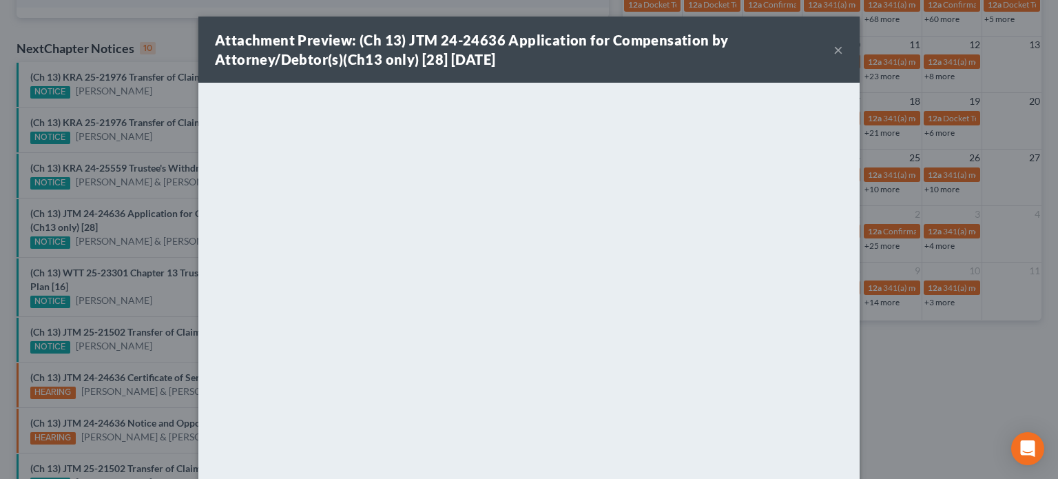
click at [160, 170] on div "Attachment Preview: (Ch 13) JTM 24-24636 Application for Compensation by Attorn…" at bounding box center [529, 239] width 1058 height 479
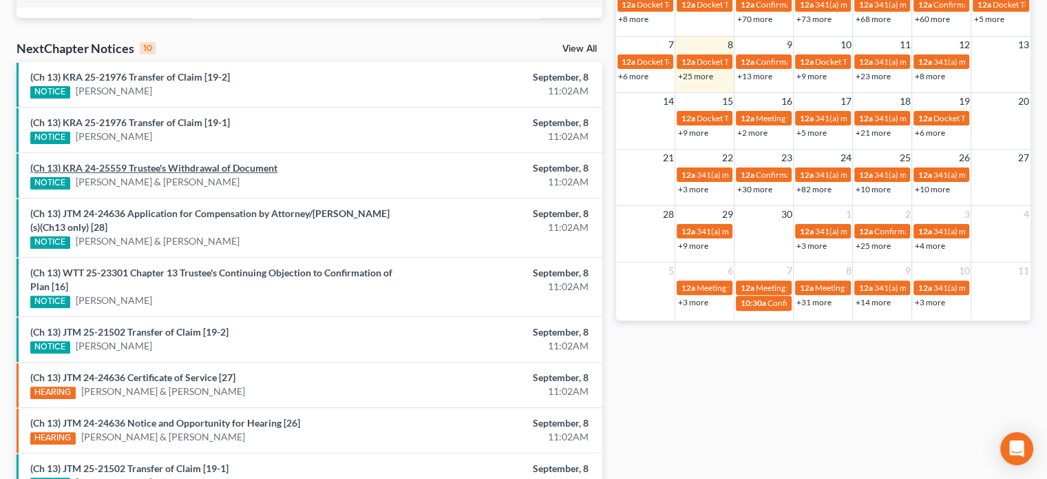
click at [160, 170] on link "(Ch 13) KRA 24-25559 Trustee's Withdrawal of Document" at bounding box center [153, 168] width 247 height 12
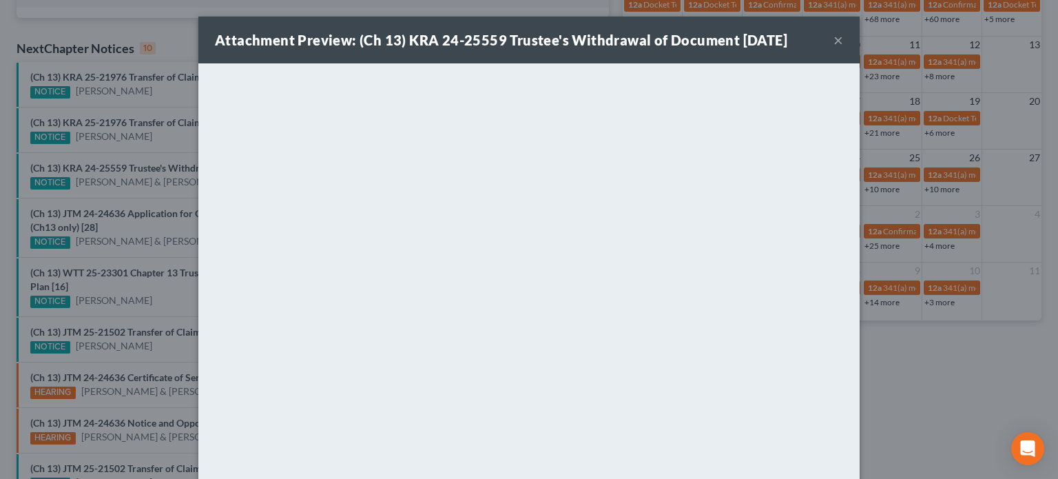
click at [160, 148] on div "Attachment Preview: (Ch 13) KRA 24-25559 Trustee's Withdrawal of Document 09/08…" at bounding box center [529, 239] width 1058 height 479
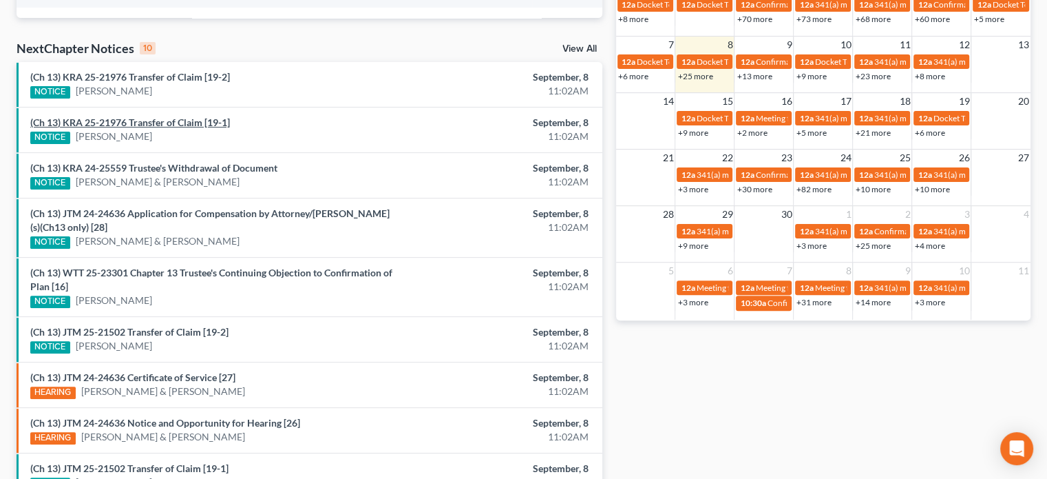
click at [154, 127] on link "(Ch 13) KRA 25-21976 Transfer of Claim [19-1]" at bounding box center [130, 122] width 200 height 12
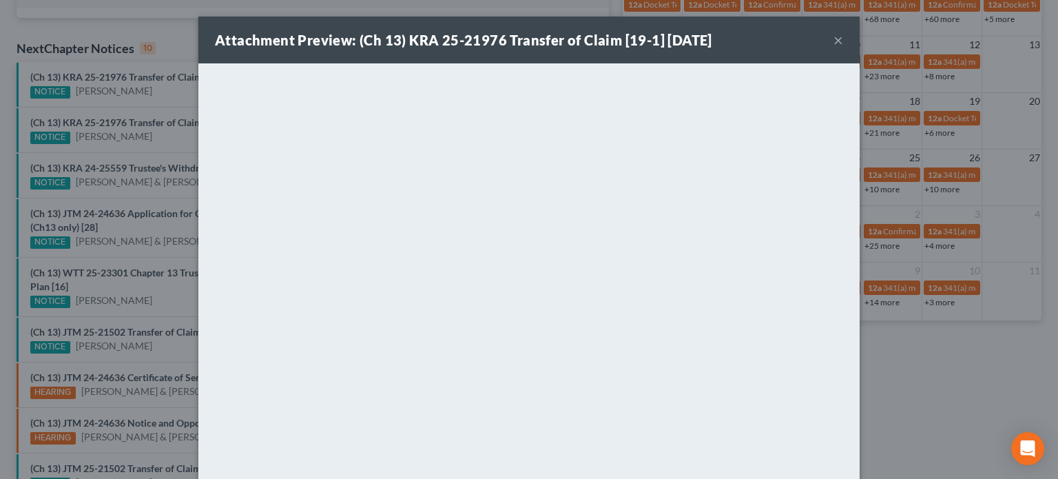
click at [153, 101] on div "Attachment Preview: (Ch 13) KRA 25-21976 Transfer of Claim [19-1] 09/08/2025 × …" at bounding box center [529, 239] width 1058 height 479
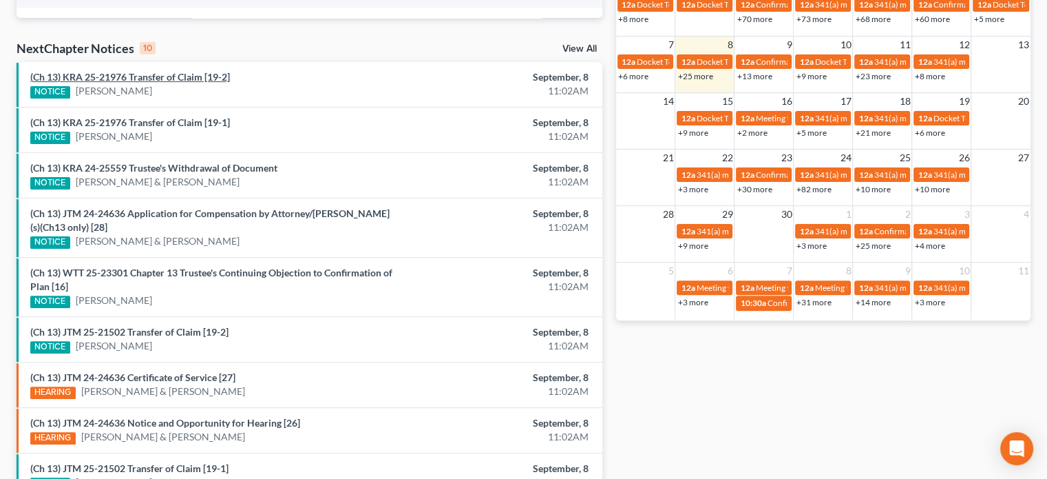
click at [155, 79] on link "(Ch 13) KRA 25-21976 Transfer of Claim [19-2]" at bounding box center [130, 77] width 200 height 12
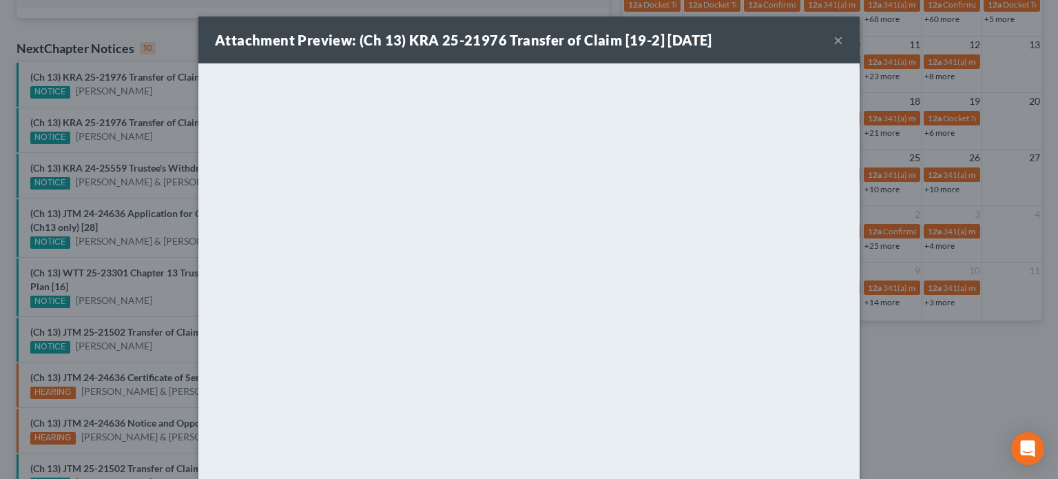
click at [153, 98] on div "Attachment Preview: (Ch 13) KRA 25-21976 Transfer of Claim [19-2] 09/08/2025 × …" at bounding box center [529, 239] width 1058 height 479
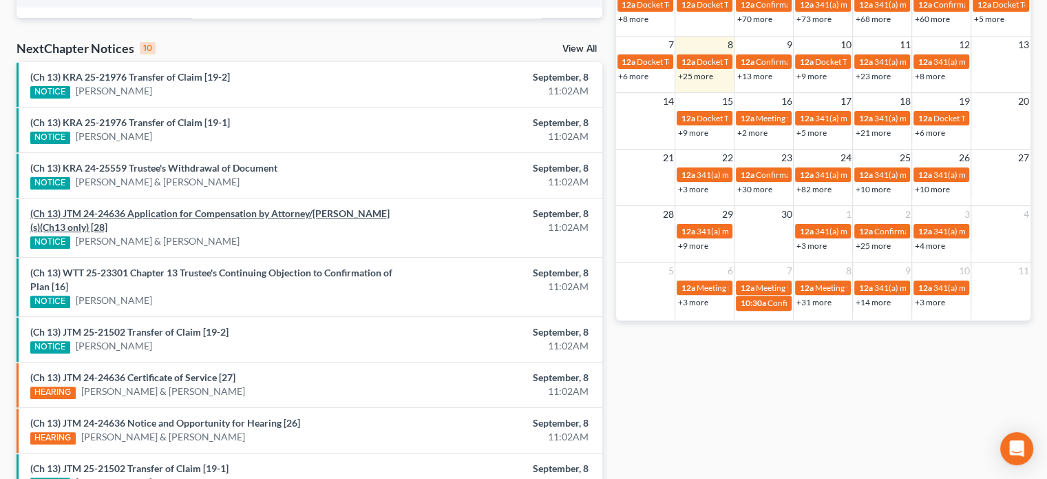
click at [163, 214] on link "(Ch 13) JTM 24-24636 Application for Compensation by Attorney/Debtor(s)(Ch13 on…" at bounding box center [209, 219] width 359 height 25
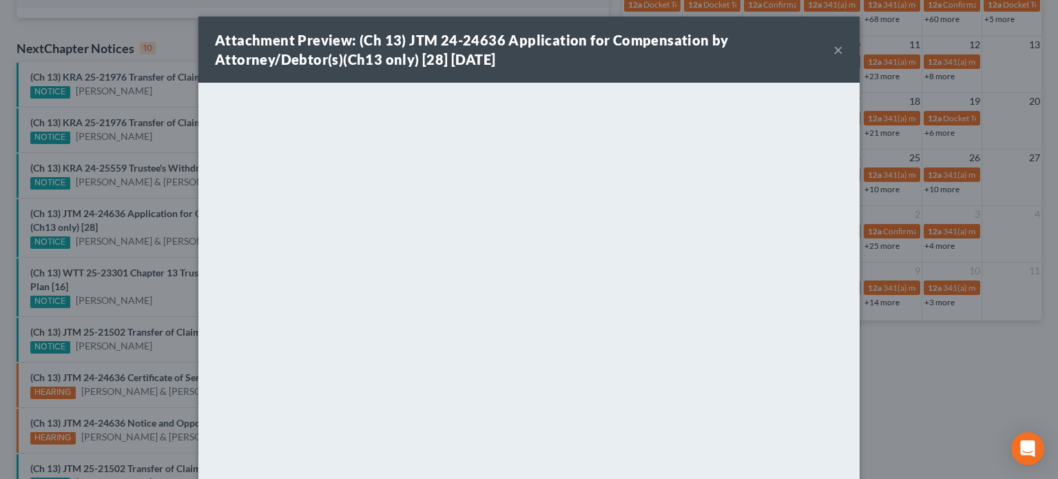
click at [162, 220] on div "Attachment Preview: (Ch 13) JTM 24-24636 Application for Compensation by Attorn…" at bounding box center [529, 239] width 1058 height 479
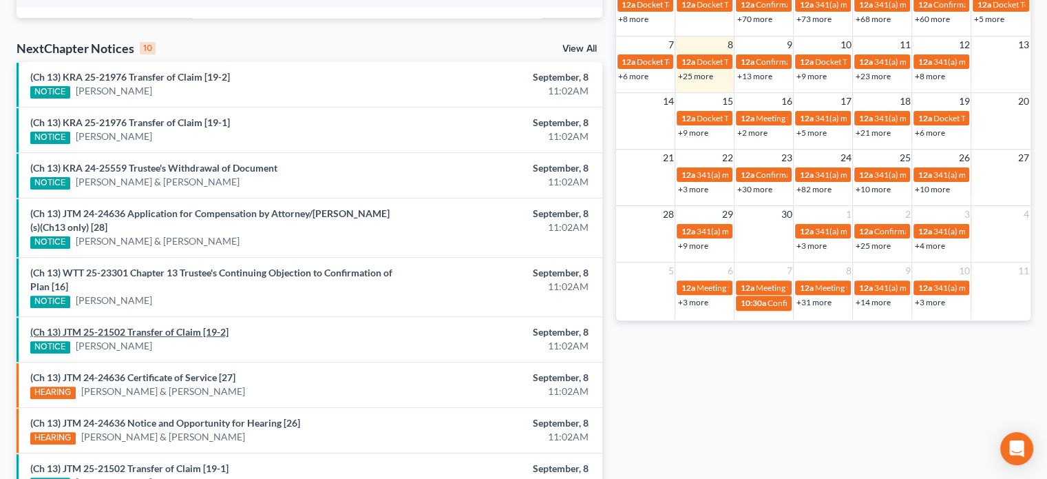
click at [176, 326] on link "(Ch 13) JTM 25-21502 Transfer of Claim [19-2]" at bounding box center [129, 332] width 198 height 12
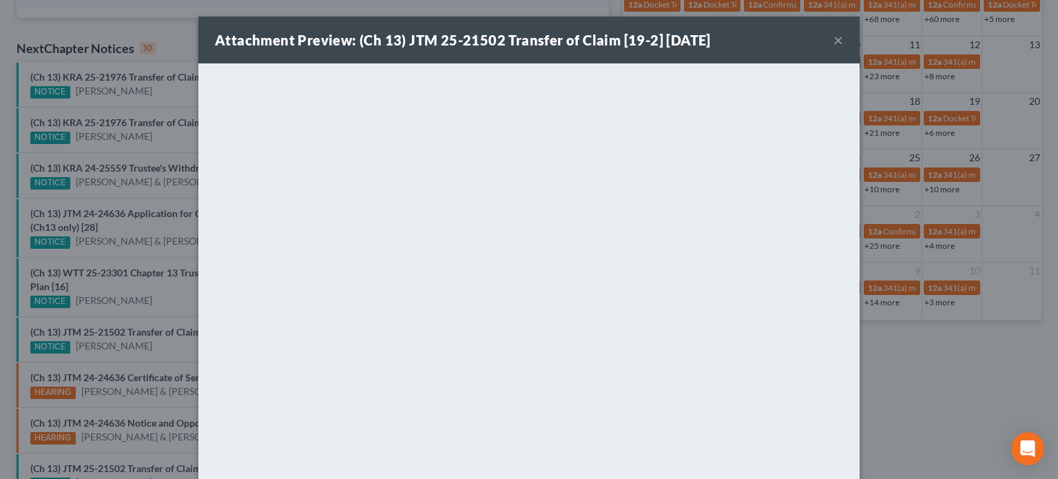
click at [167, 339] on div "Attachment Preview: (Ch 13) JTM 25-21502 Transfer of Claim [19-2] 09/08/2025 × …" at bounding box center [529, 239] width 1058 height 479
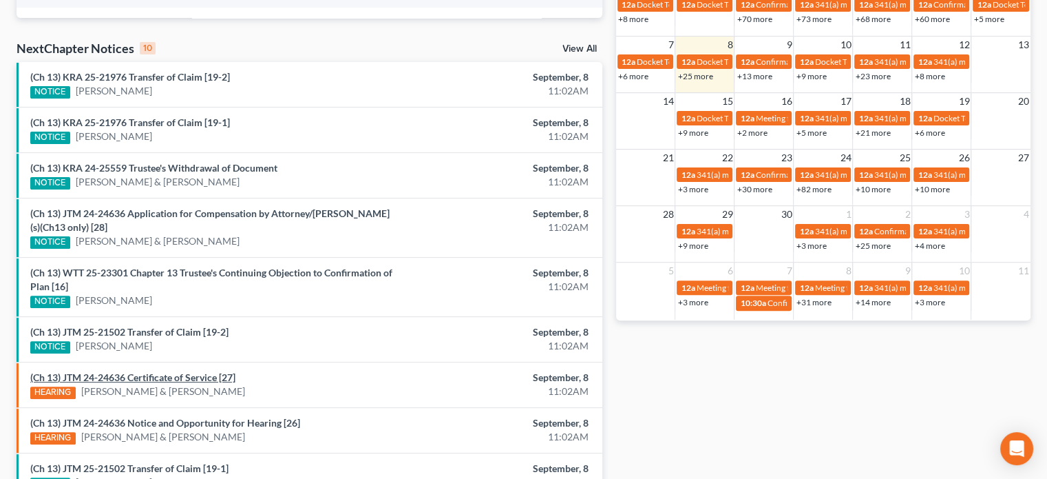
click at [167, 373] on link "(Ch 13) JTM 24-24636 Certificate of Service [27]" at bounding box center [132, 377] width 205 height 12
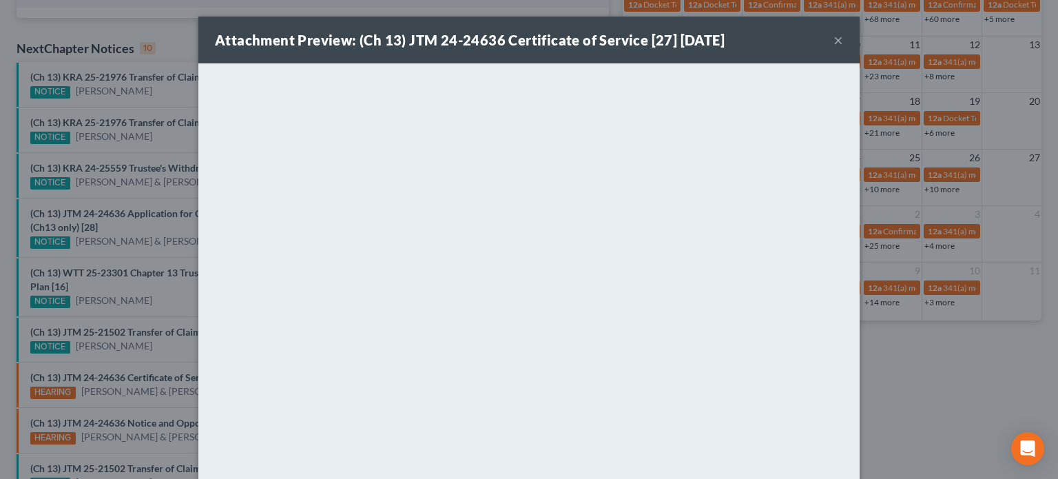
click at [167, 349] on div "Attachment Preview: (Ch 13) JTM 24-24636 Certificate of Service [27] 09/08/2025…" at bounding box center [529, 239] width 1058 height 479
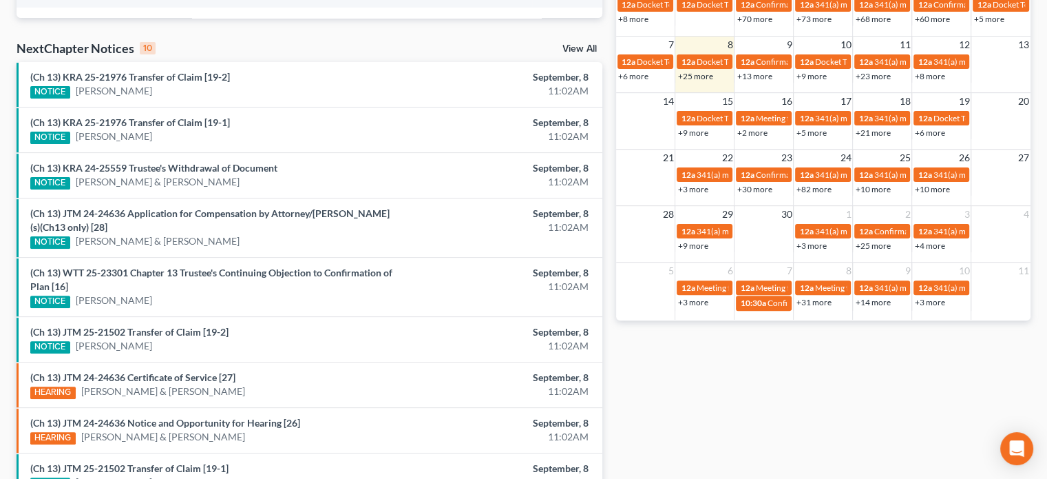
scroll to position [534, 0]
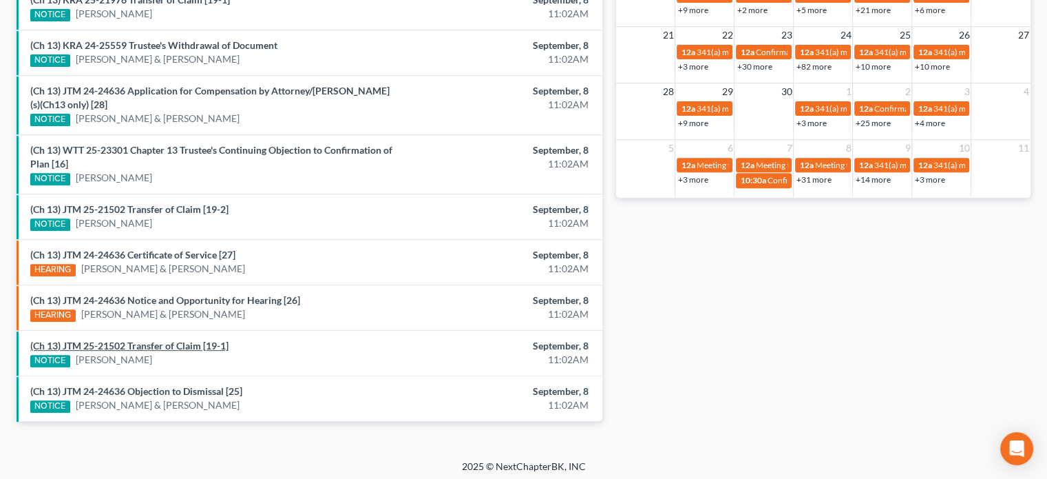
click at [164, 339] on link "(Ch 13) JTM 25-21502 Transfer of Claim [19-1]" at bounding box center [129, 345] width 198 height 12
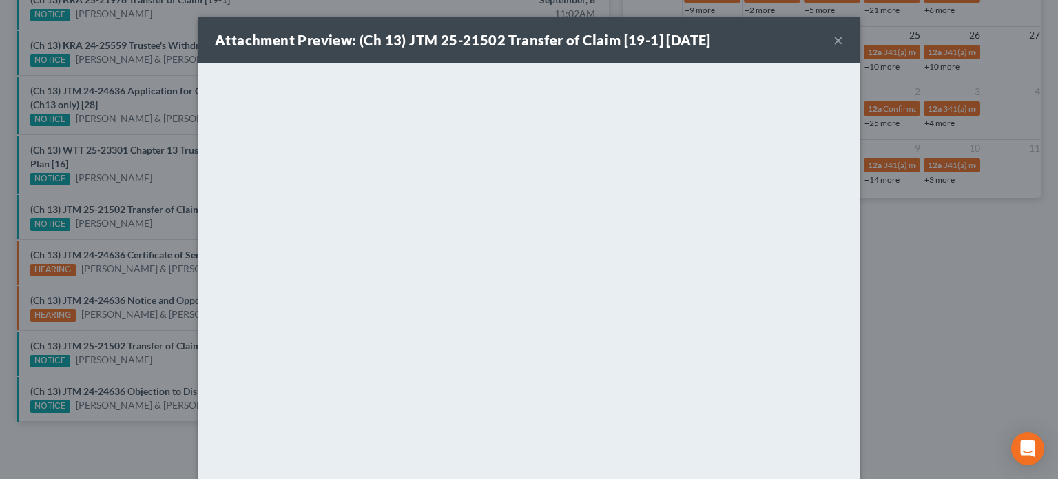
click at [157, 391] on div "Attachment Preview: (Ch 13) JTM 25-21502 Transfer of Claim [19-1] 09/08/2025 × …" at bounding box center [529, 239] width 1058 height 479
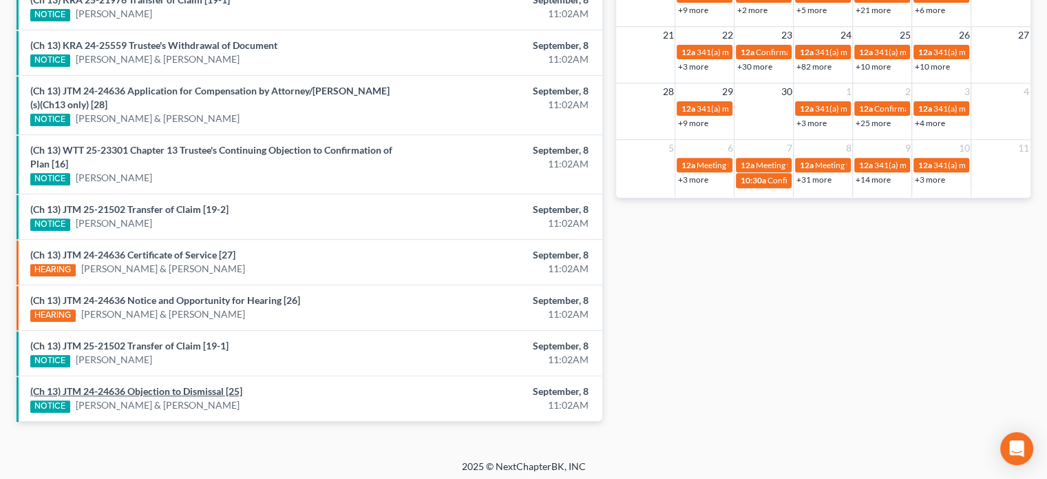
click at [157, 391] on link "(Ch 13) JTM 24-24636 Objection to Dismissal [25]" at bounding box center [136, 391] width 212 height 12
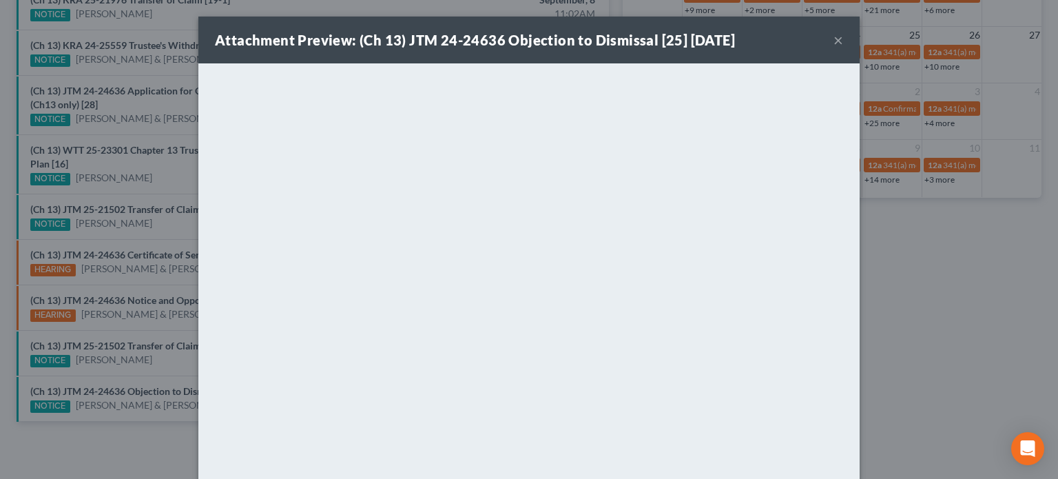
click at [165, 362] on div "Attachment Preview: (Ch 13) JTM 24-24636 Objection to Dismissal [25] 09/08/2025…" at bounding box center [529, 239] width 1058 height 479
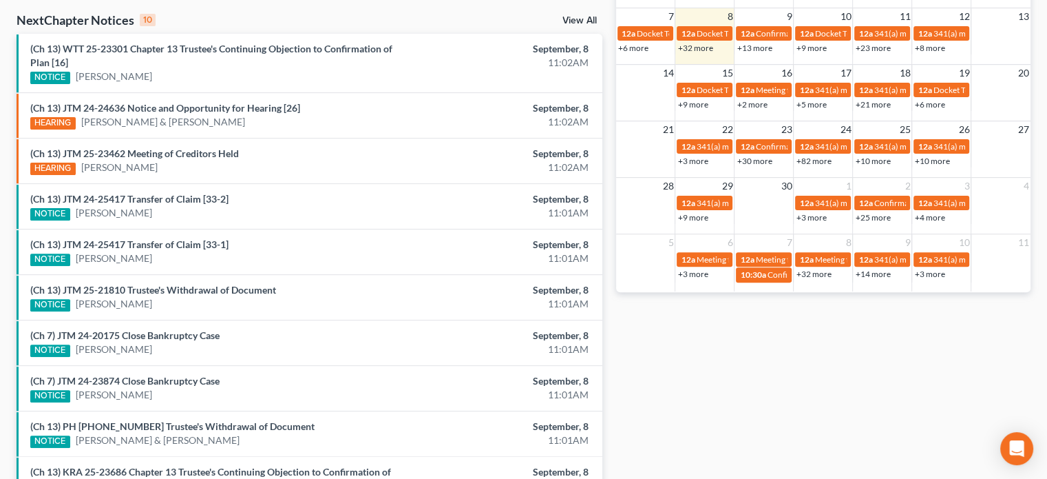
scroll to position [441, 0]
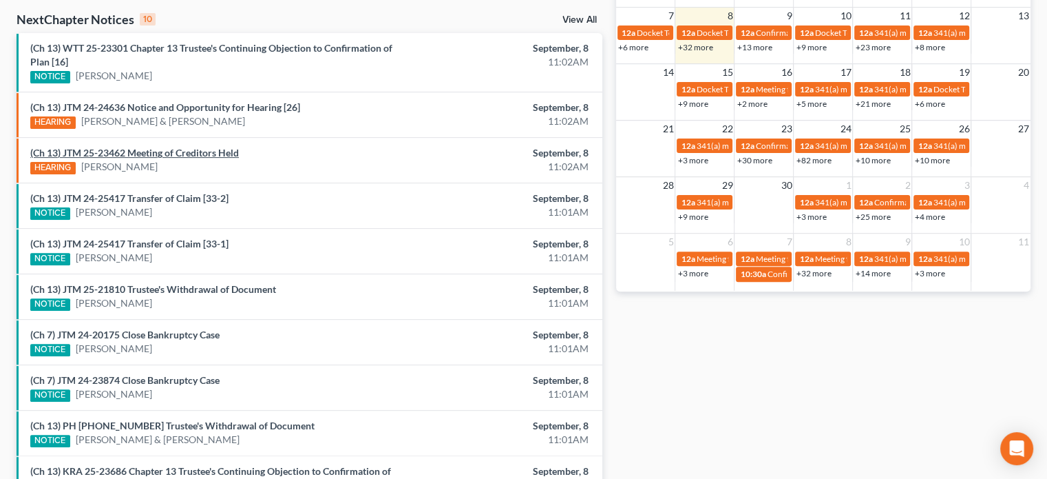
click at [199, 151] on link "(Ch 13) JTM 25-23462 Meeting of Creditors Held" at bounding box center [134, 153] width 209 height 12
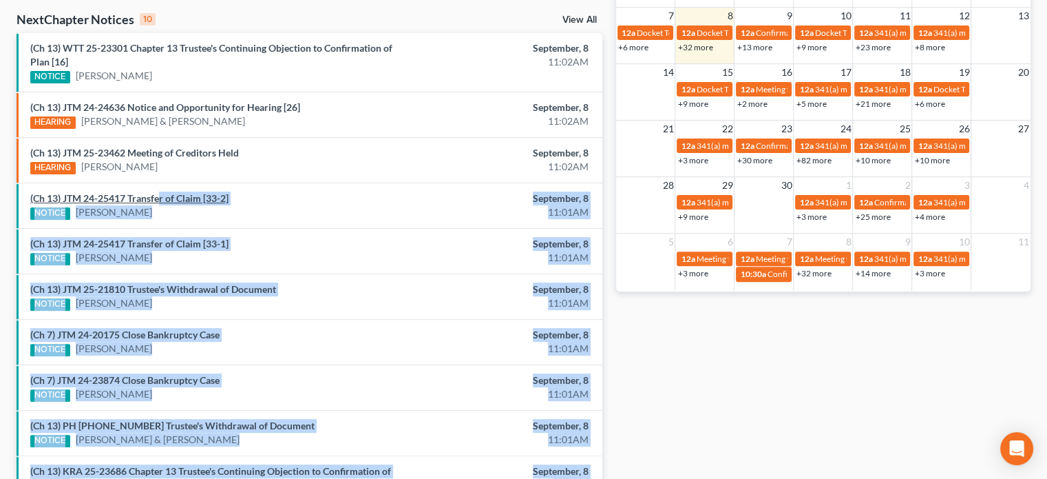
drag, startPoint x: 170, startPoint y: 170, endPoint x: 156, endPoint y: 195, distance: 28.4
click at [156, 195] on link "(Ch 13) JTM 24-25417 Transfer of Claim [33-2]" at bounding box center [129, 198] width 198 height 12
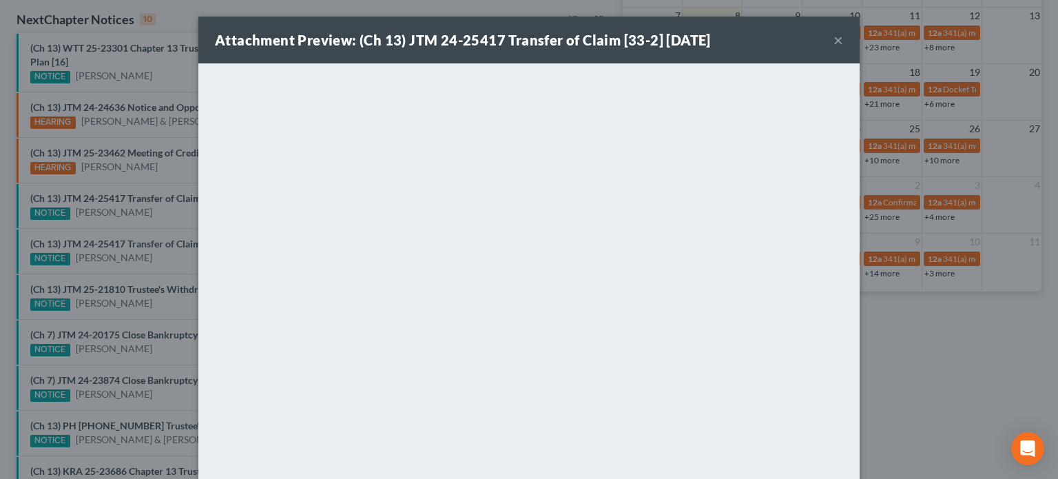
click at [151, 222] on div "Attachment Preview: (Ch 13) JTM 24-25417 Transfer of Claim [33-2] 09/08/2025 × …" at bounding box center [529, 239] width 1058 height 479
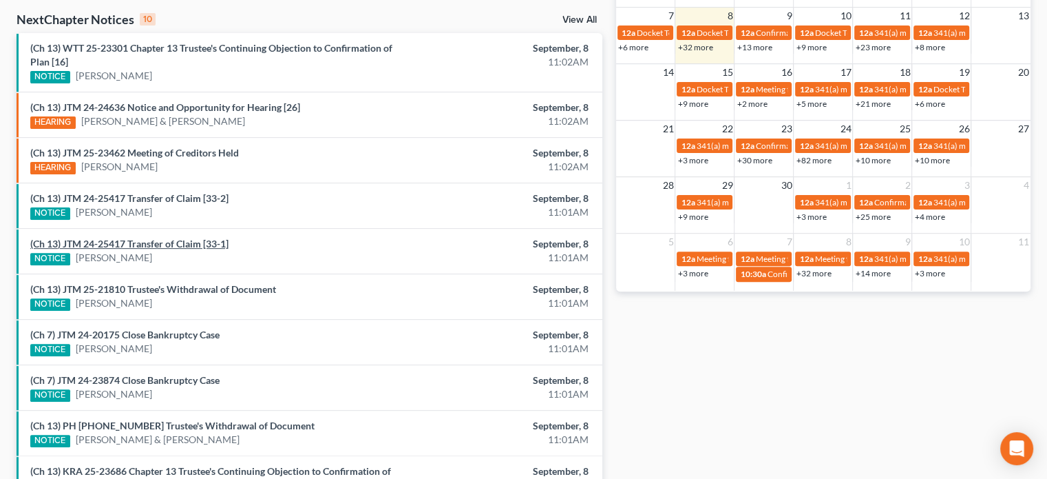
click at [148, 244] on link "(Ch 13) JTM 24-25417 Transfer of Claim [33-1]" at bounding box center [129, 244] width 198 height 12
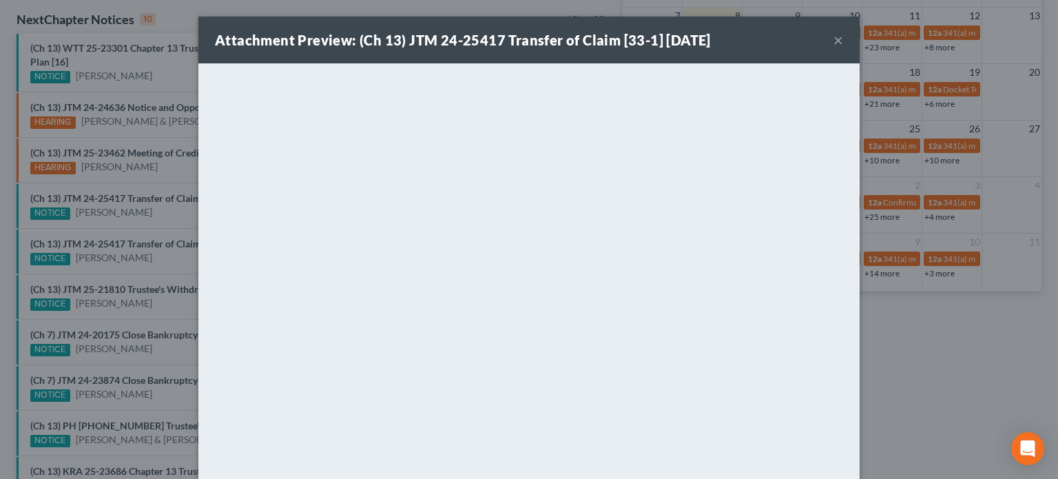
click at [151, 261] on div "Attachment Preview: (Ch 13) JTM 24-25417 Transfer of Claim [33-1] 09/08/2025 × …" at bounding box center [529, 239] width 1058 height 479
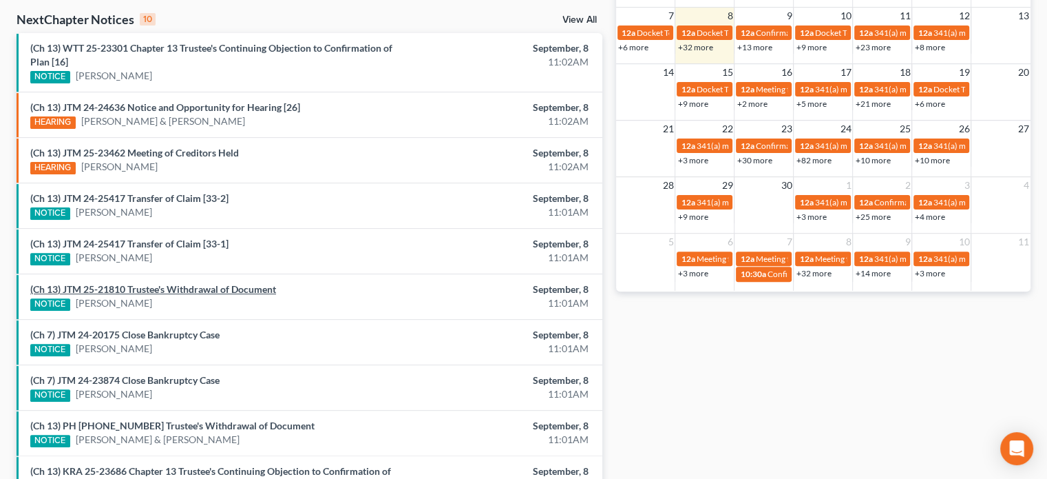
click at [151, 286] on link "(Ch 13) JTM 25-21810 Trustee's Withdrawal of Document" at bounding box center [153, 289] width 246 height 12
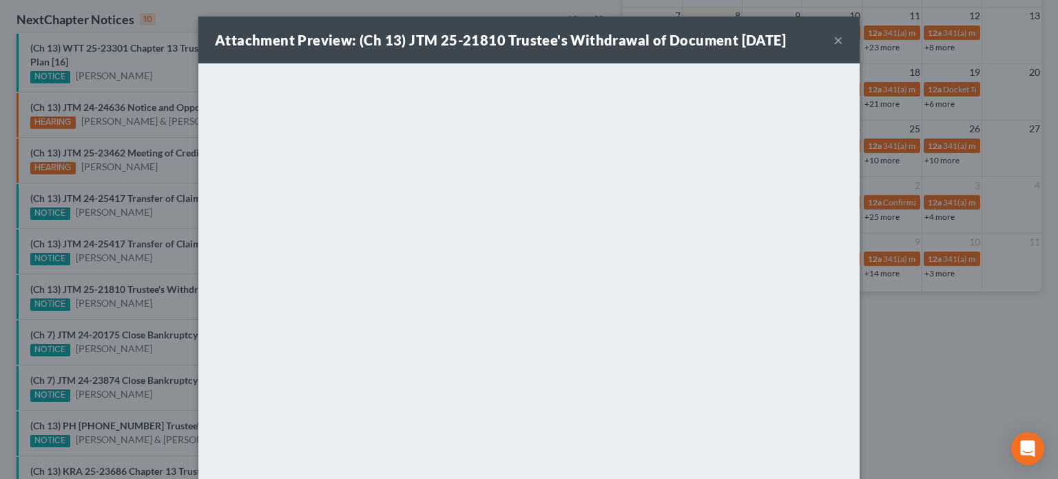
click at [153, 310] on div "Attachment Preview: (Ch 13) JTM 25-21810 Trustee's Withdrawal of Document 09/08…" at bounding box center [529, 239] width 1058 height 479
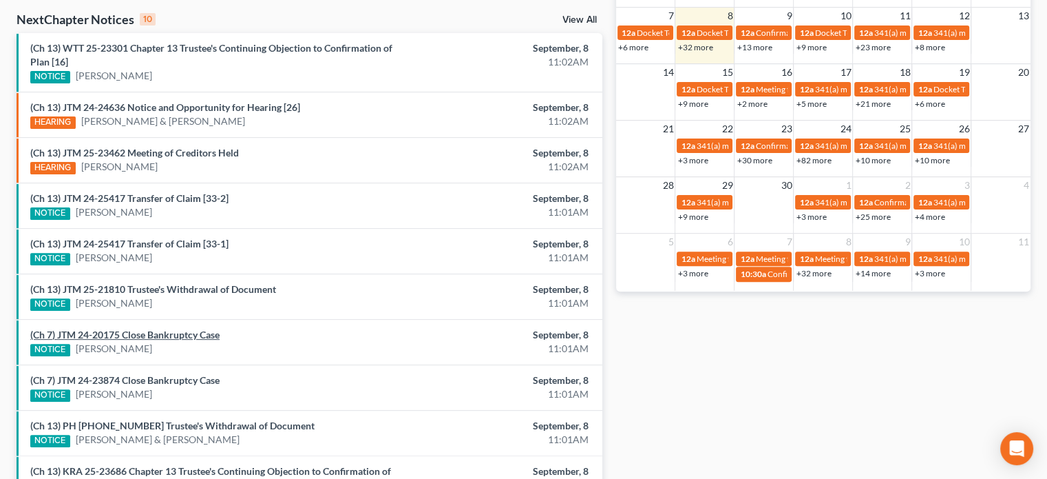
click at [153, 333] on link "(Ch 7) JTM 24-20175 Close Bankruptcy Case" at bounding box center [124, 334] width 189 height 12
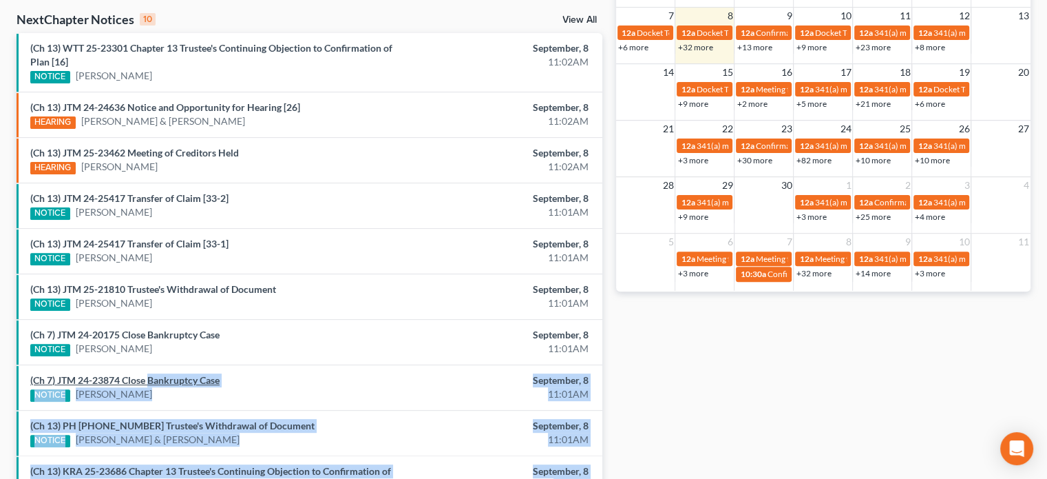
drag, startPoint x: 149, startPoint y: 347, endPoint x: 151, endPoint y: 372, distance: 24.9
click at [151, 374] on link "(Ch 7) JTM 24-23874 Close Bankruptcy Case" at bounding box center [124, 380] width 189 height 12
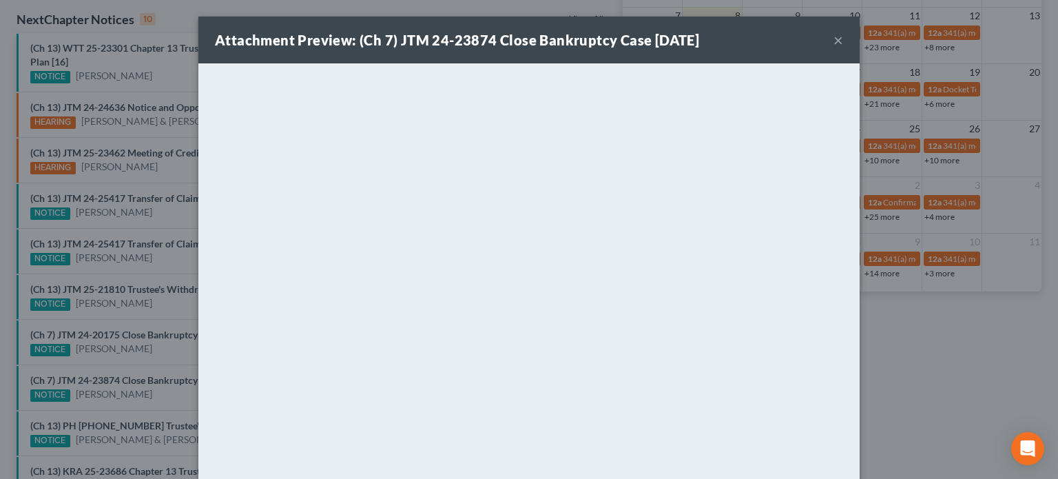
click at [151, 348] on div "Attachment Preview: (Ch 7) JTM 24-23874 Close Bankruptcy Case 09/08/2025 × <obj…" at bounding box center [529, 239] width 1058 height 479
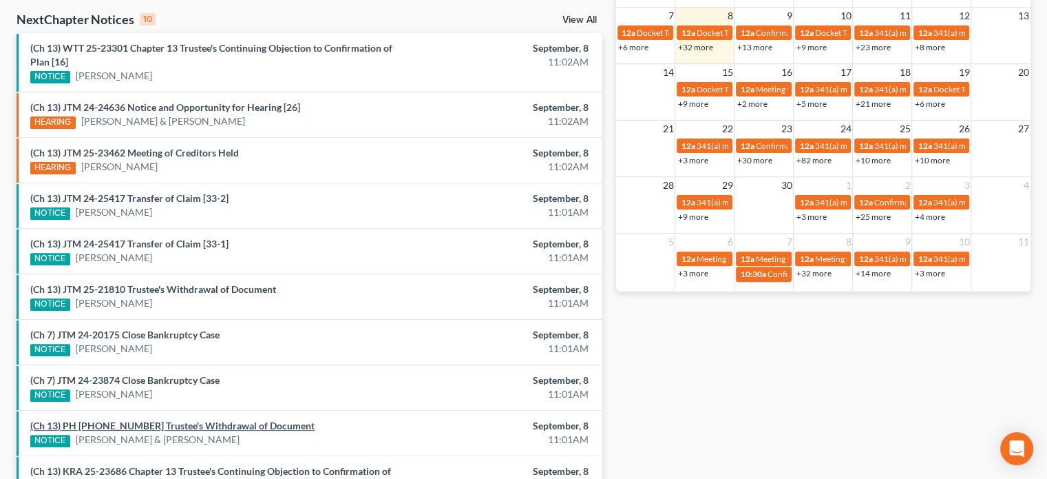
click at [151, 422] on link "(Ch 13) PH 25-23216 Trustee's Withdrawal of Document" at bounding box center [172, 425] width 284 height 12
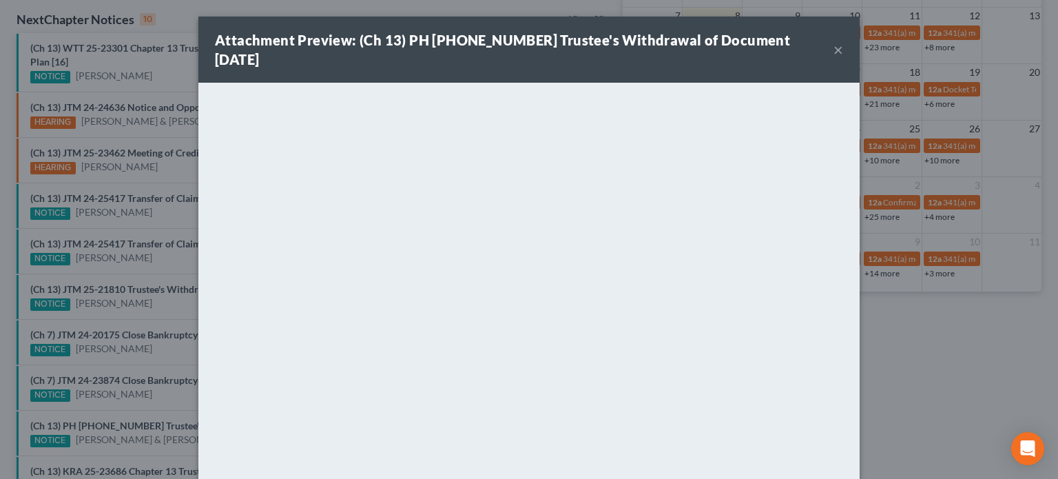
click at [160, 393] on div "Attachment Preview: (Ch 13) PH 25-23216 Trustee's Withdrawal of Document 09/08/…" at bounding box center [529, 239] width 1058 height 479
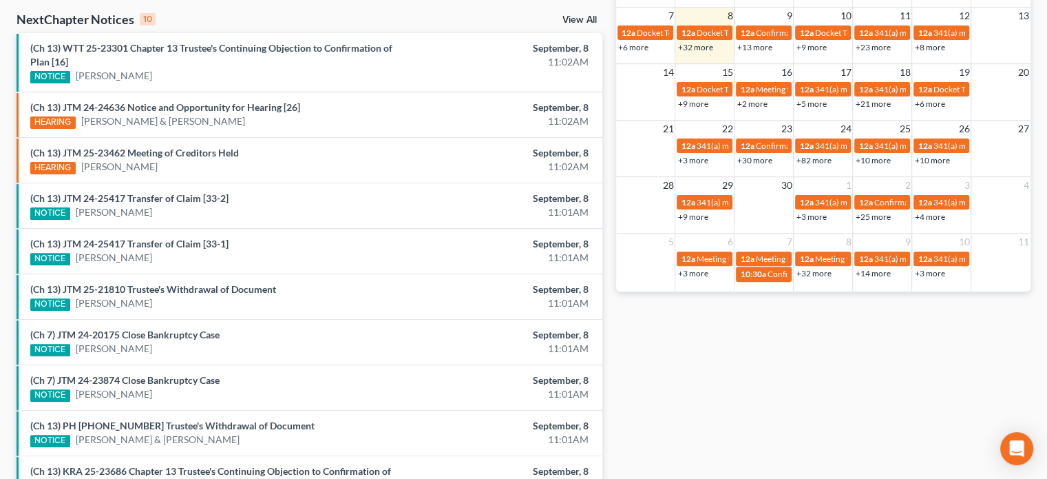
scroll to position [534, 0]
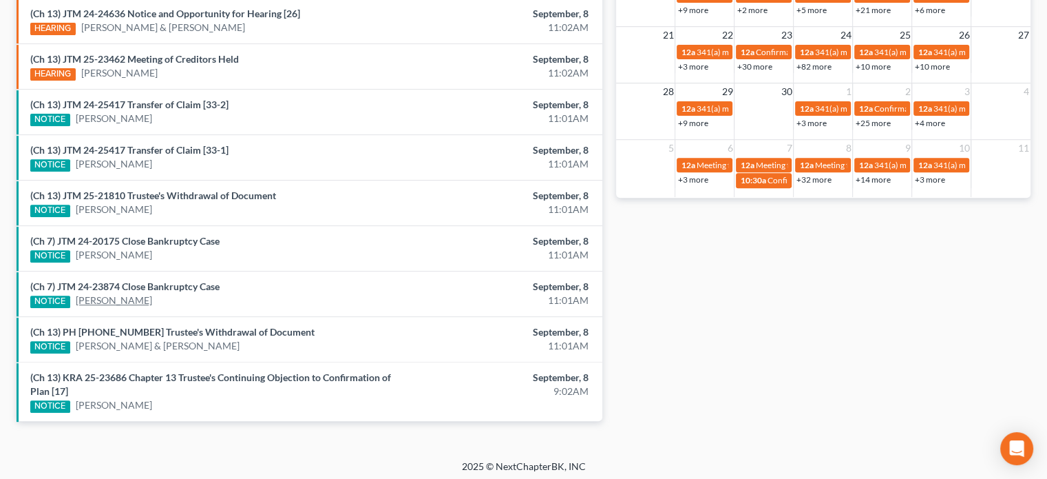
click at [110, 295] on link "Maria Bumpers" at bounding box center [114, 300] width 76 height 14
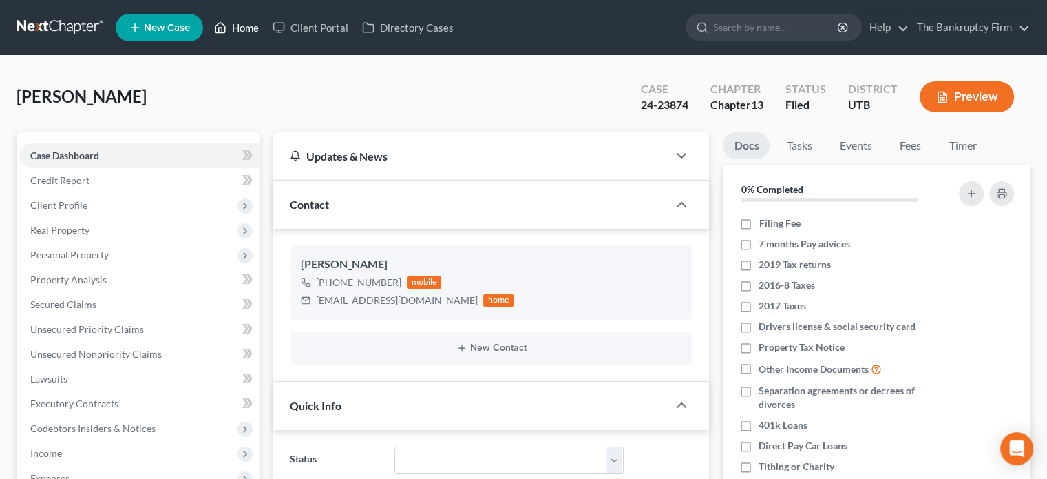
click at [245, 25] on link "Home" at bounding box center [236, 27] width 59 height 25
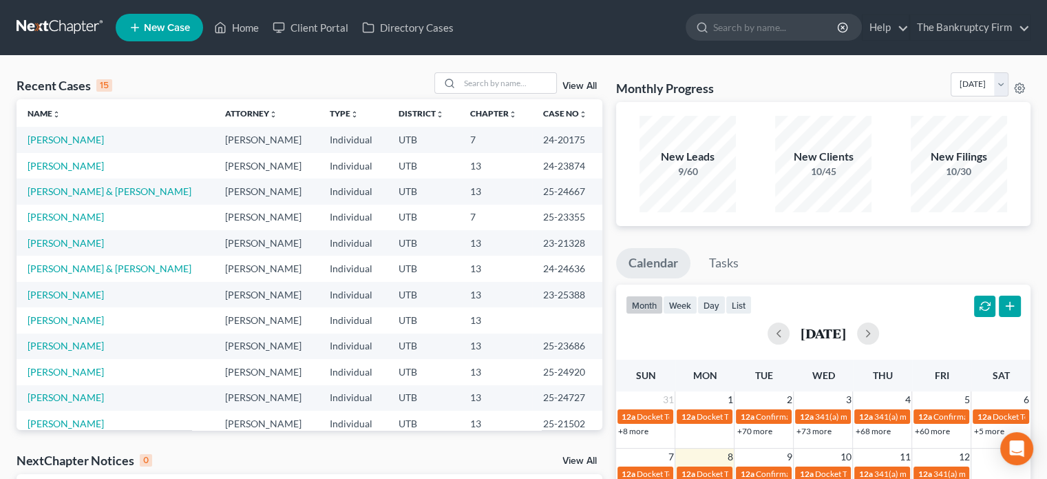
click at [581, 83] on link "View All" at bounding box center [580, 86] width 34 height 10
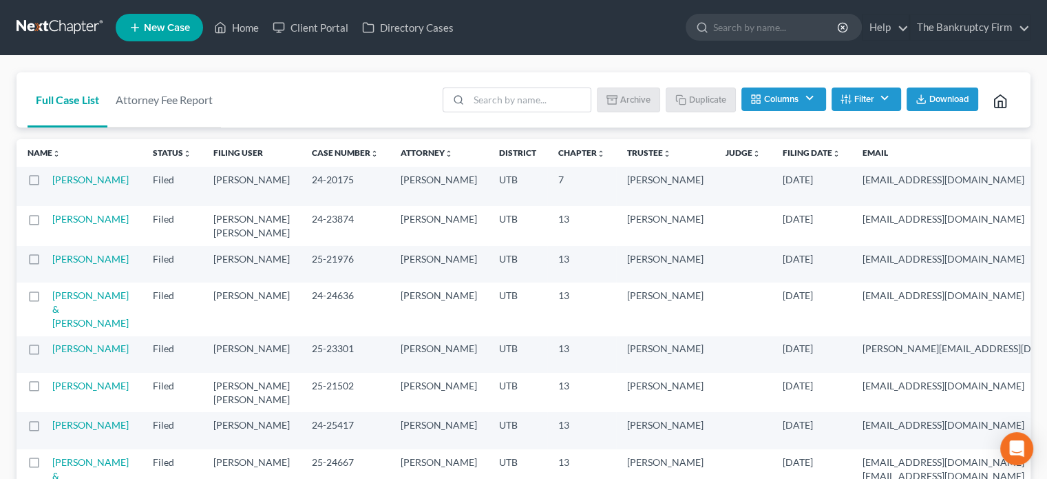
click at [47, 183] on label at bounding box center [47, 183] width 0 height 0
click at [52, 182] on input "checkbox" at bounding box center [56, 177] width 9 height 9
checkbox input "true"
click at [47, 222] on label at bounding box center [47, 222] width 0 height 0
click at [52, 221] on input "checkbox" at bounding box center [56, 216] width 9 height 9
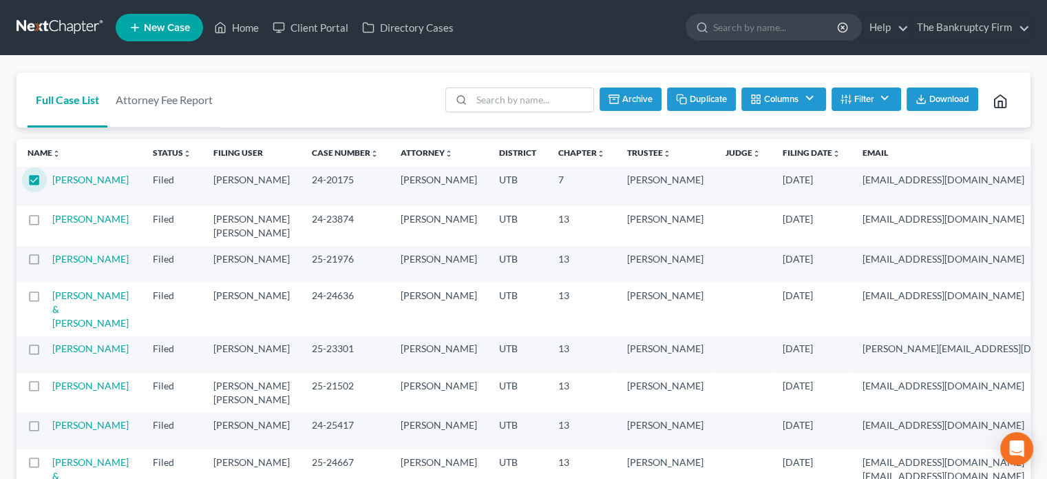
checkbox input "true"
click at [625, 103] on button "Archive" at bounding box center [629, 98] width 62 height 23
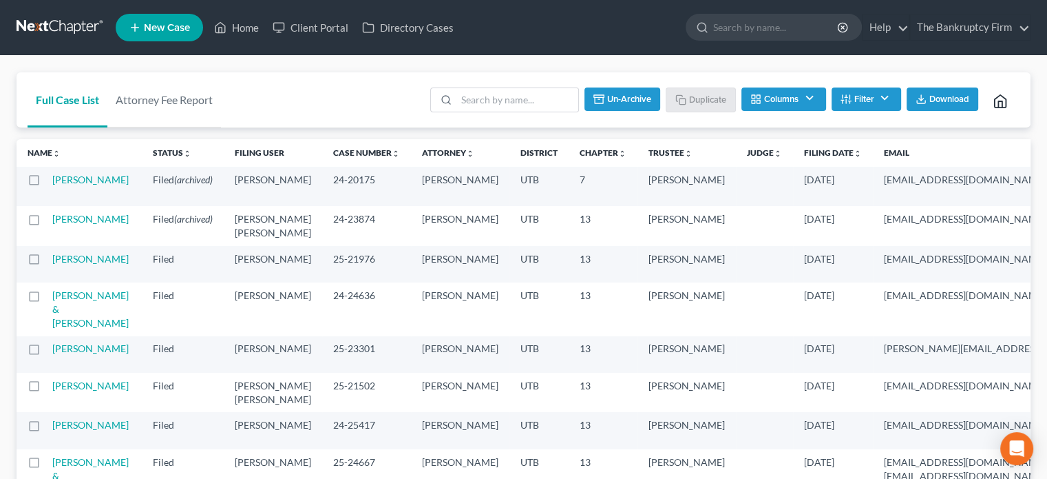
checkbox input "false"
click at [485, 96] on input "search" at bounding box center [530, 99] width 122 height 23
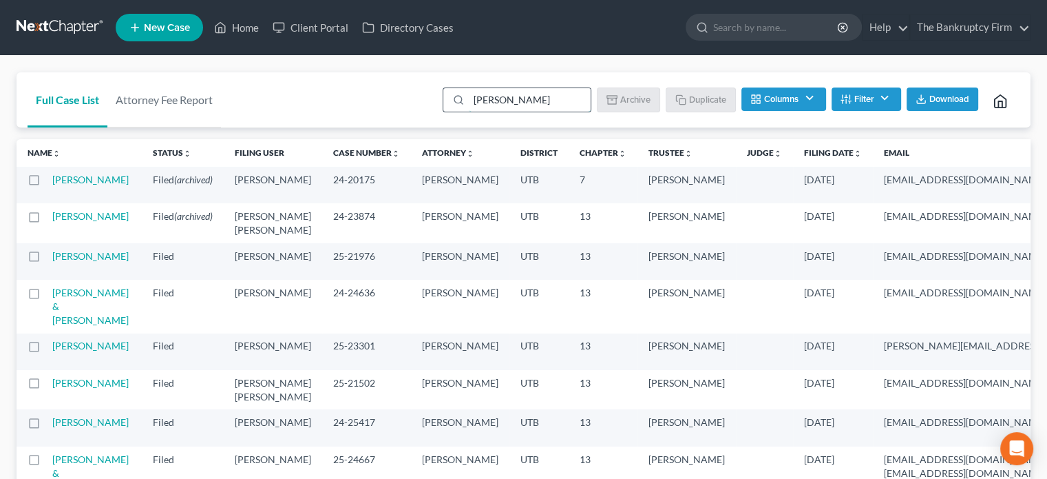
type input "Ricks"
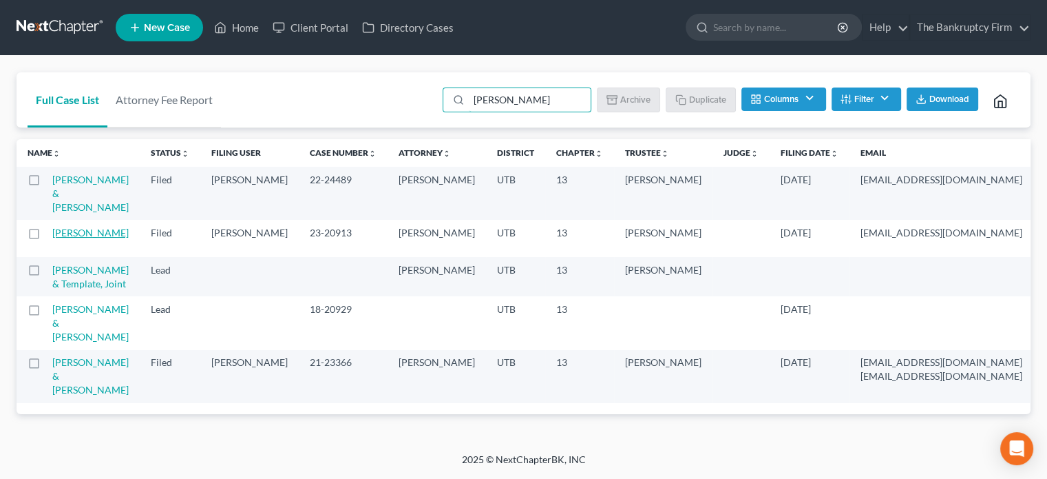
click at [59, 238] on link "Ricks, Jossie" at bounding box center [90, 233] width 76 height 12
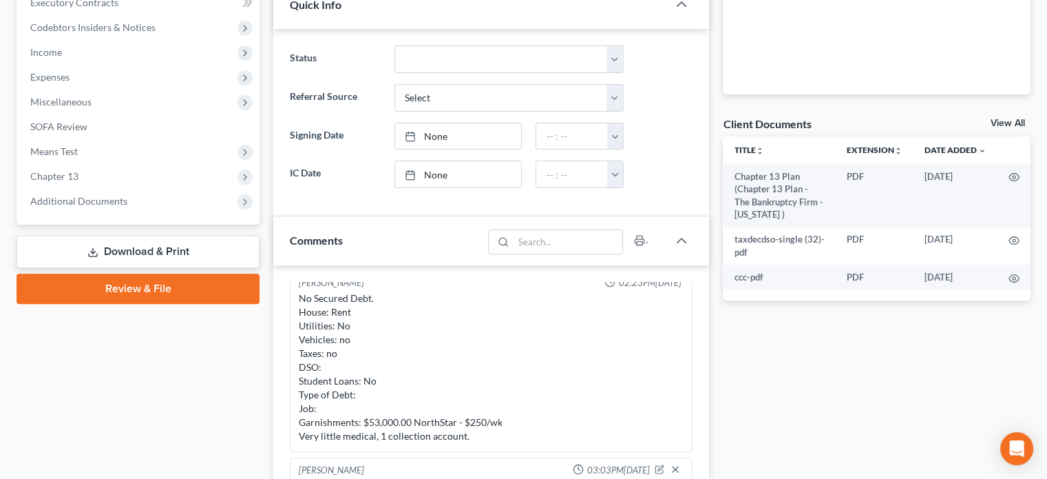
scroll to position [398, 0]
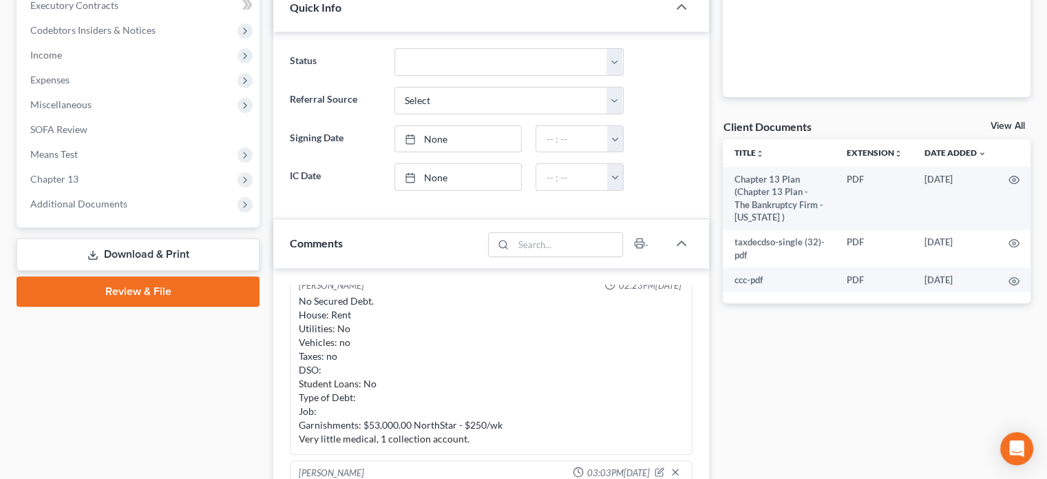
click at [1006, 123] on link "View All" at bounding box center [1008, 126] width 34 height 10
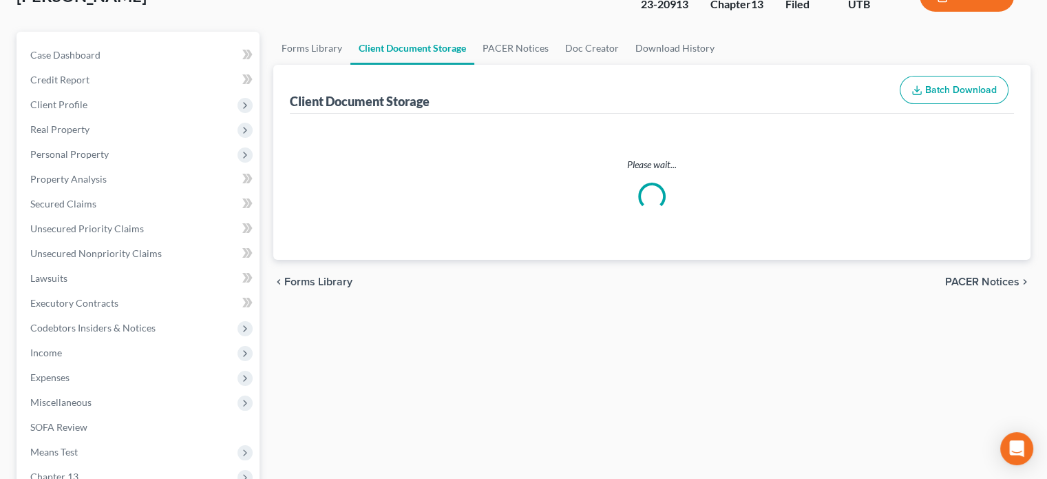
select select "30"
select select "26"
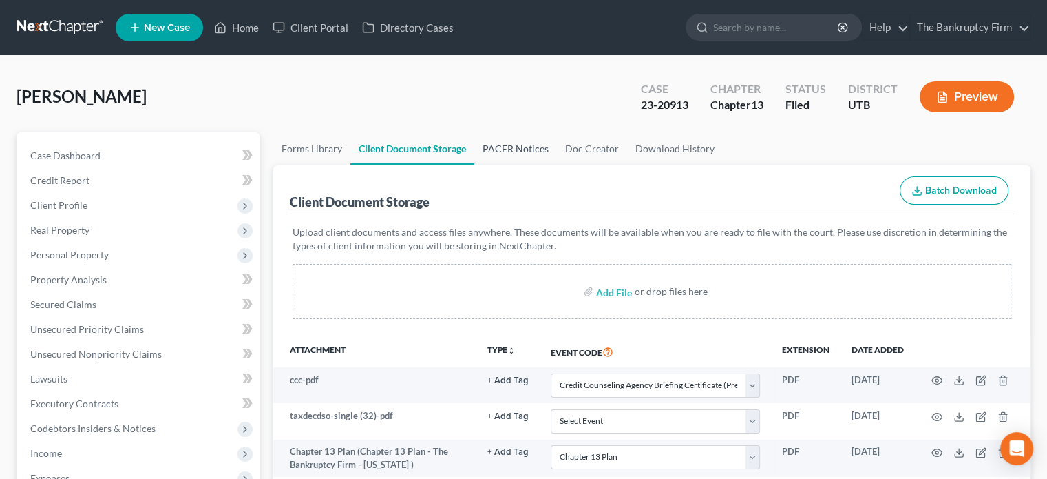
click at [508, 146] on link "PACER Notices" at bounding box center [515, 148] width 83 height 33
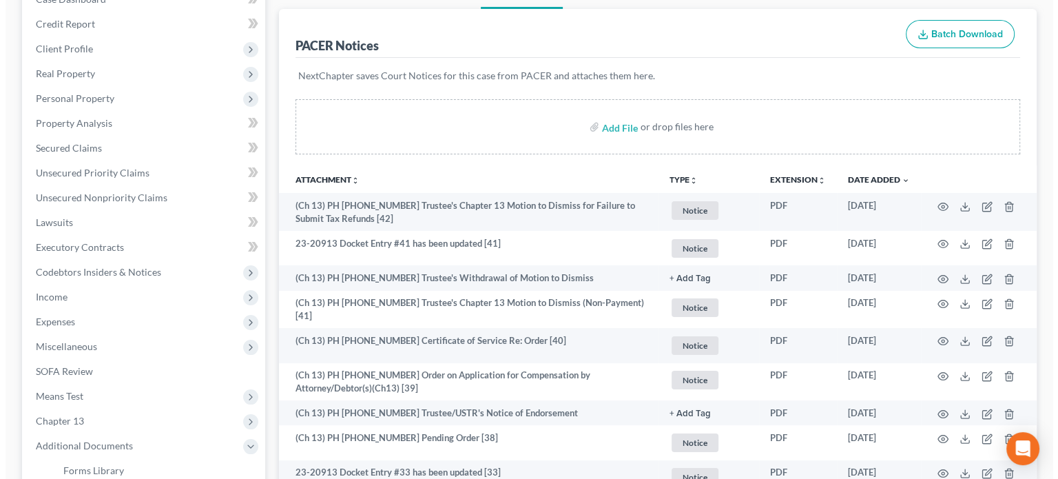
scroll to position [160, 0]
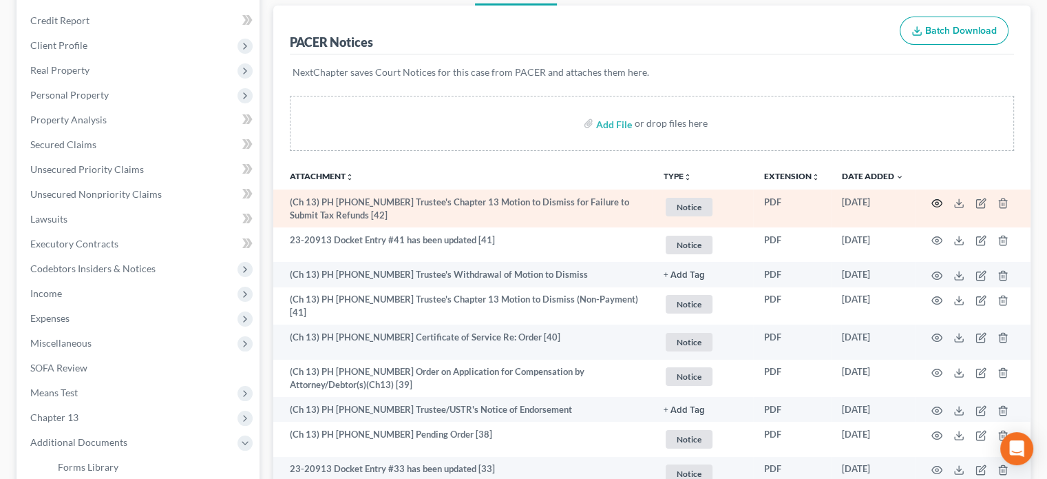
click at [937, 198] on icon "button" at bounding box center [937, 203] width 11 height 11
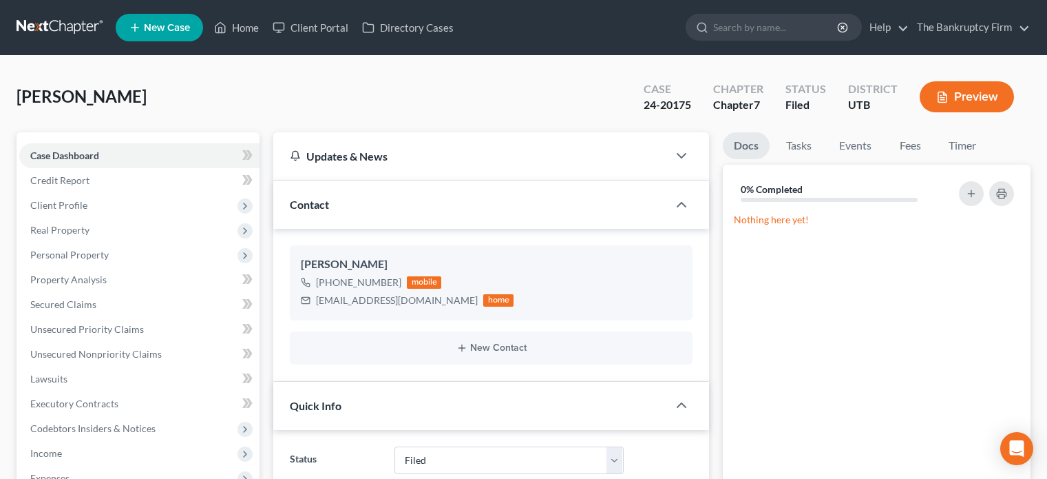
select select "3"
